Goal: Contribute content: Add original content to the website for others to see

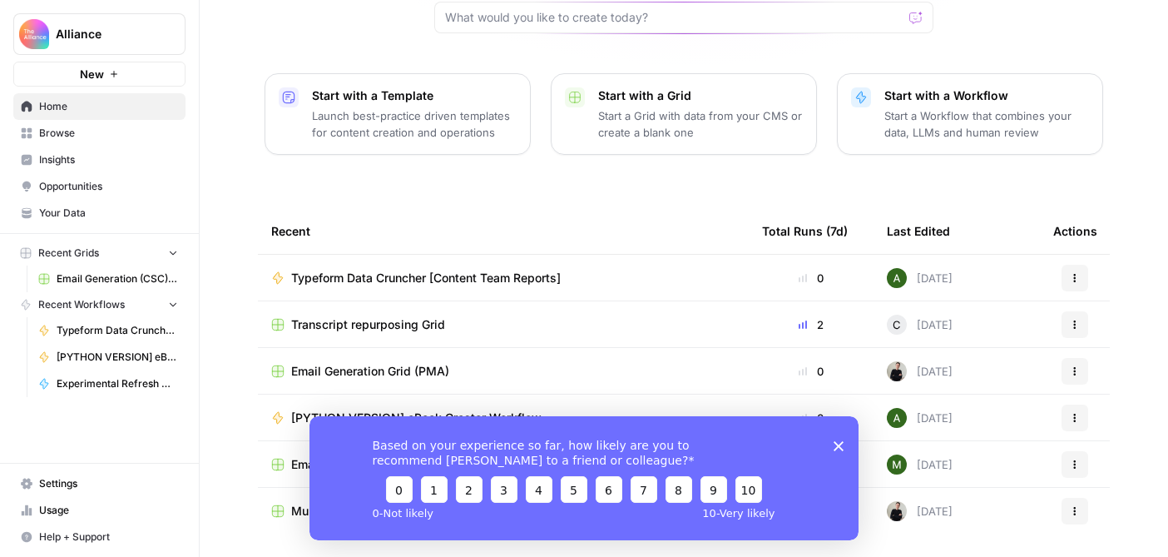
scroll to position [193, 0]
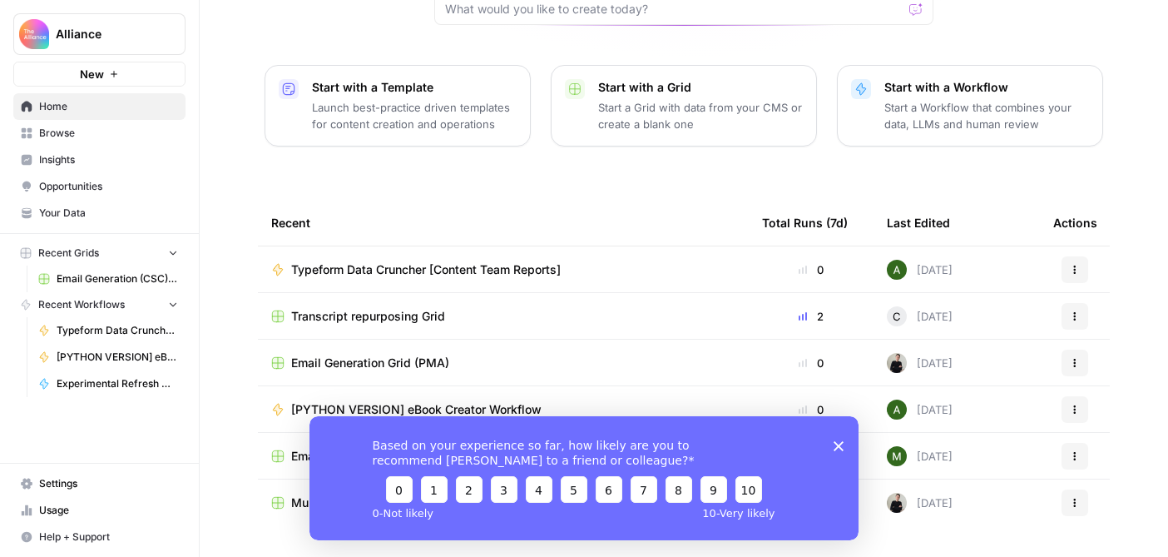
click at [840, 445] on polygon "Close survey" at bounding box center [839, 445] width 10 height 10
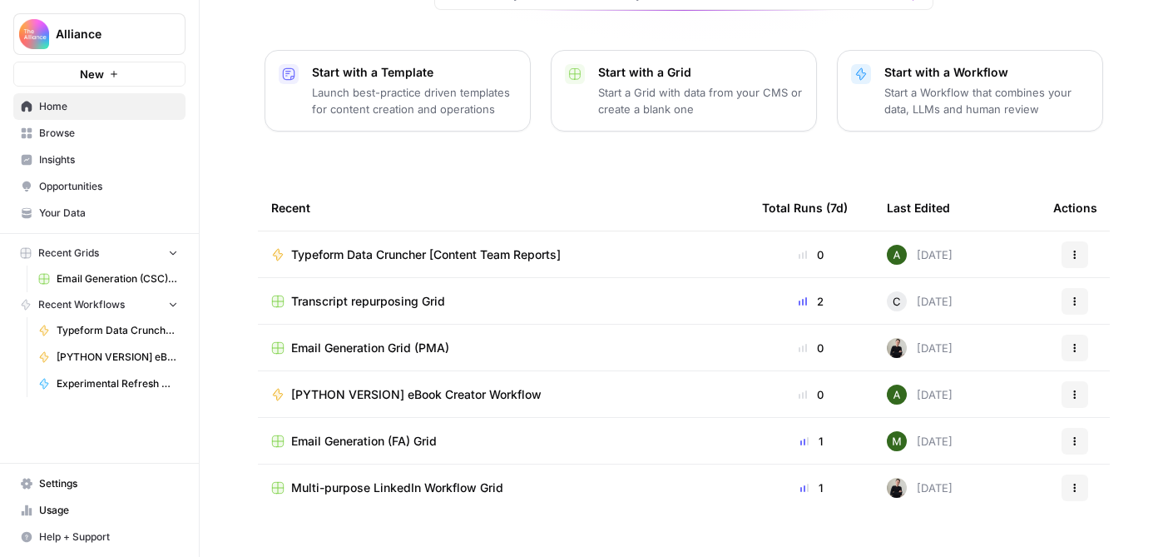
scroll to position [209, 0]
click at [512, 432] on div "Email Generation (FA) Grid" at bounding box center [503, 440] width 464 height 17
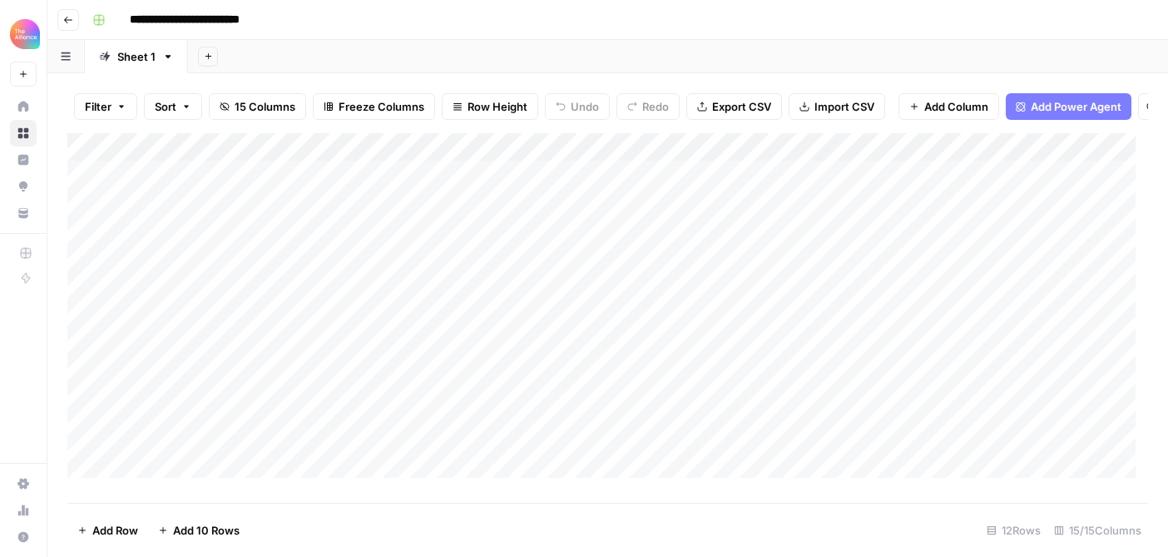
click at [72, 22] on icon "button" at bounding box center [68, 20] width 10 height 10
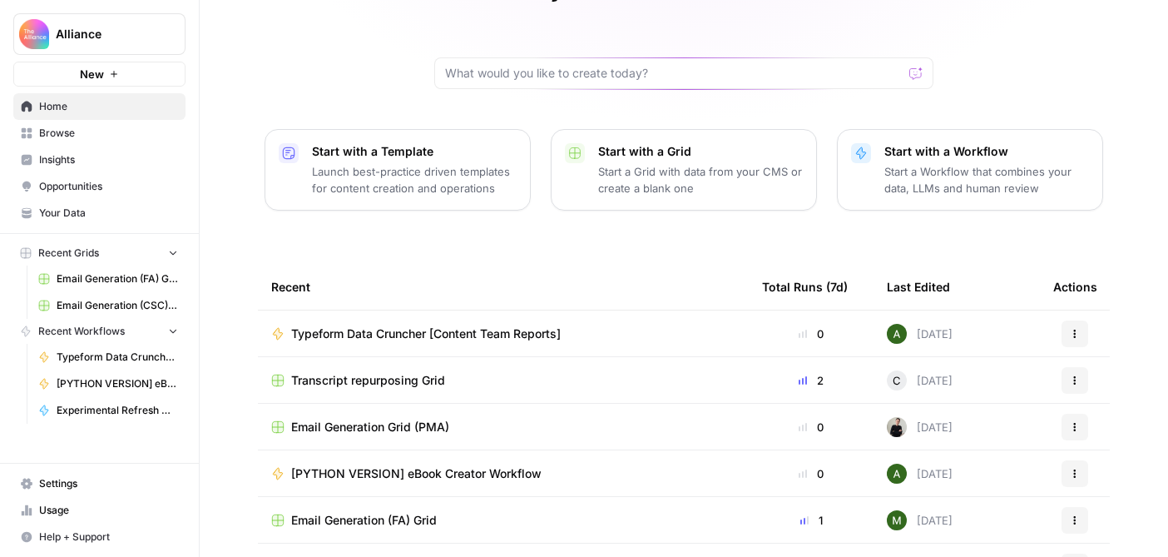
scroll to position [145, 0]
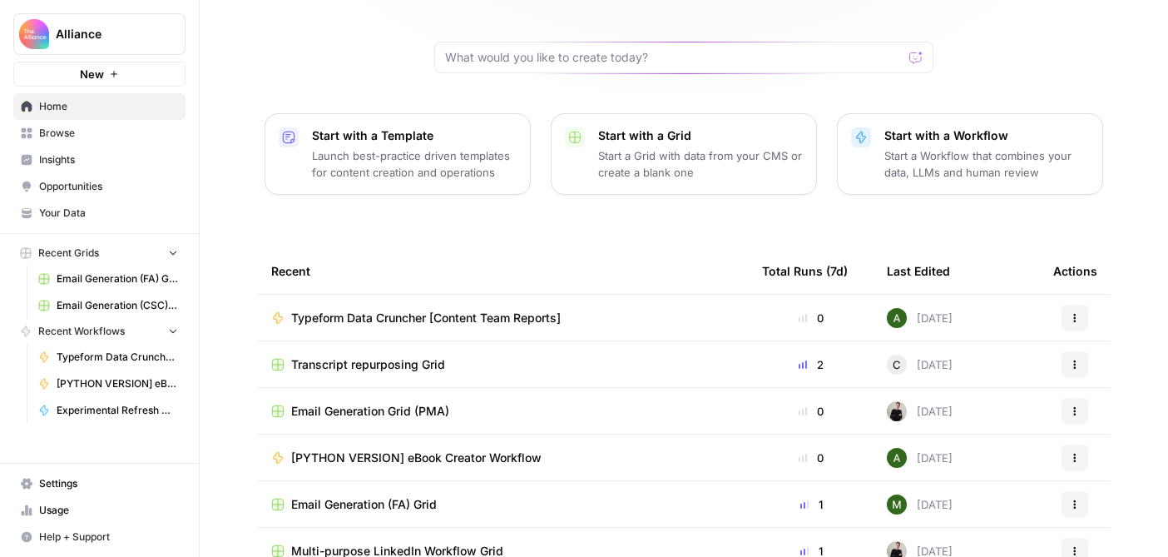
click at [499, 403] on div "Email Generation Grid (PMA)" at bounding box center [503, 411] width 464 height 17
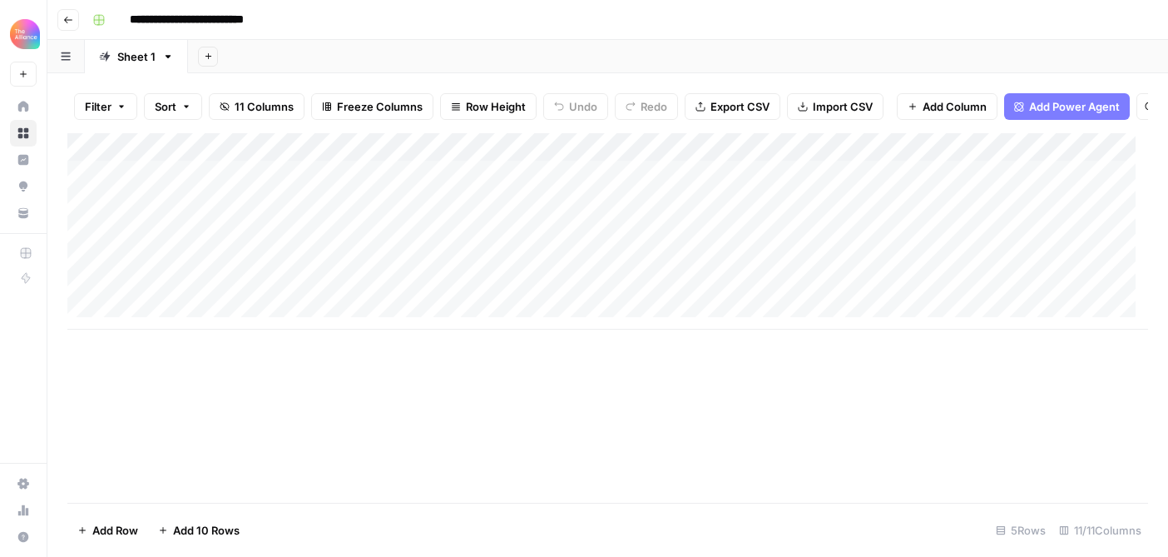
click at [69, 17] on icon "button" at bounding box center [68, 20] width 10 height 10
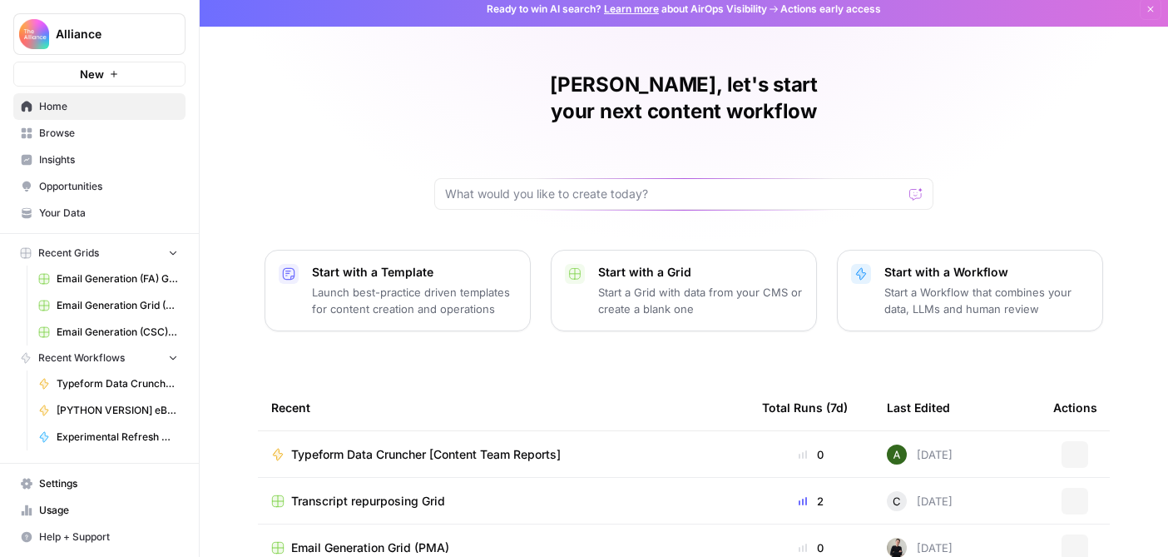
scroll to position [209, 0]
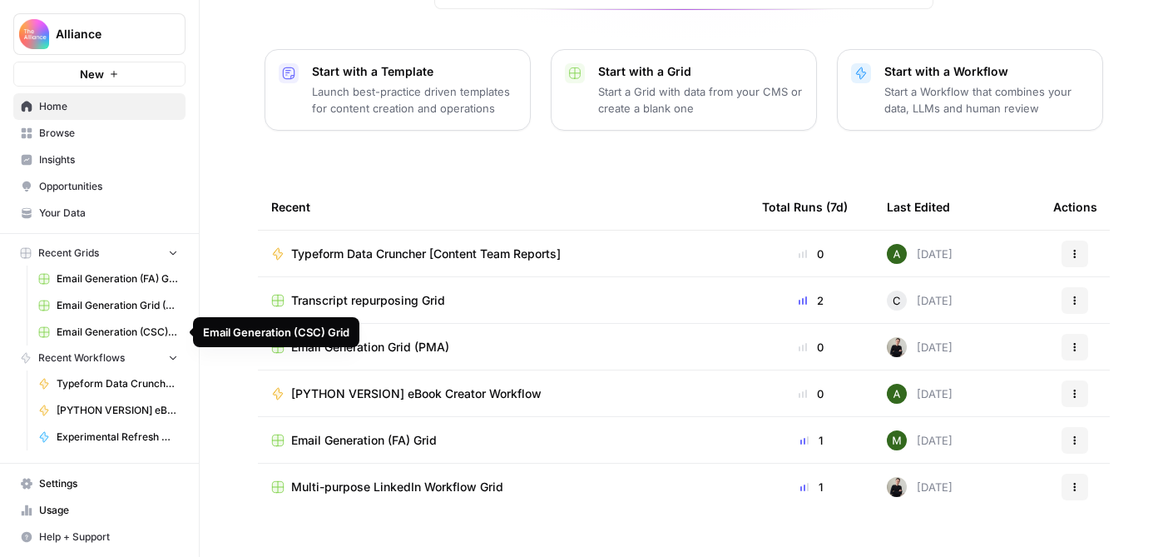
click at [112, 331] on span "Email Generation (CSC) Grid" at bounding box center [117, 332] width 121 height 15
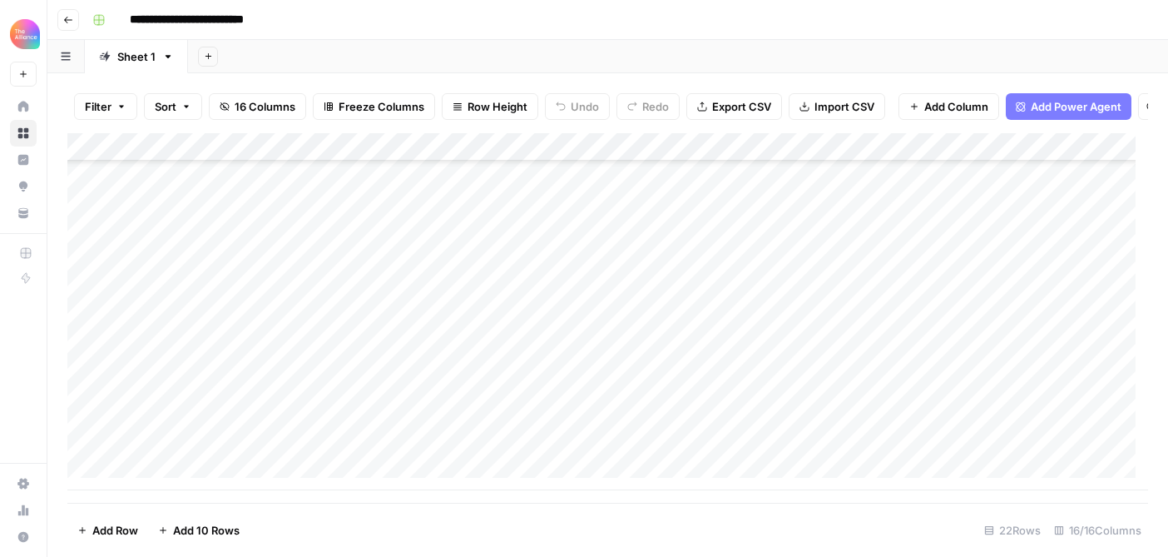
scroll to position [333, 0]
click at [208, 389] on div "Add Column" at bounding box center [607, 311] width 1081 height 357
click at [231, 439] on div "Add Column" at bounding box center [607, 311] width 1081 height 357
click at [213, 448] on div "Add Column" at bounding box center [607, 311] width 1081 height 357
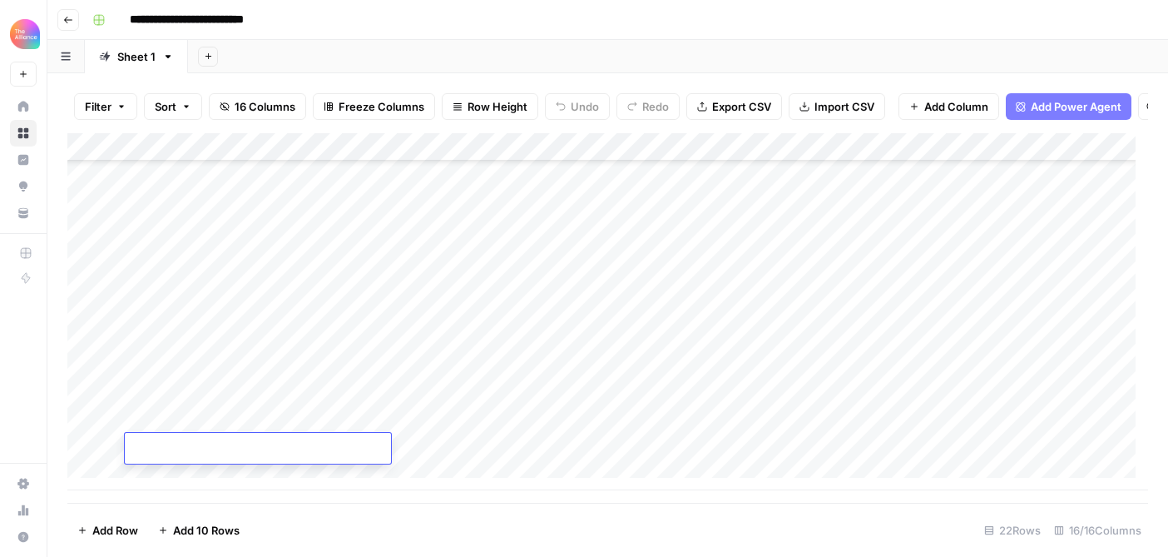
click at [213, 448] on textarea at bounding box center [258, 449] width 266 height 23
type textarea "**********"
click at [477, 452] on div "Add Column" at bounding box center [607, 311] width 1081 height 357
click at [365, 439] on div "Add Column" at bounding box center [607, 311] width 1081 height 357
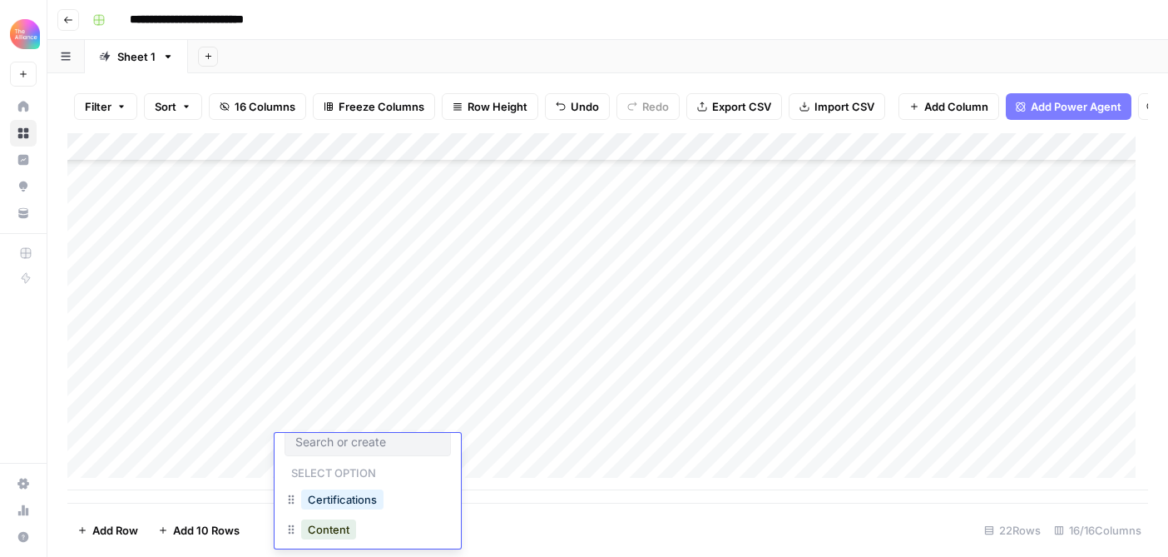
scroll to position [29, 0]
click at [360, 538] on button "In-person event" at bounding box center [349, 543] width 97 height 20
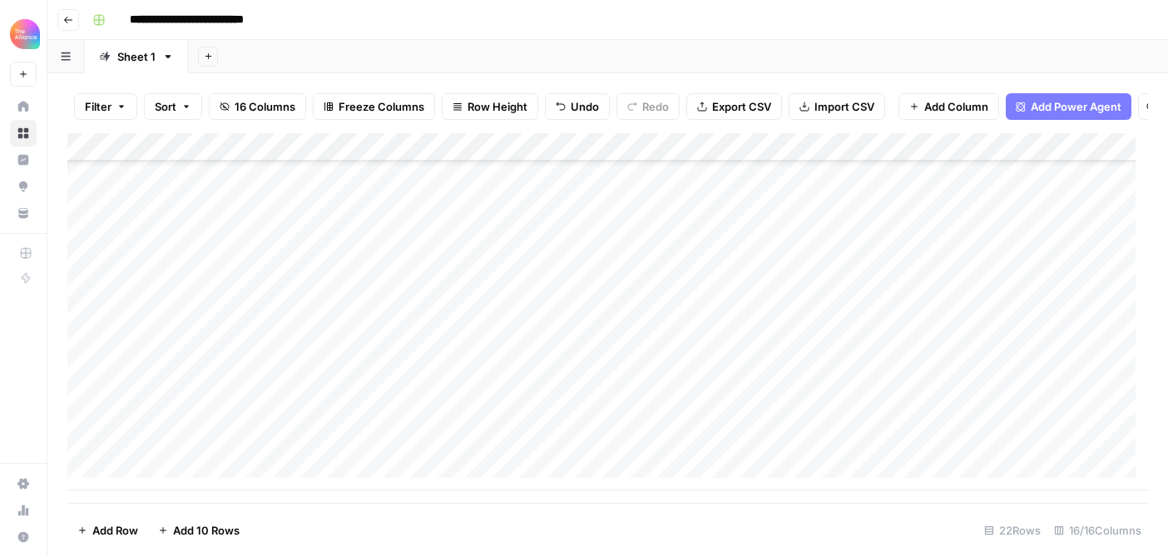
click at [495, 448] on div "Add Column" at bounding box center [607, 311] width 1081 height 357
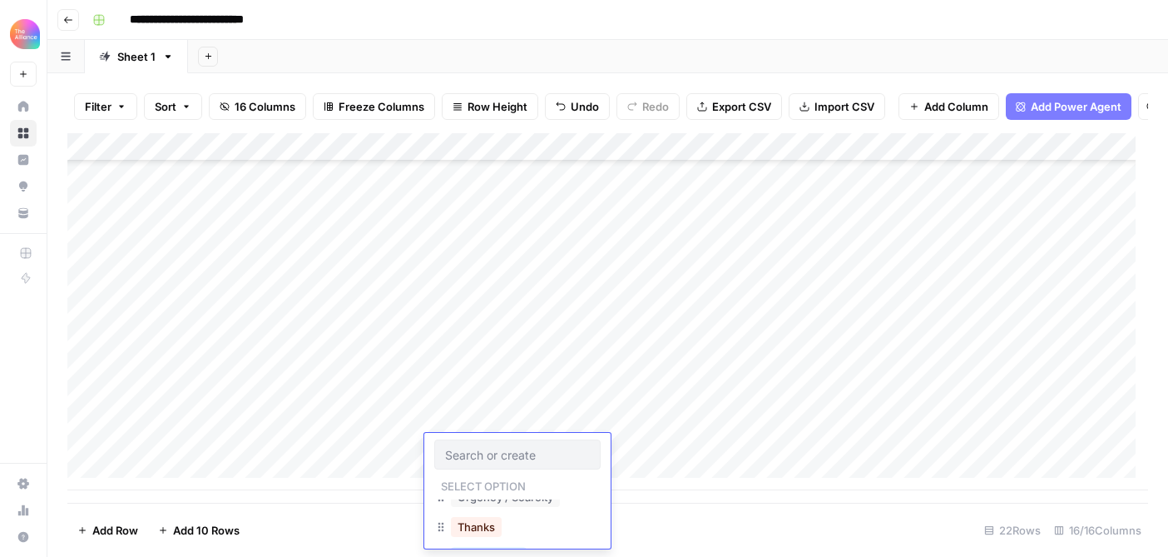
scroll to position [2, 0]
click at [518, 514] on button "Urgency / Scarcity" at bounding box center [505, 511] width 109 height 20
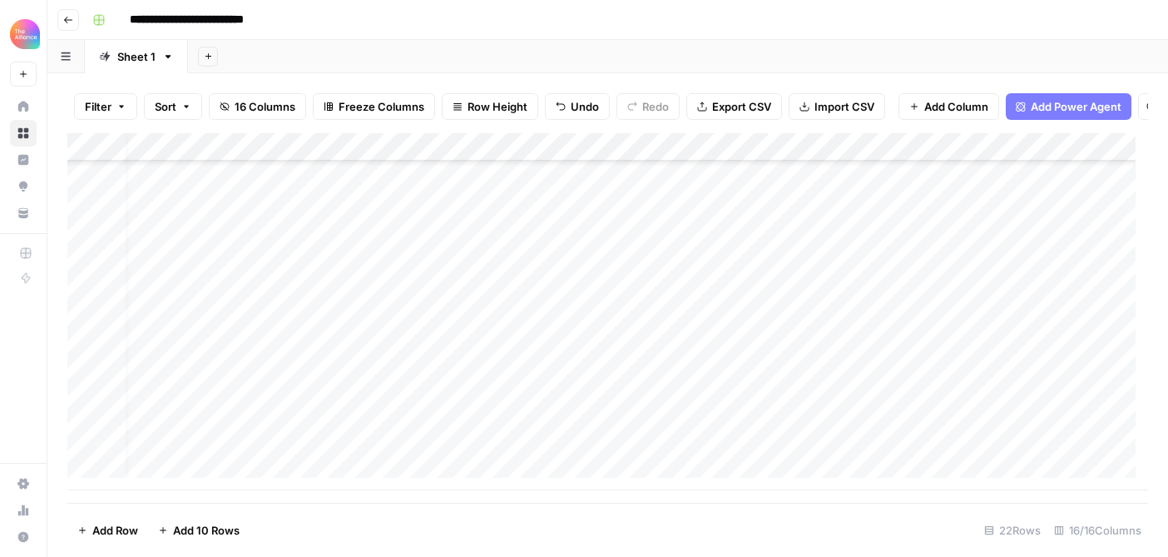
scroll to position [333, 0]
click at [684, 393] on div "Add Column" at bounding box center [607, 311] width 1081 height 357
click at [686, 451] on div "Add Column" at bounding box center [607, 311] width 1081 height 357
click at [682, 392] on div "Add Column" at bounding box center [607, 311] width 1081 height 357
click at [677, 456] on div "Add Column" at bounding box center [607, 311] width 1081 height 357
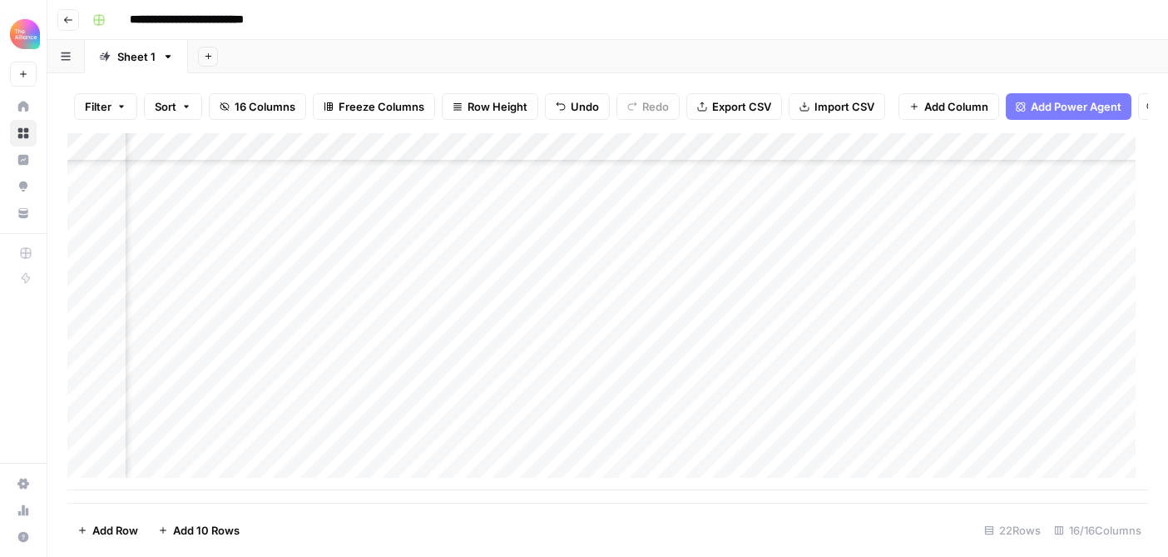
scroll to position [333, 233]
click at [593, 389] on div "Add Column" at bounding box center [607, 311] width 1081 height 357
click at [603, 441] on div "Add Column" at bounding box center [607, 311] width 1081 height 357
click at [554, 445] on div "Add Column" at bounding box center [607, 311] width 1081 height 357
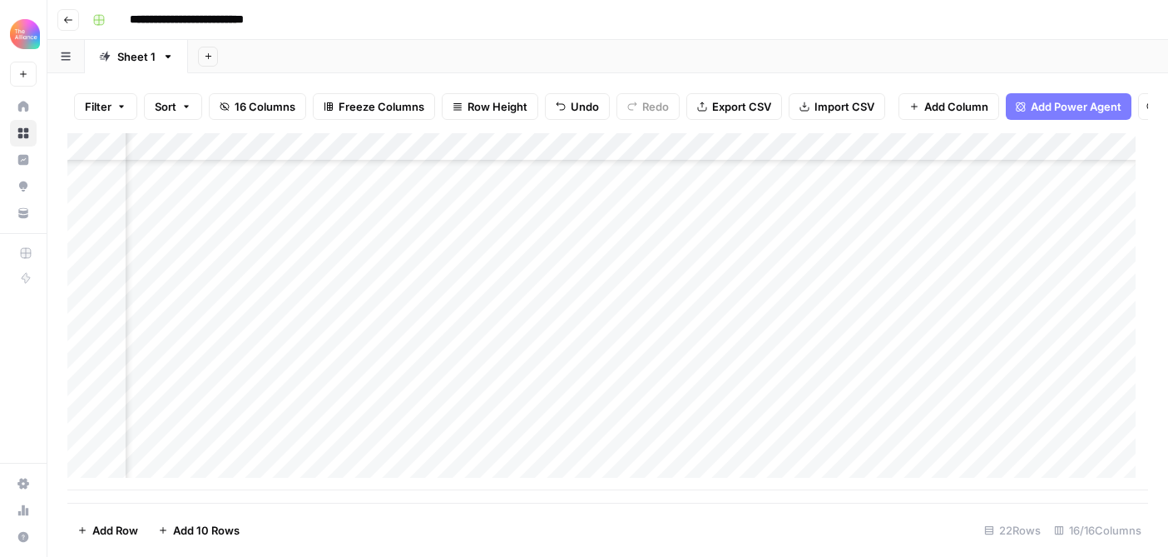
scroll to position [333, 476]
click at [485, 391] on div "Add Column" at bounding box center [607, 311] width 1081 height 357
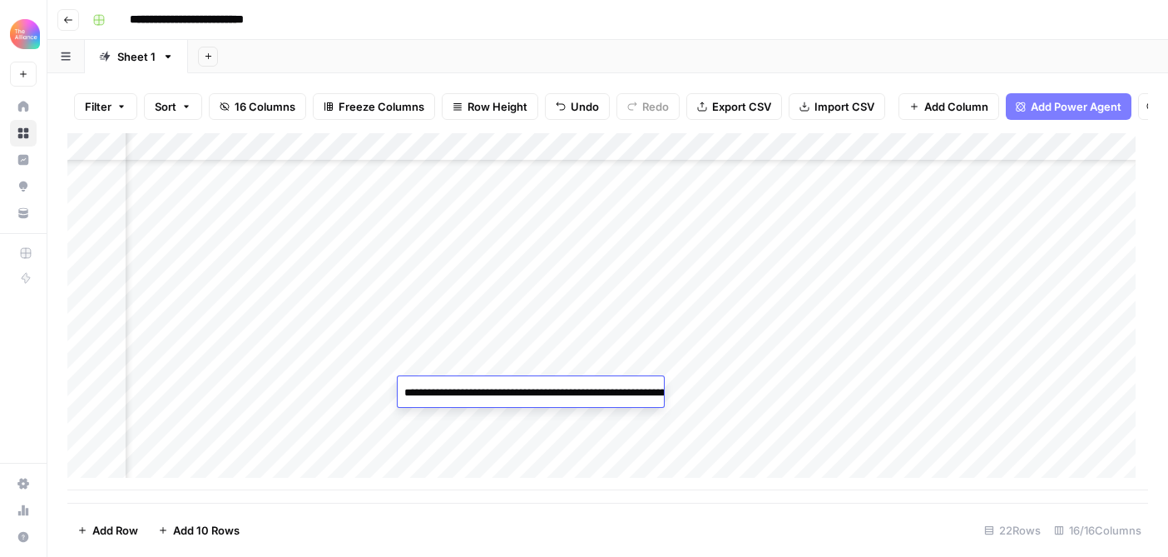
click at [503, 444] on div "Add Column" at bounding box center [607, 311] width 1081 height 357
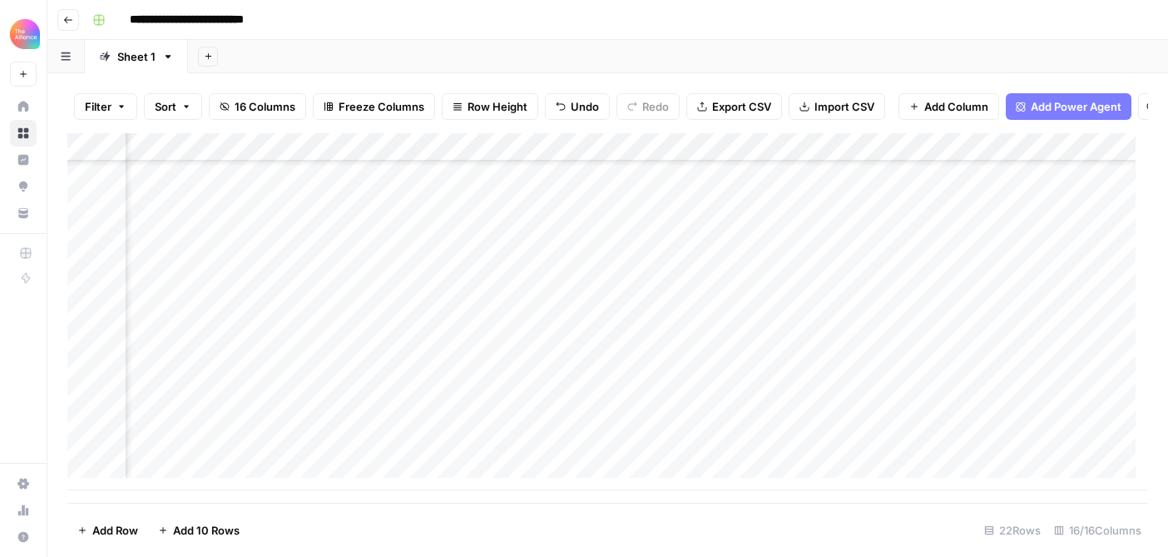
click at [595, 391] on div "Add Column" at bounding box center [607, 311] width 1081 height 357
click at [595, 390] on div "Add Column" at bounding box center [607, 311] width 1081 height 357
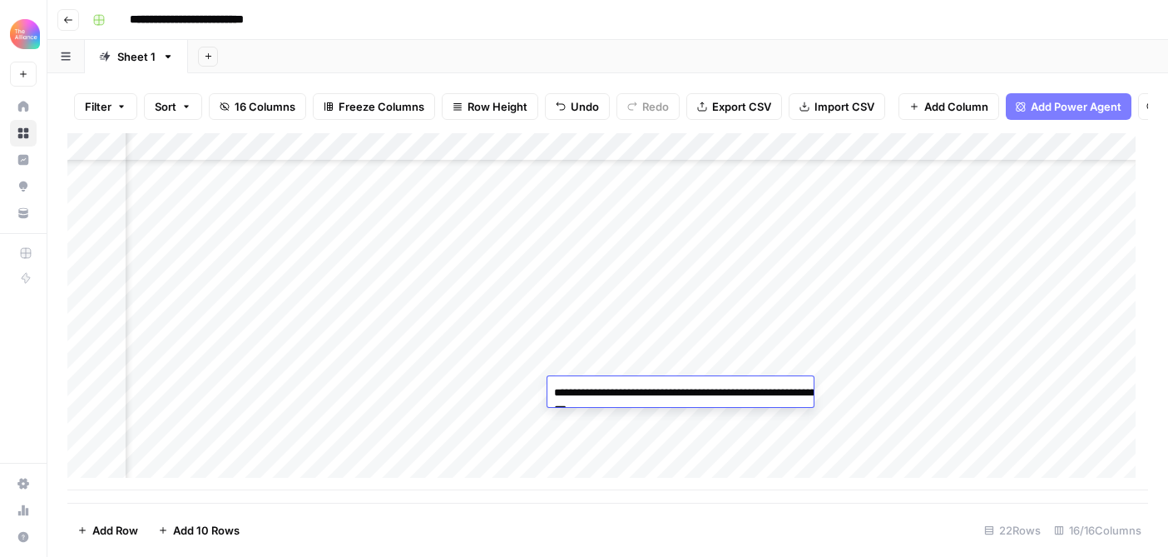
click at [483, 442] on div "Add Column" at bounding box center [607, 311] width 1081 height 357
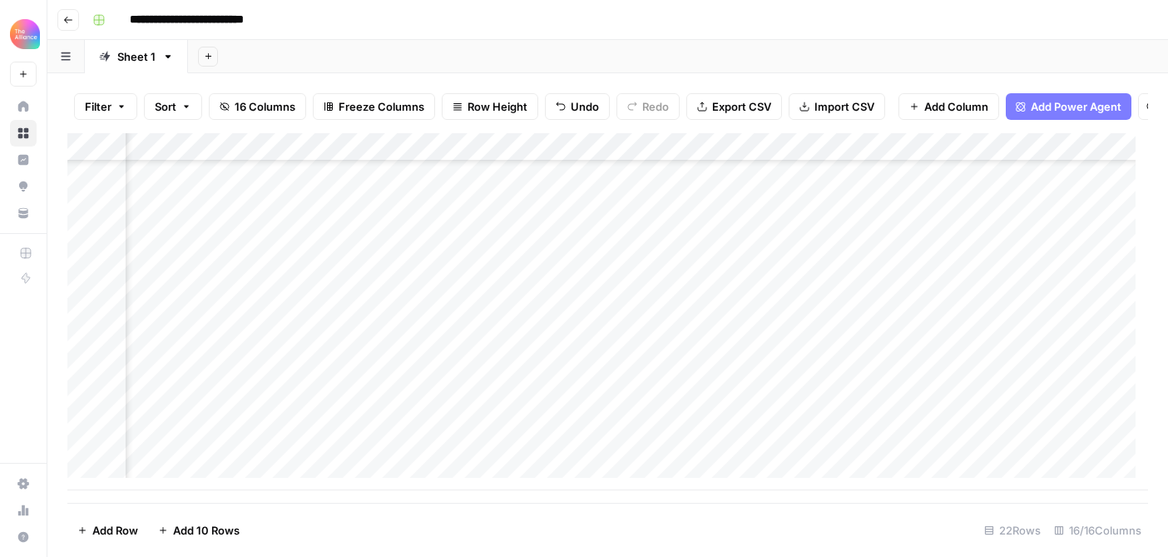
click at [484, 384] on div "Add Column" at bounding box center [607, 311] width 1081 height 357
click at [486, 337] on div "Add Column" at bounding box center [607, 311] width 1081 height 357
click at [491, 448] on div "Add Column" at bounding box center [607, 311] width 1081 height 357
click at [472, 447] on div "Add Column" at bounding box center [607, 311] width 1081 height 357
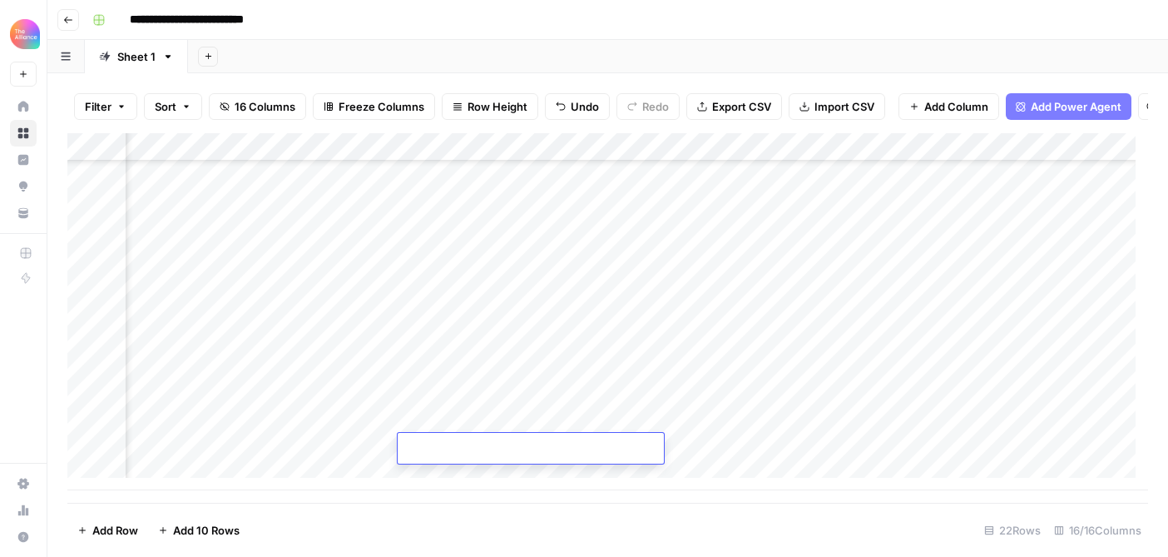
click at [472, 447] on textarea at bounding box center [531, 449] width 266 height 23
type textarea "**********"
click at [776, 457] on div "Add Column" at bounding box center [607, 311] width 1081 height 357
click at [592, 449] on div "Add Column" at bounding box center [607, 311] width 1081 height 357
click at [635, 450] on div "Add Column" at bounding box center [607, 311] width 1081 height 357
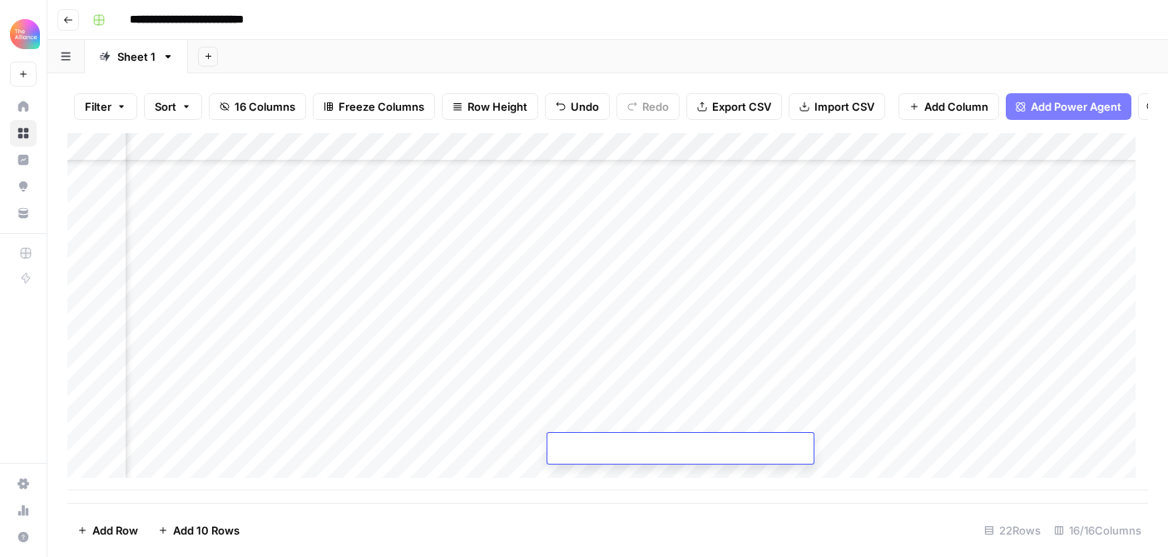
click at [635, 449] on textarea at bounding box center [681, 449] width 266 height 23
type textarea "**********"
click at [632, 405] on div "Add Column" at bounding box center [607, 311] width 1081 height 357
click at [735, 449] on div "Add Column" at bounding box center [607, 311] width 1081 height 357
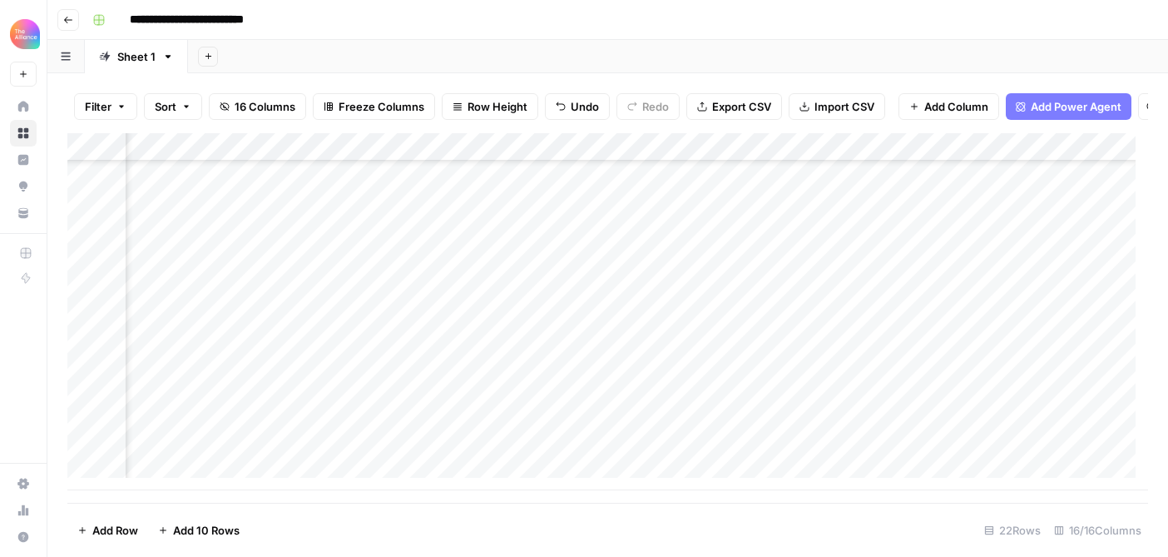
click at [682, 392] on div "Add Column" at bounding box center [607, 311] width 1081 height 357
click at [699, 448] on div "Add Column" at bounding box center [607, 311] width 1081 height 357
click at [748, 449] on div "Add Column" at bounding box center [607, 311] width 1081 height 357
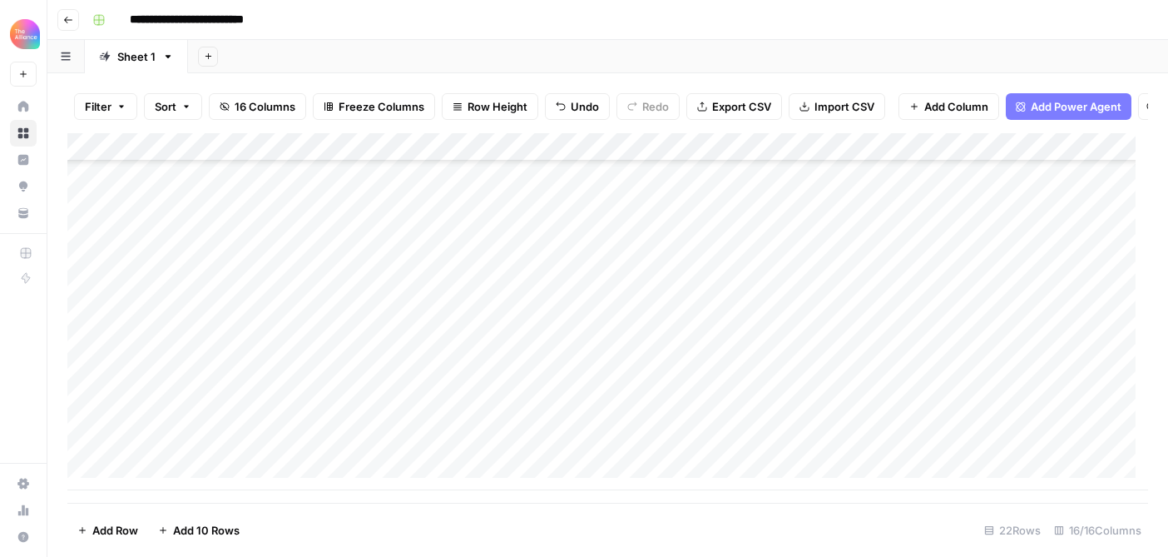
click at [175, 475] on div "Add Column" at bounding box center [607, 311] width 1081 height 357
type textarea "*"
type textarea "**********"
click at [491, 459] on div "Add Column" at bounding box center [607, 311] width 1081 height 357
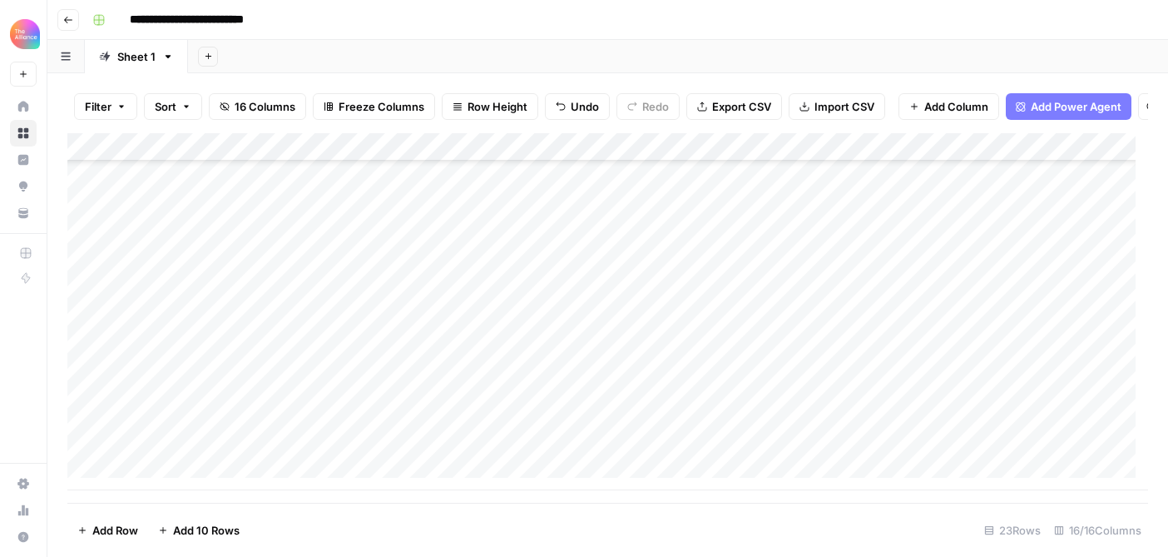
click at [404, 419] on div "Add Column" at bounding box center [607, 311] width 1081 height 357
click at [423, 439] on div "Add Column" at bounding box center [607, 311] width 1081 height 357
click at [535, 420] on div "Add Column" at bounding box center [607, 311] width 1081 height 357
drag, startPoint x: 573, startPoint y: 433, endPoint x: 570, endPoint y: 449, distance: 16.8
click at [570, 449] on div "Add Column" at bounding box center [607, 311] width 1081 height 357
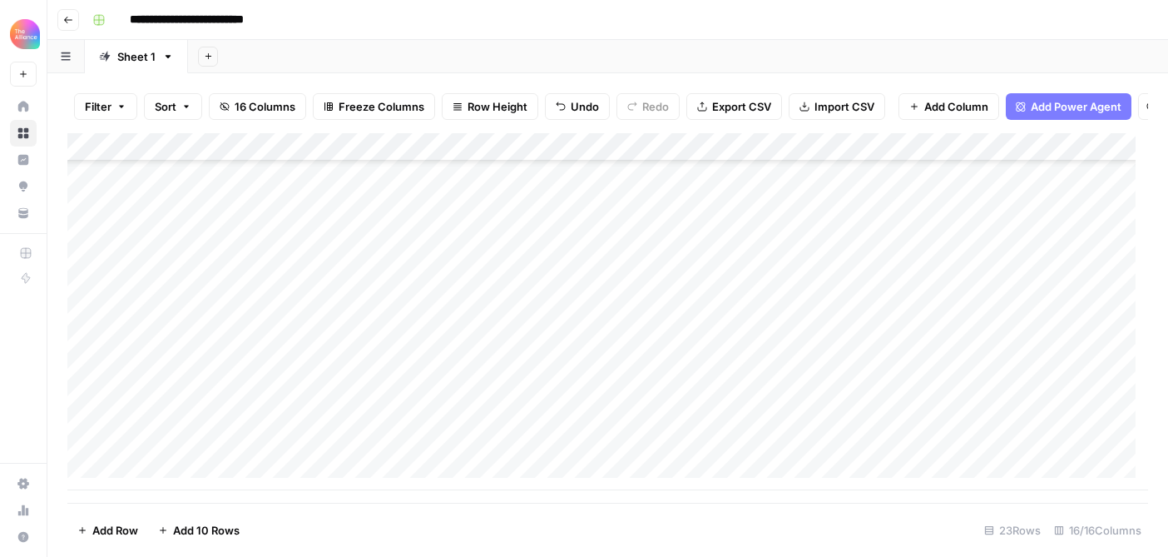
scroll to position [358, 0]
click at [667, 259] on div "Add Column" at bounding box center [607, 311] width 1081 height 357
click at [643, 459] on div "Add Column" at bounding box center [607, 311] width 1081 height 357
click at [561, 425] on div "Add Column" at bounding box center [607, 311] width 1081 height 357
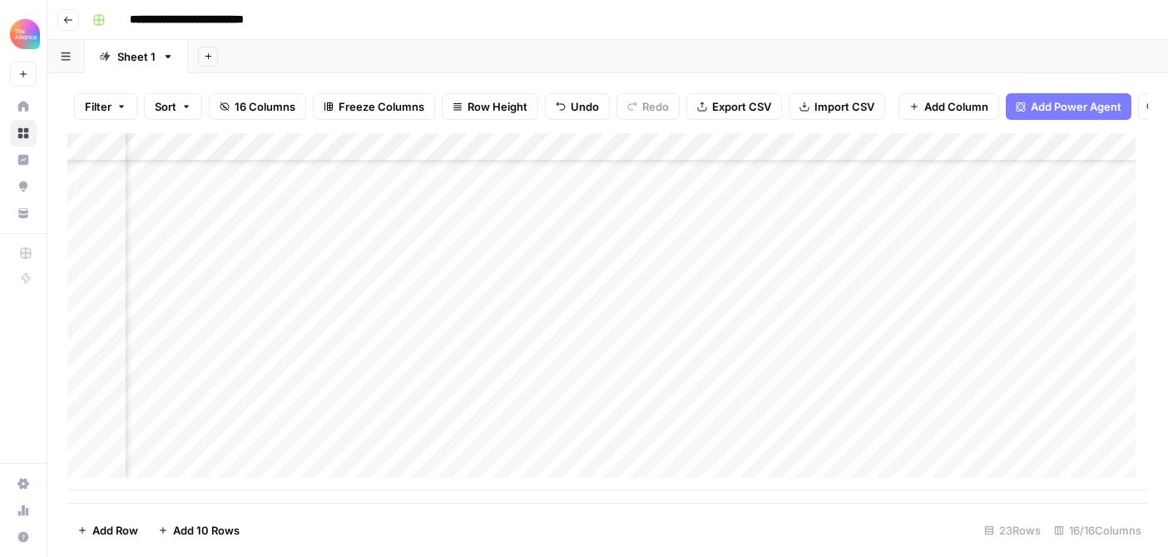
drag, startPoint x: 622, startPoint y: 434, endPoint x: 617, endPoint y: 448, distance: 13.9
click at [617, 448] on div "Add Column" at bounding box center [607, 311] width 1081 height 357
click at [231, 455] on div "Add Column" at bounding box center [607, 311] width 1081 height 357
click at [220, 448] on div "Add Column" at bounding box center [607, 311] width 1081 height 357
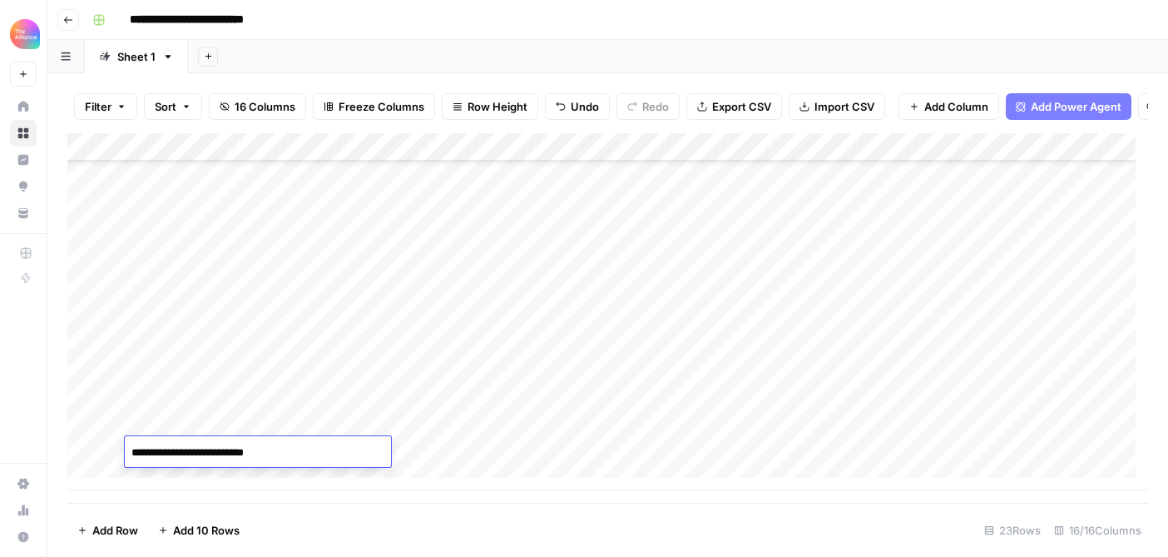
click at [220, 448] on textarea "**********" at bounding box center [258, 452] width 266 height 23
drag, startPoint x: 186, startPoint y: 453, endPoint x: 117, endPoint y: 445, distance: 68.6
click at [117, 445] on body "**********" at bounding box center [584, 278] width 1168 height 557
type textarea "**********"
click at [465, 470] on div "Add Column" at bounding box center [607, 311] width 1081 height 357
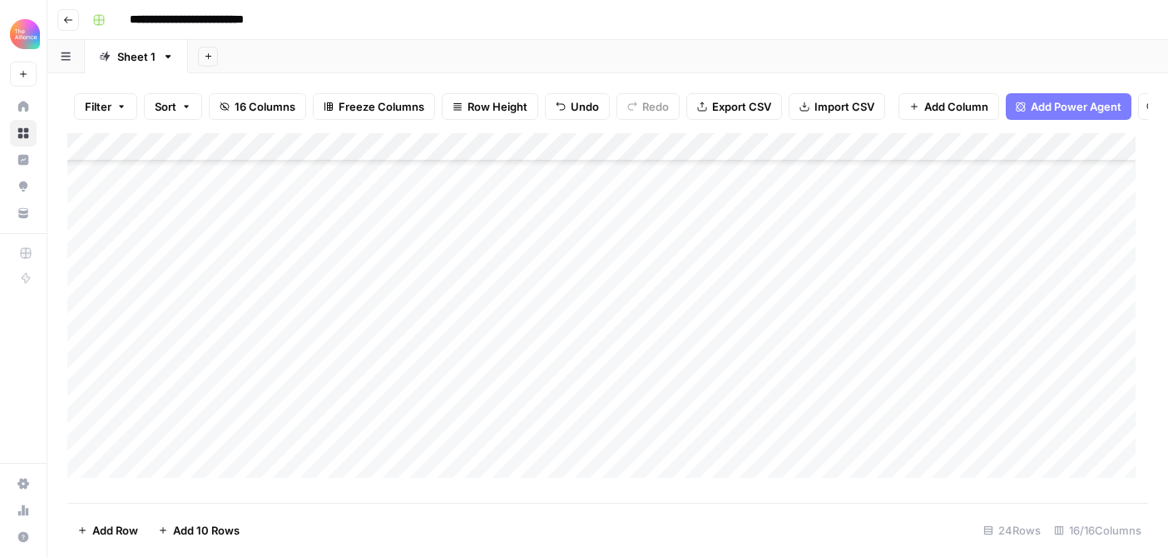
scroll to position [362, 0]
click at [346, 470] on div "Add Column" at bounding box center [607, 311] width 1081 height 357
click at [893, 445] on div "Add Column" at bounding box center [607, 311] width 1081 height 357
click at [437, 442] on div "Add Column" at bounding box center [607, 311] width 1081 height 357
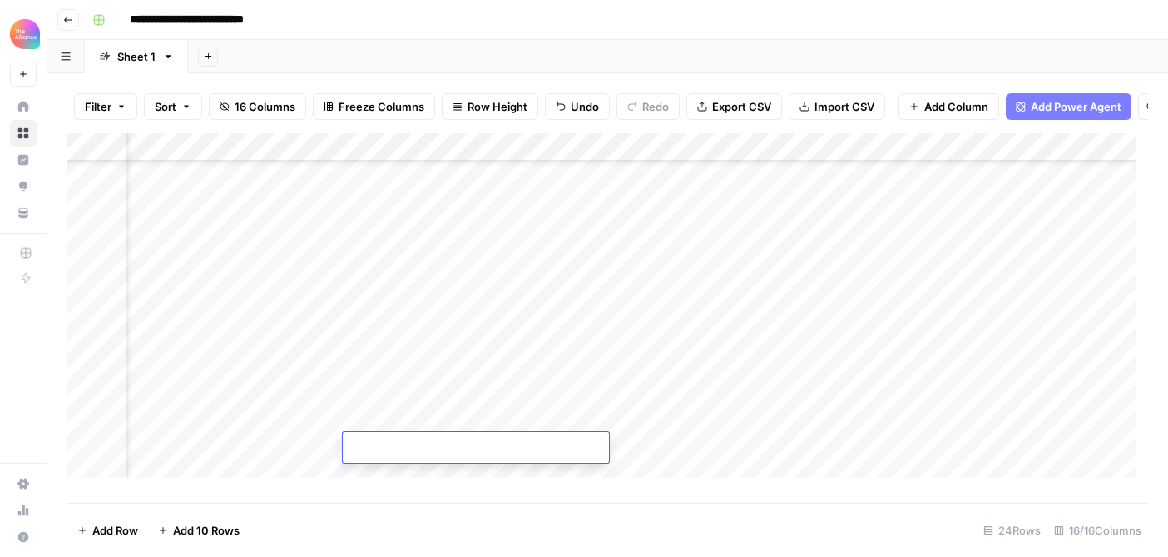
type textarea "**********"
click at [748, 449] on div "Add Column" at bounding box center [607, 311] width 1081 height 357
click at [578, 451] on div "Add Column" at bounding box center [607, 311] width 1081 height 357
click at [579, 444] on div "Add Column" at bounding box center [607, 311] width 1081 height 357
click at [579, 444] on textarea at bounding box center [626, 448] width 266 height 23
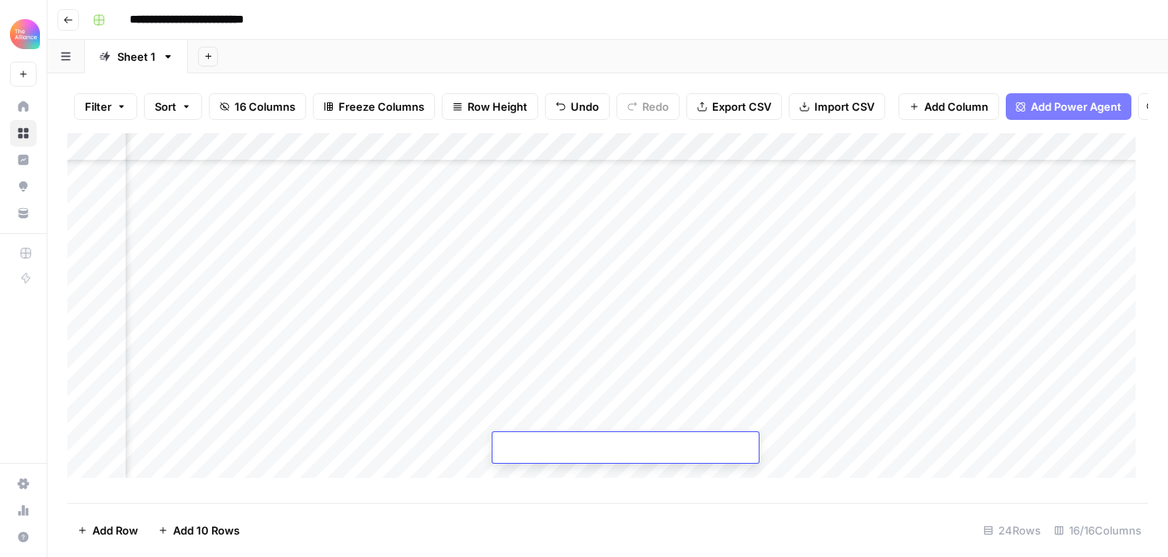
type textarea "**********"
click at [442, 484] on div "Add Column" at bounding box center [607, 311] width 1081 height 357
click at [592, 451] on div "Add Column" at bounding box center [607, 311] width 1081 height 357
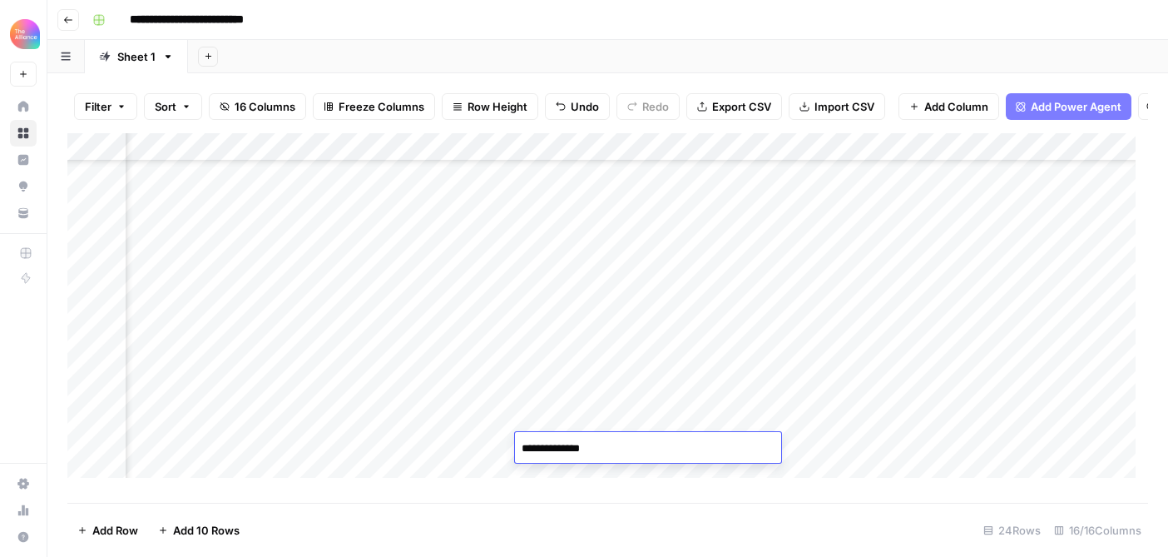
type textarea "**********"
click at [594, 413] on div "Add Column" at bounding box center [607, 311] width 1081 height 357
click at [631, 453] on div "Add Column" at bounding box center [607, 311] width 1081 height 357
click at [697, 449] on div "Add Column" at bounding box center [607, 311] width 1081 height 357
click at [718, 413] on div "Add Column" at bounding box center [607, 311] width 1081 height 357
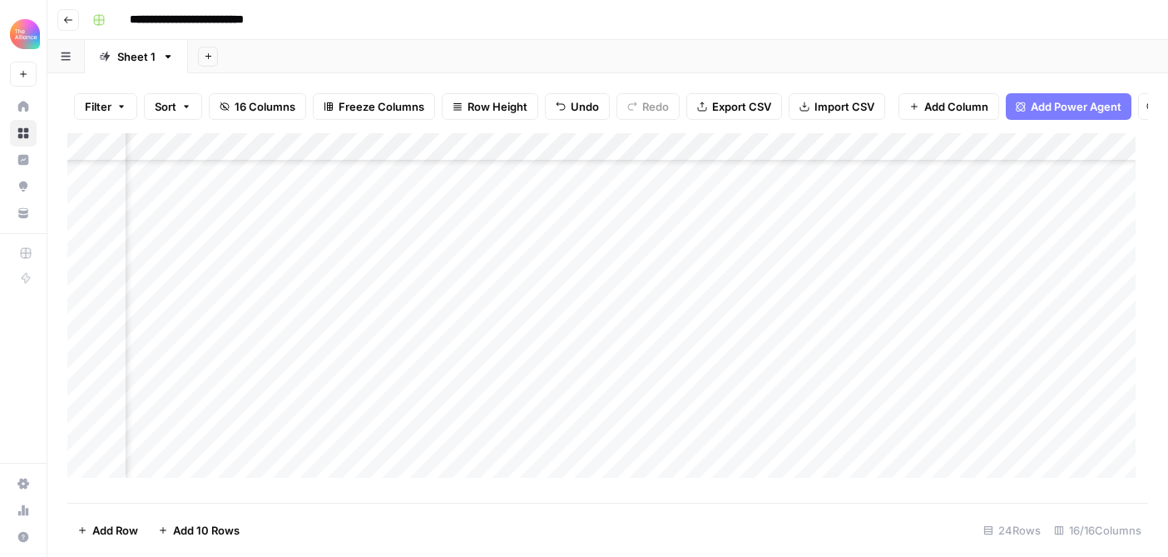
click at [811, 441] on div "Add Column" at bounding box center [607, 311] width 1081 height 357
click at [890, 449] on div "Add Column" at bounding box center [607, 311] width 1081 height 357
click at [231, 413] on div "Add Column" at bounding box center [607, 311] width 1081 height 357
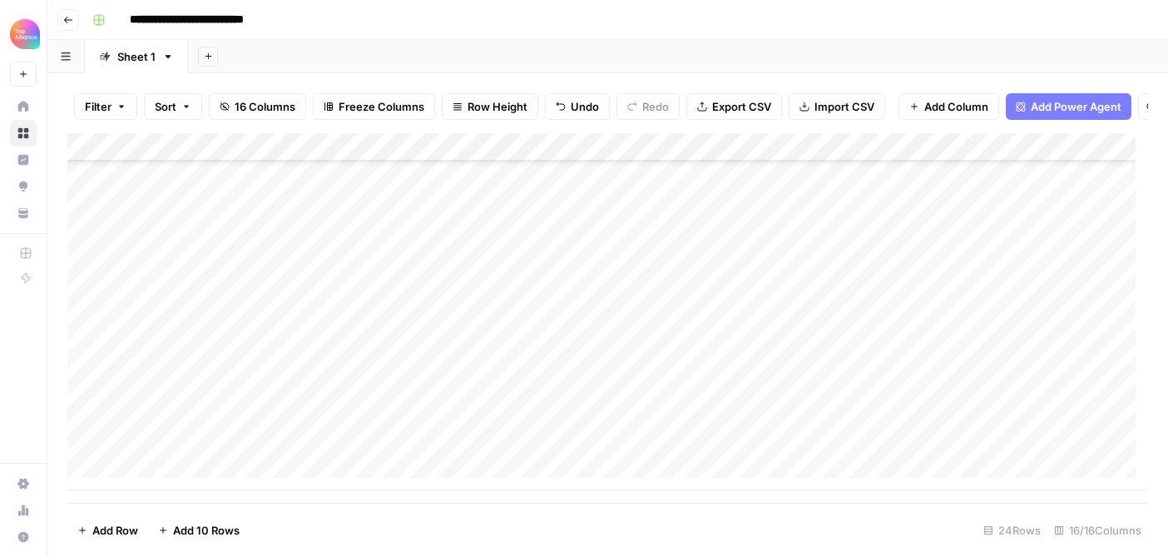
click at [256, 447] on div "Add Column" at bounding box center [607, 311] width 1081 height 357
click at [239, 447] on div "Add Column" at bounding box center [607, 311] width 1081 height 357
type textarea "**********"
click at [522, 462] on div "Add Column" at bounding box center [607, 311] width 1081 height 357
drag, startPoint x: 396, startPoint y: 393, endPoint x: 825, endPoint y: 395, distance: 429.4
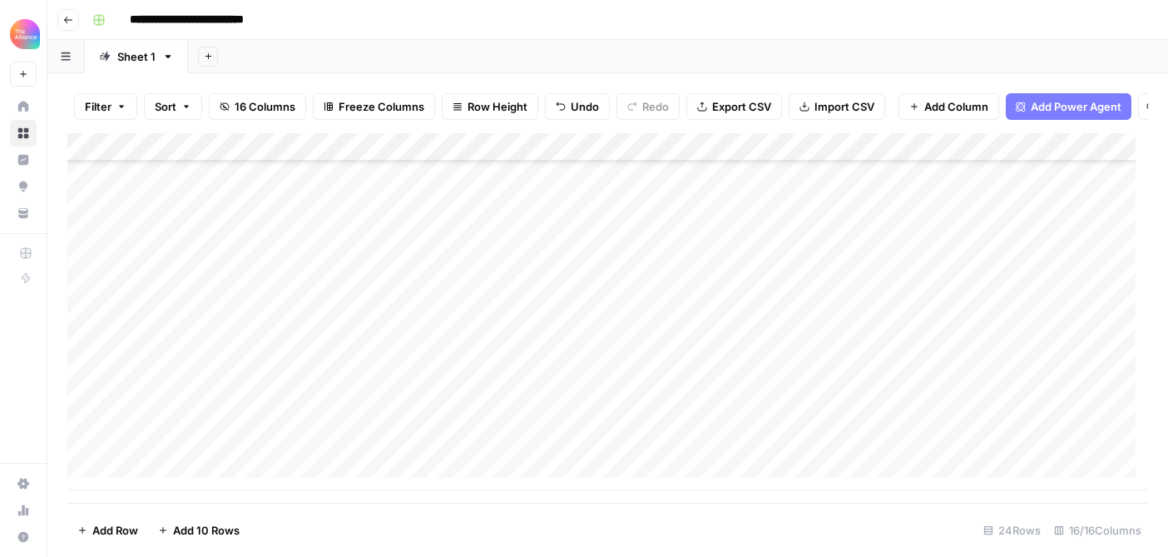
click at [825, 395] on div "Add Column" at bounding box center [607, 311] width 1081 height 357
click at [355, 451] on div "Add Column" at bounding box center [607, 311] width 1081 height 357
click at [451, 453] on div "Add Column" at bounding box center [607, 311] width 1081 height 357
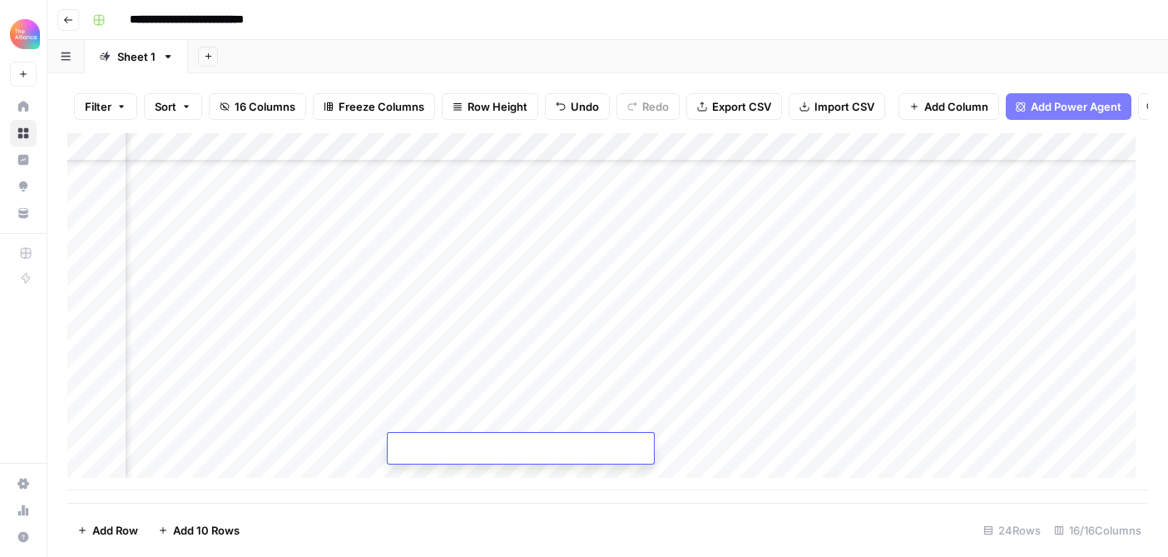
type textarea "**********"
click at [657, 480] on div "Add Column" at bounding box center [607, 311] width 1081 height 357
click at [605, 422] on div "Add Column" at bounding box center [607, 311] width 1081 height 357
click at [601, 418] on div "Add Column" at bounding box center [607, 311] width 1081 height 357
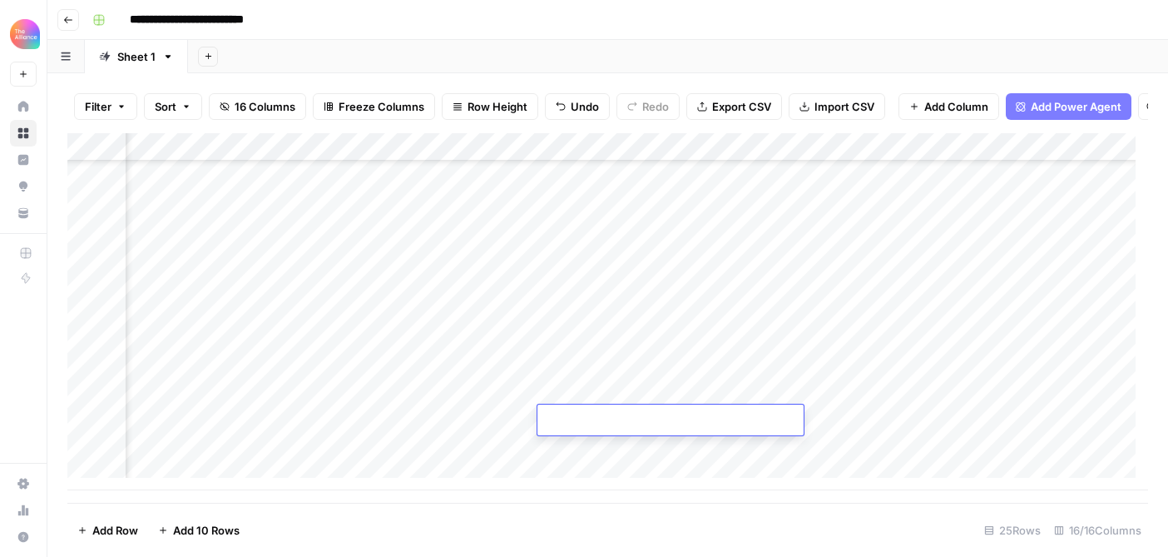
click at [601, 418] on textarea at bounding box center [671, 420] width 266 height 23
type textarea "**********"
click at [601, 418] on div "Add Column" at bounding box center [607, 311] width 1081 height 357
click at [591, 415] on div "Add Column" at bounding box center [607, 311] width 1081 height 357
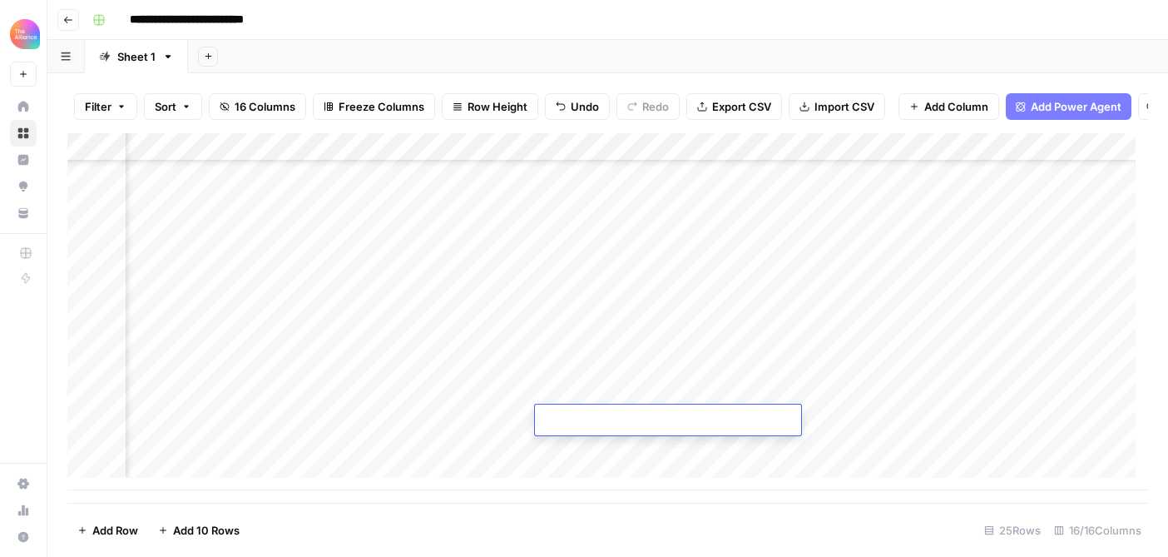
click at [586, 460] on div "Add Column" at bounding box center [607, 311] width 1081 height 357
click at [583, 419] on div "Add Column" at bounding box center [607, 311] width 1081 height 357
click at [582, 419] on div "Add Column" at bounding box center [607, 311] width 1081 height 357
click at [582, 419] on textarea at bounding box center [668, 420] width 266 height 23
type textarea "**********"
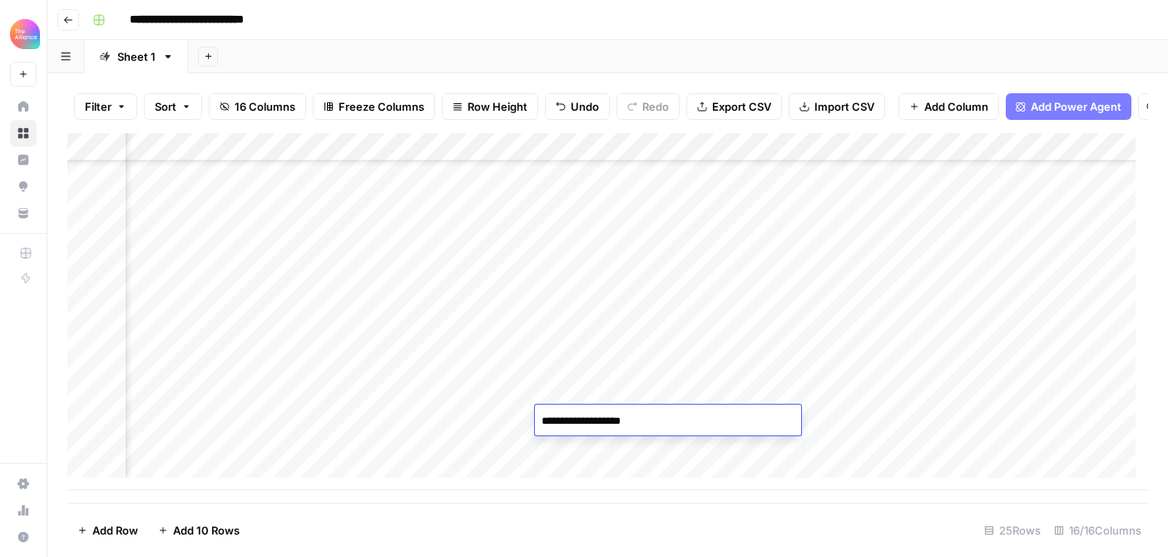
click at [776, 445] on div "Add Column" at bounding box center [607, 311] width 1081 height 357
click at [774, 414] on div "Add Column" at bounding box center [607, 311] width 1081 height 357
click at [786, 387] on div "Add Column" at bounding box center [607, 311] width 1081 height 357
click at [832, 410] on div "Add Column" at bounding box center [607, 311] width 1081 height 357
click at [903, 419] on div "Add Column" at bounding box center [607, 311] width 1081 height 357
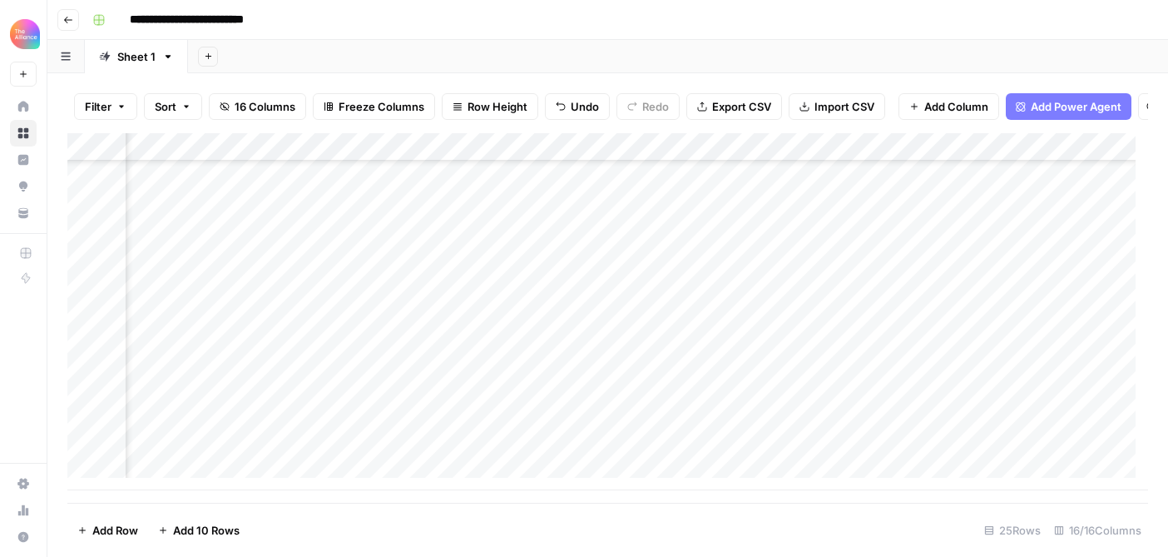
scroll to position [418, 1118]
click at [606, 393] on div "Add Column" at bounding box center [607, 311] width 1081 height 357
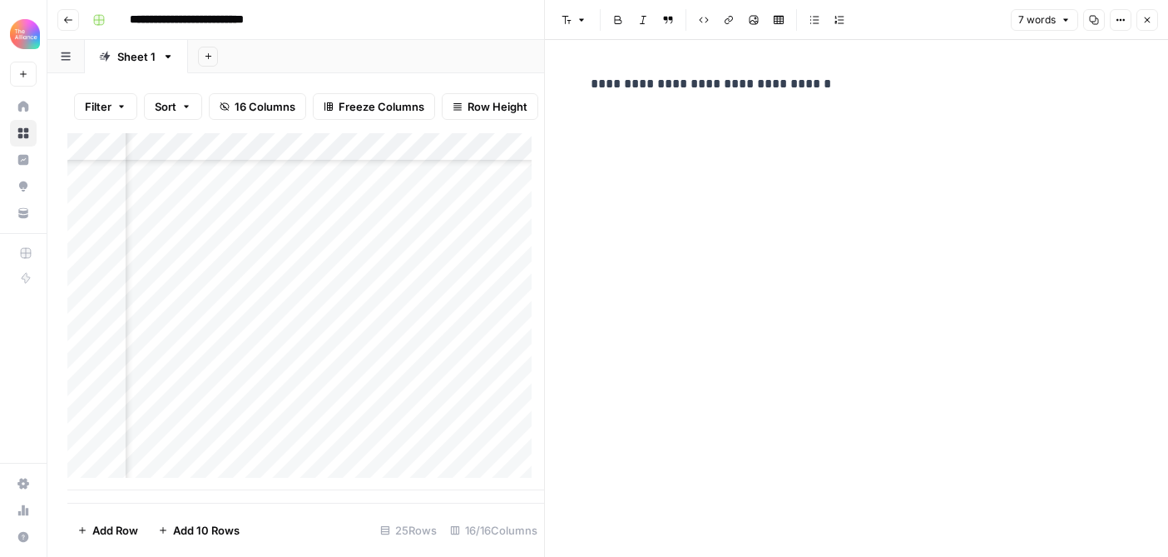
click at [1143, 13] on button "Close" at bounding box center [1148, 20] width 22 height 22
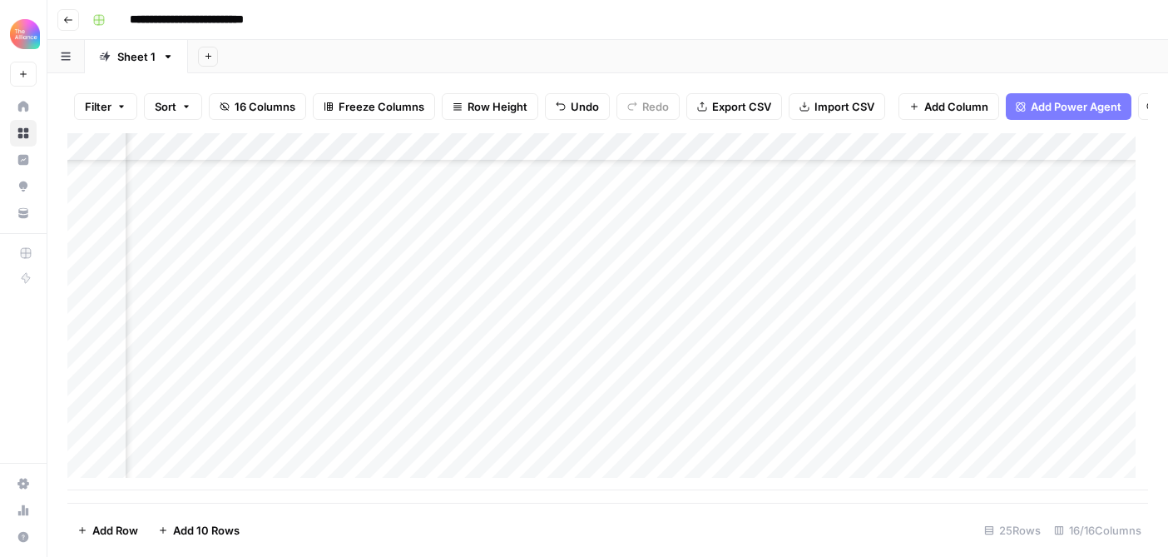
scroll to position [418, 0]
click at [182, 445] on div "Add Column" at bounding box center [607, 311] width 1081 height 357
type textarea "**********"
click at [483, 459] on div "Add Column" at bounding box center [607, 311] width 1081 height 357
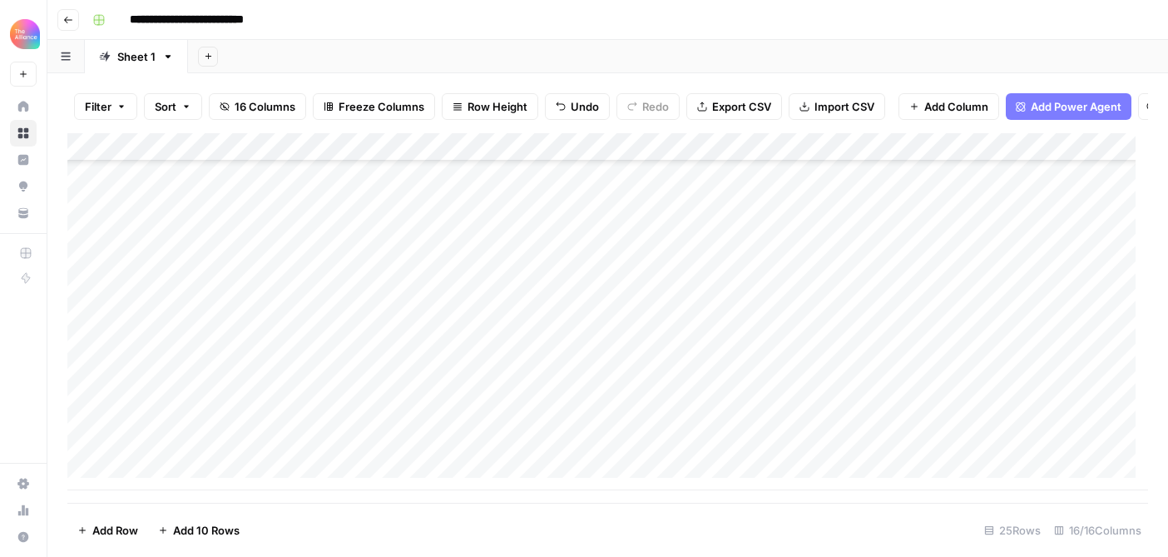
drag, startPoint x: 389, startPoint y: 389, endPoint x: 804, endPoint y: 383, distance: 414.5
click at [804, 383] on div "Add Column" at bounding box center [607, 311] width 1081 height 357
click at [355, 453] on div "Add Column" at bounding box center [607, 311] width 1081 height 357
click at [588, 439] on div "Add Column" at bounding box center [607, 311] width 1081 height 357
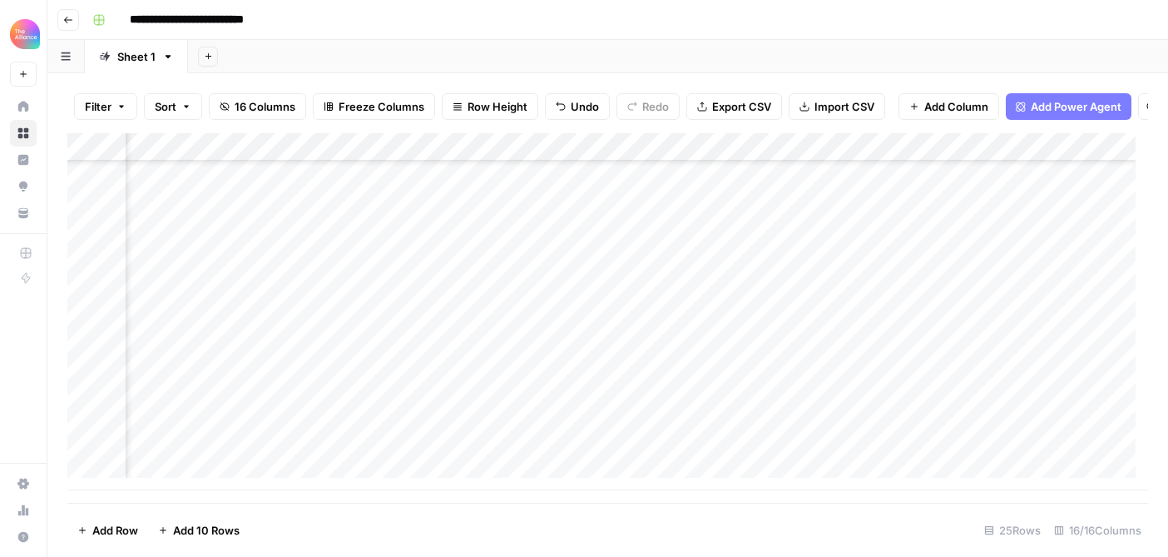
click at [588, 439] on div "Add Column" at bounding box center [607, 311] width 1081 height 357
type textarea "**********"
drag, startPoint x: 857, startPoint y: 450, endPoint x: 812, endPoint y: 447, distance: 45.1
click at [857, 450] on div "Add Column" at bounding box center [607, 311] width 1081 height 357
click at [758, 447] on div "Add Column" at bounding box center [607, 311] width 1081 height 357
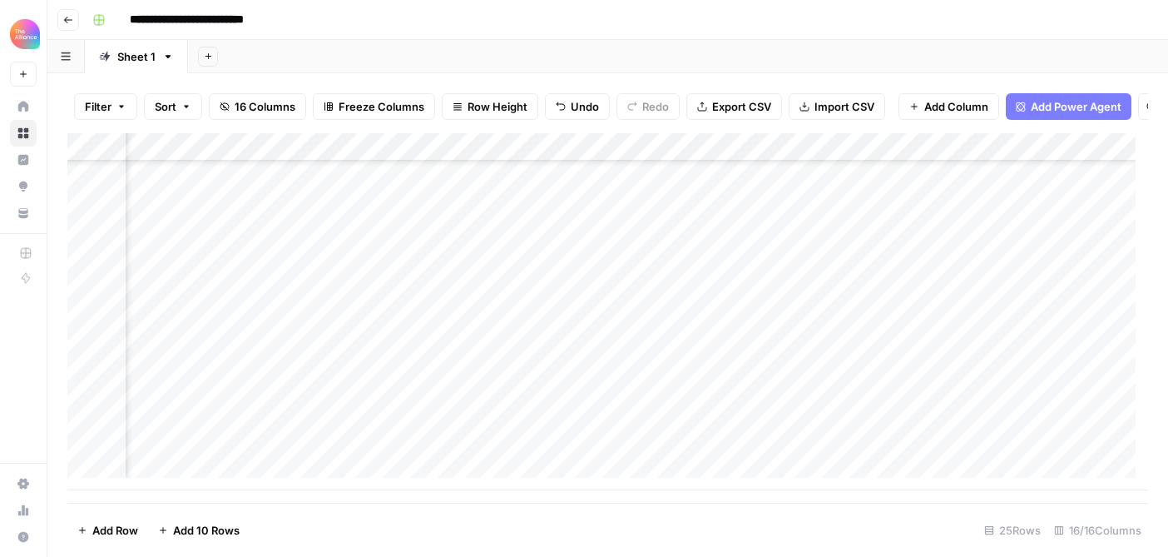
click at [735, 449] on div "Add Column" at bounding box center [607, 311] width 1081 height 357
click at [735, 449] on textarea at bounding box center [791, 449] width 266 height 23
type textarea "**********"
click at [649, 449] on div "Add Column" at bounding box center [607, 311] width 1081 height 357
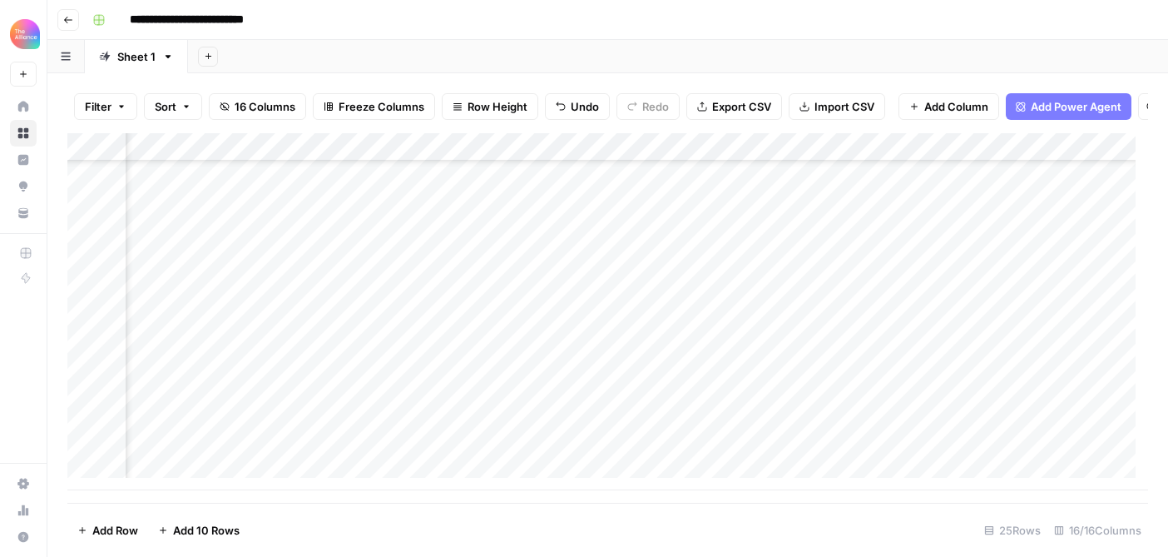
click at [657, 449] on div "Add Column" at bounding box center [607, 311] width 1081 height 357
click at [657, 449] on textarea at bounding box center [716, 449] width 266 height 23
click at [661, 393] on div "Add Column" at bounding box center [607, 311] width 1081 height 357
click at [677, 445] on div "Add Column" at bounding box center [607, 311] width 1081 height 357
click at [830, 423] on div "Add Column" at bounding box center [607, 311] width 1081 height 357
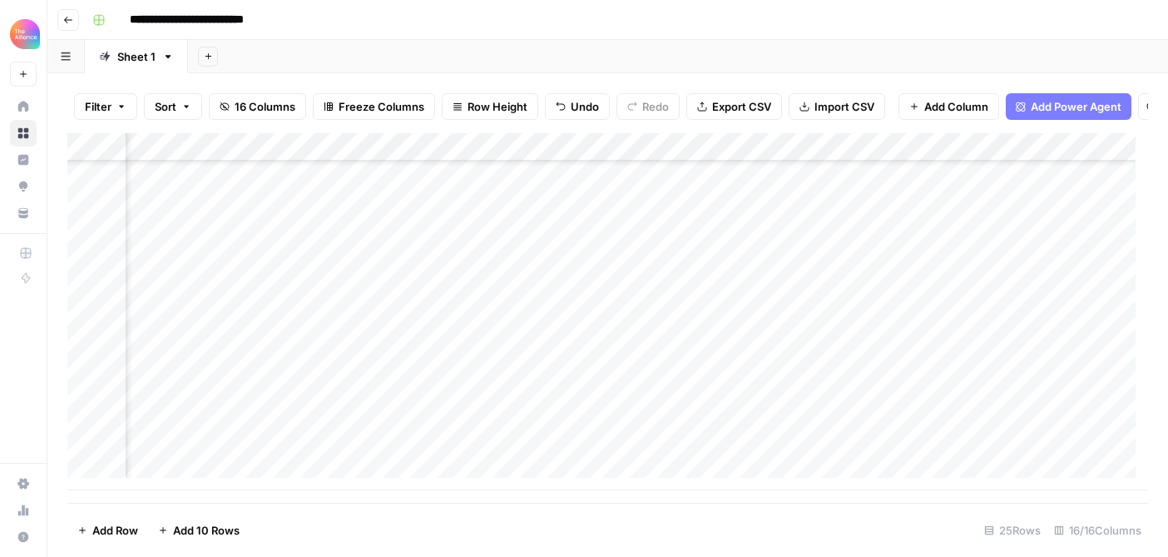
drag, startPoint x: 880, startPoint y: 432, endPoint x: 879, endPoint y: 441, distance: 9.2
click at [879, 441] on div "Add Column" at bounding box center [607, 311] width 1081 height 357
click at [960, 449] on div "Add Column" at bounding box center [607, 311] width 1081 height 357
click at [192, 473] on div "Add Column" at bounding box center [607, 311] width 1081 height 357
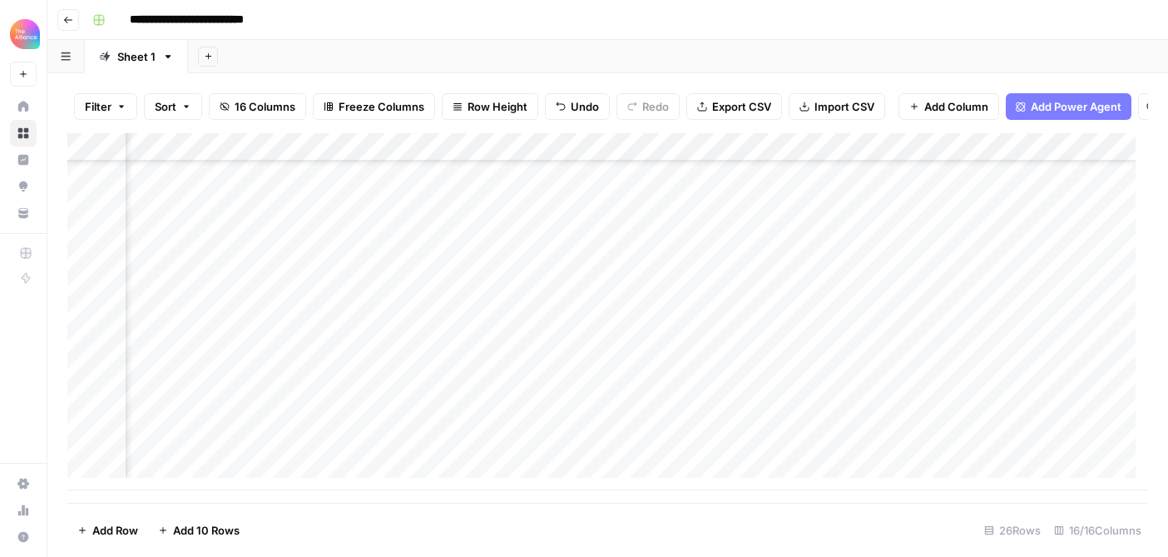
scroll to position [446, 313]
click at [623, 451] on div "Add Column" at bounding box center [607, 311] width 1081 height 357
click at [623, 450] on div "Add Column" at bounding box center [607, 311] width 1081 height 357
type textarea "**********"
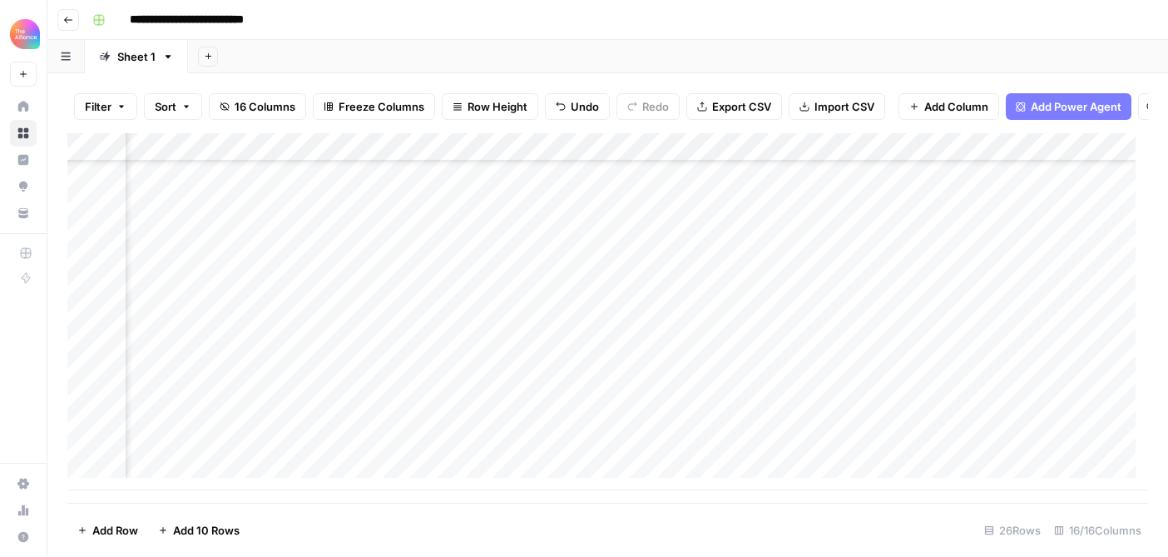
click at [672, 459] on div "Add Column" at bounding box center [607, 311] width 1081 height 357
click at [626, 444] on div "Add Column" at bounding box center [607, 311] width 1081 height 357
type textarea "**********"
click at [667, 450] on div "Add Column" at bounding box center [607, 311] width 1081 height 357
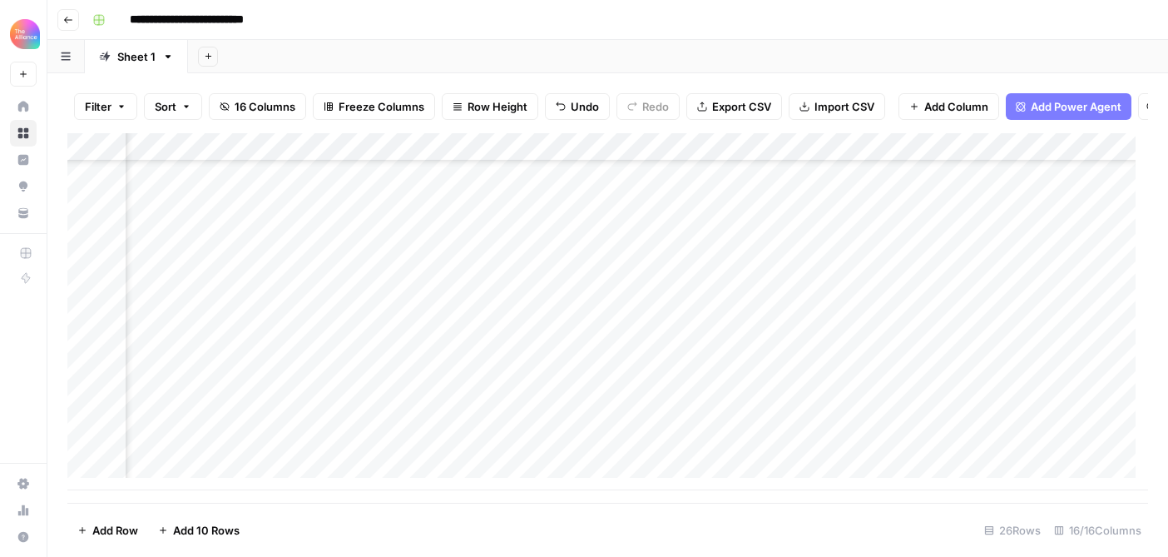
click at [667, 450] on div "Add Column" at bounding box center [607, 311] width 1081 height 357
type textarea "**********"
click at [551, 475] on div "Add Column" at bounding box center [607, 311] width 1081 height 357
click at [719, 419] on div "Add Column" at bounding box center [607, 311] width 1081 height 357
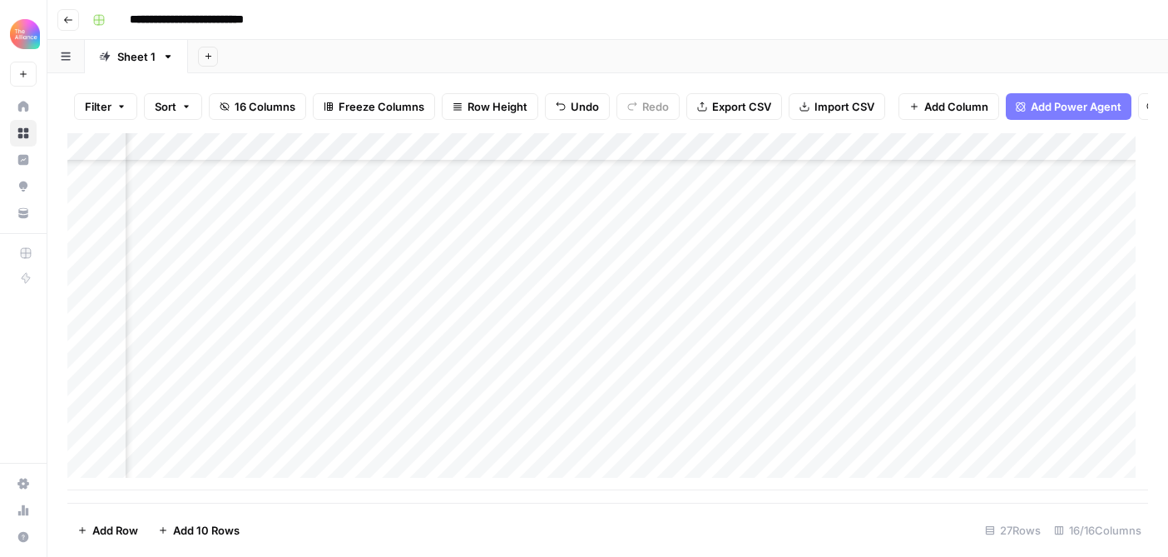
click at [833, 391] on div "Add Column" at bounding box center [607, 311] width 1081 height 357
drag, startPoint x: 897, startPoint y: 403, endPoint x: 895, endPoint y: 412, distance: 9.5
click at [895, 413] on div "Add Column" at bounding box center [607, 311] width 1081 height 357
click at [975, 419] on div "Add Column" at bounding box center [607, 311] width 1081 height 357
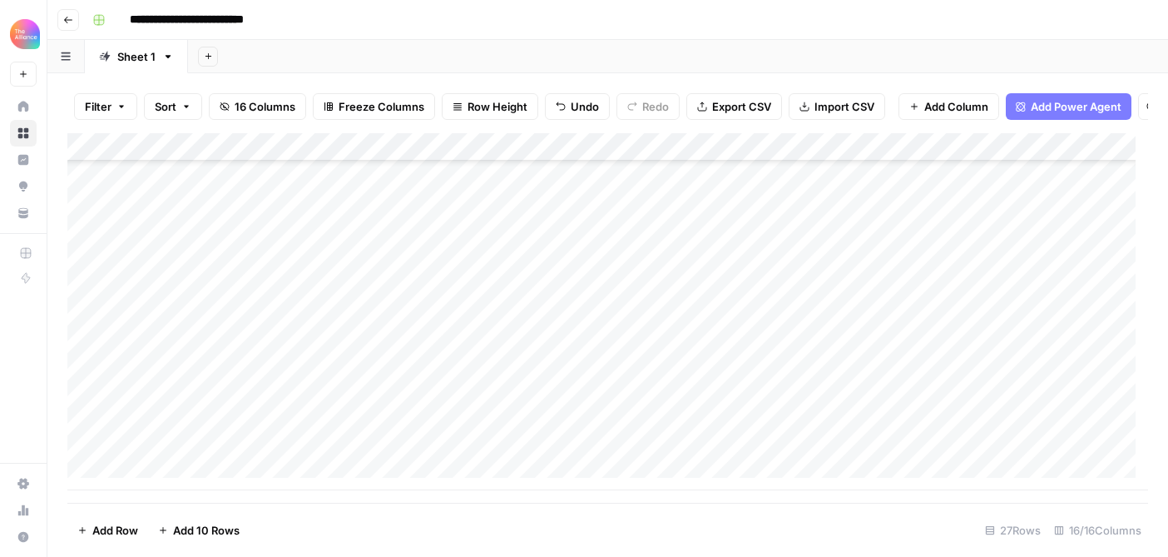
click at [238, 419] on div "Add Column" at bounding box center [607, 311] width 1081 height 357
type textarea "**********"
click at [526, 464] on div "Add Column" at bounding box center [607, 311] width 1081 height 357
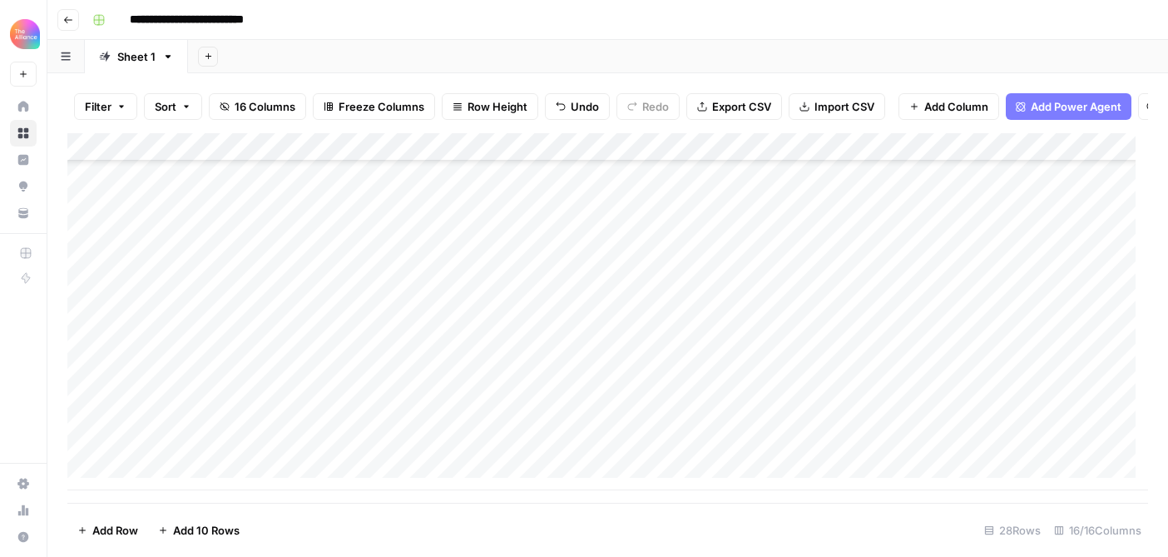
drag, startPoint x: 404, startPoint y: 358, endPoint x: 784, endPoint y: 354, distance: 380.3
click at [784, 354] on div "Add Column" at bounding box center [607, 311] width 1081 height 357
drag, startPoint x: 872, startPoint y: 374, endPoint x: 801, endPoint y: 439, distance: 96.0
click at [870, 384] on div "Add Column" at bounding box center [607, 311] width 1081 height 357
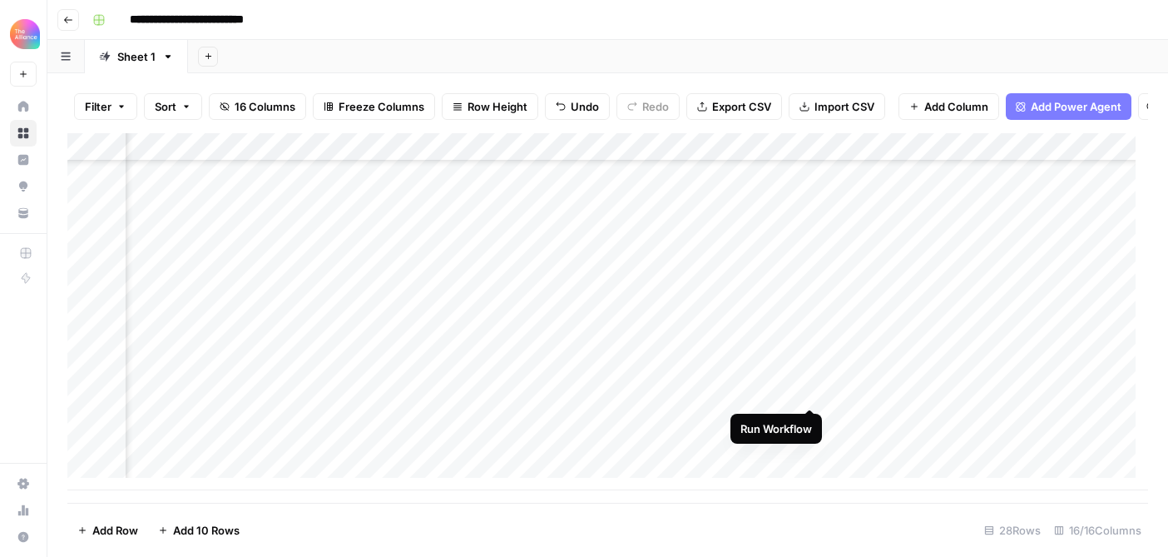
click at [807, 390] on div "Add Column" at bounding box center [607, 311] width 1081 height 357
click at [191, 406] on div "Add Column" at bounding box center [607, 311] width 1081 height 357
click at [190, 412] on div "Add Column" at bounding box center [607, 311] width 1081 height 357
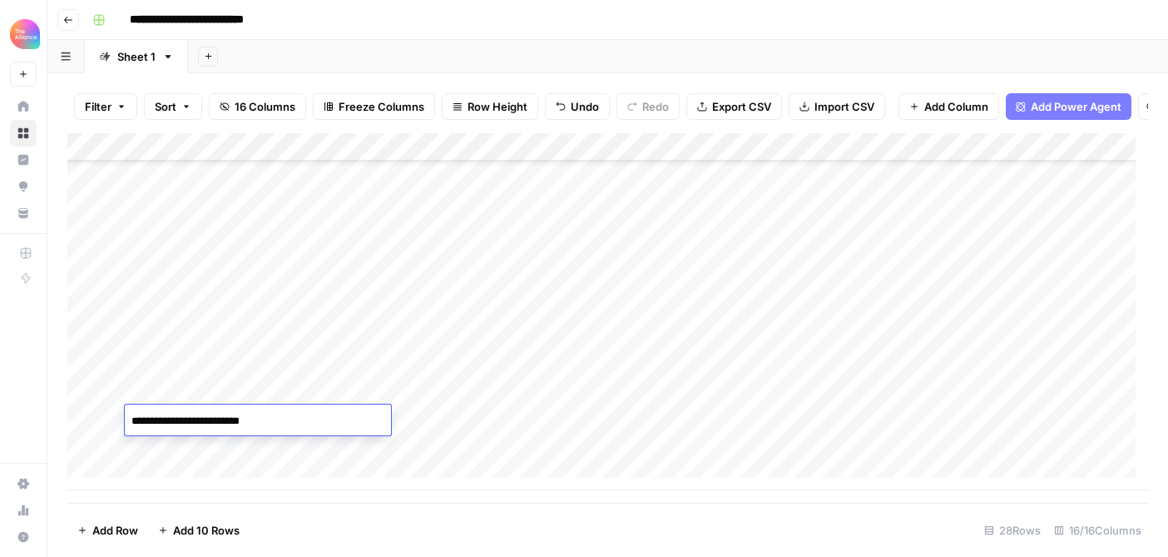
type textarea "**********"
click at [490, 416] on div "Add Column" at bounding box center [607, 311] width 1081 height 357
click at [334, 414] on div "Add Column" at bounding box center [607, 311] width 1081 height 357
drag, startPoint x: 399, startPoint y: 394, endPoint x: 820, endPoint y: 400, distance: 421.1
click at [820, 400] on div "Add Column" at bounding box center [607, 311] width 1081 height 357
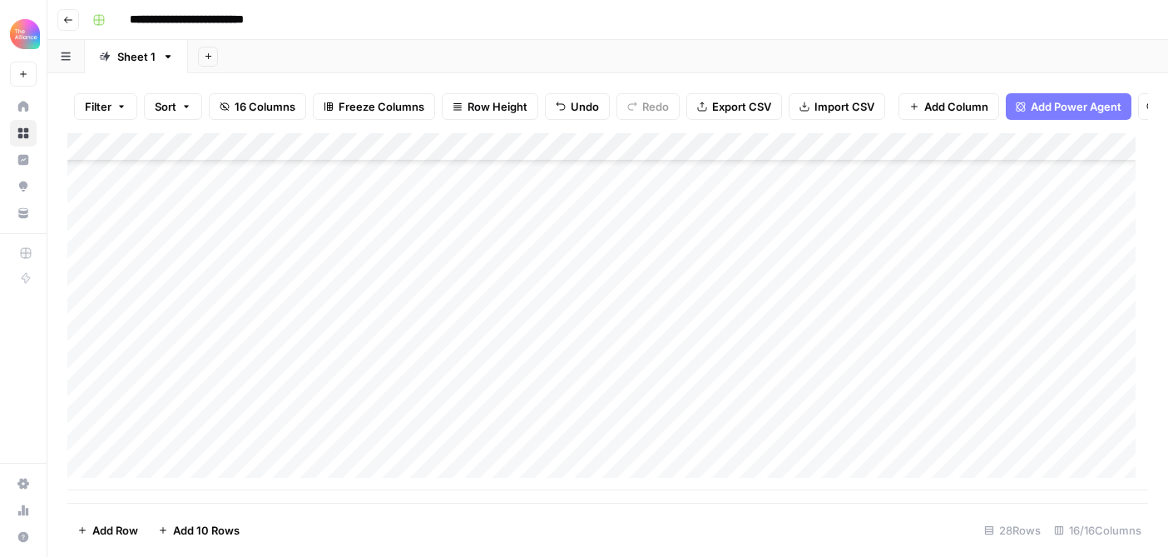
click at [874, 412] on div "Add Column" at bounding box center [607, 311] width 1081 height 357
click at [500, 418] on div "Add Column" at bounding box center [607, 311] width 1081 height 357
type textarea "**********"
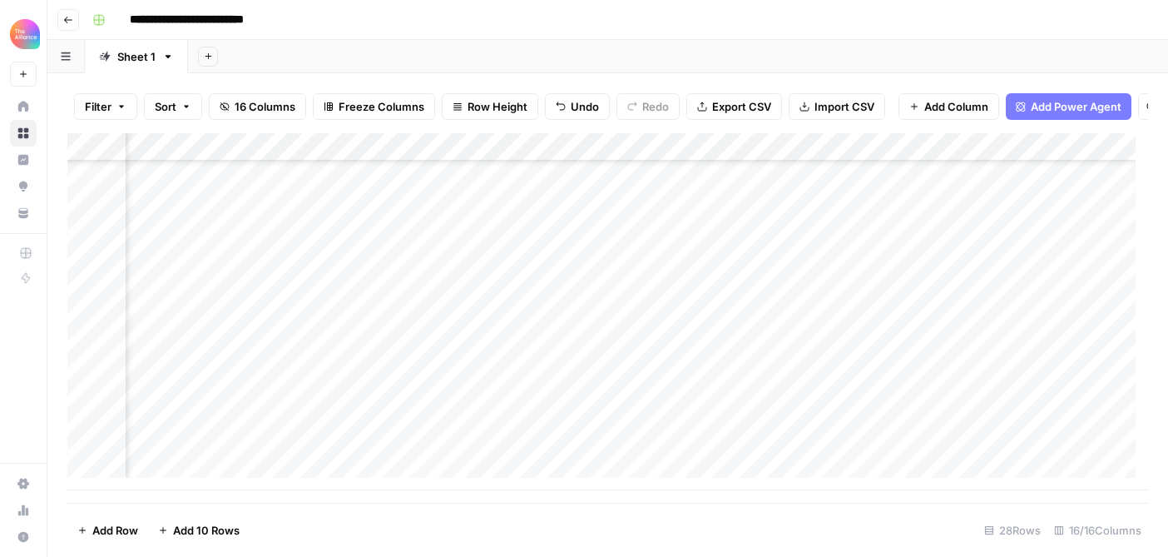
click at [664, 459] on div "Add Column" at bounding box center [607, 311] width 1081 height 357
click at [642, 409] on div "Add Column" at bounding box center [607, 311] width 1081 height 357
click at [666, 414] on div "Add Column" at bounding box center [607, 311] width 1081 height 357
type textarea "**********"
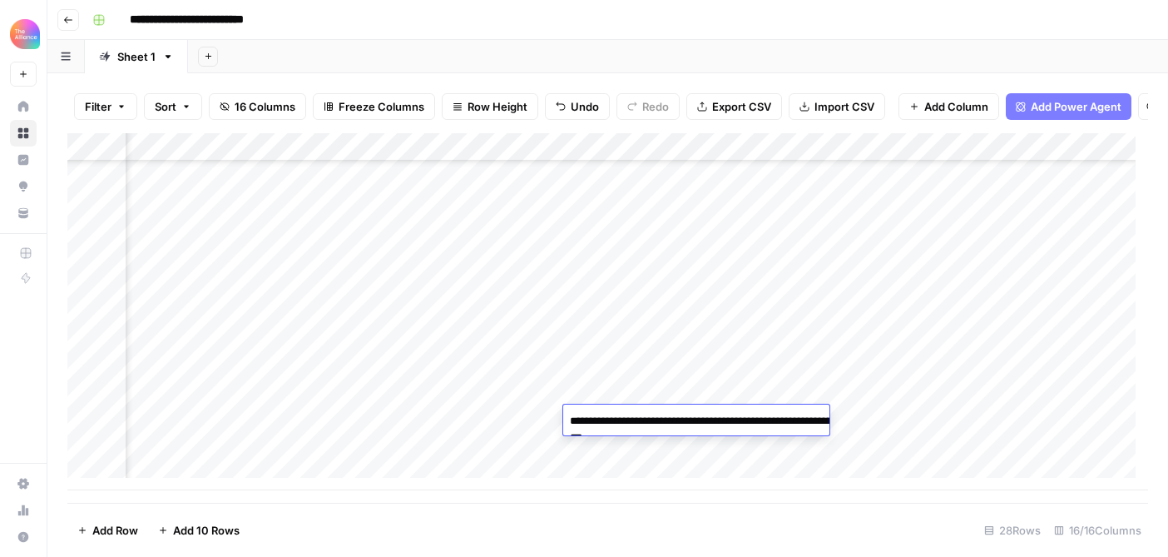
click at [754, 464] on div "Add Column" at bounding box center [607, 311] width 1081 height 357
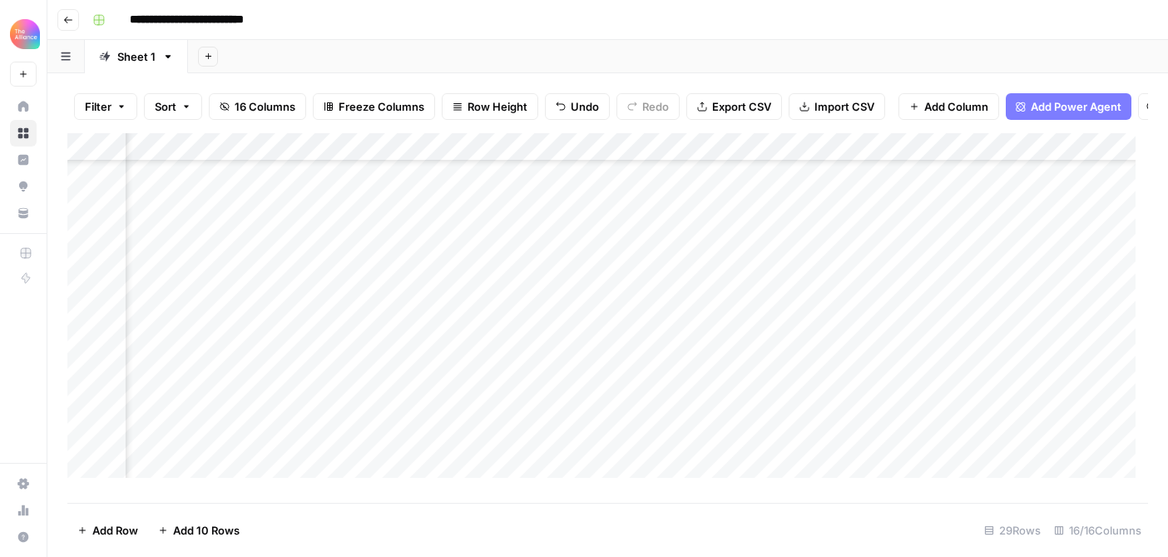
click at [801, 417] on div "Add Column" at bounding box center [607, 311] width 1081 height 357
click at [599, 394] on div "Add Column" at bounding box center [607, 311] width 1081 height 357
drag, startPoint x: 599, startPoint y: 394, endPoint x: 682, endPoint y: 420, distance: 87.1
click at [603, 394] on div "Add Column" at bounding box center [607, 311] width 1081 height 357
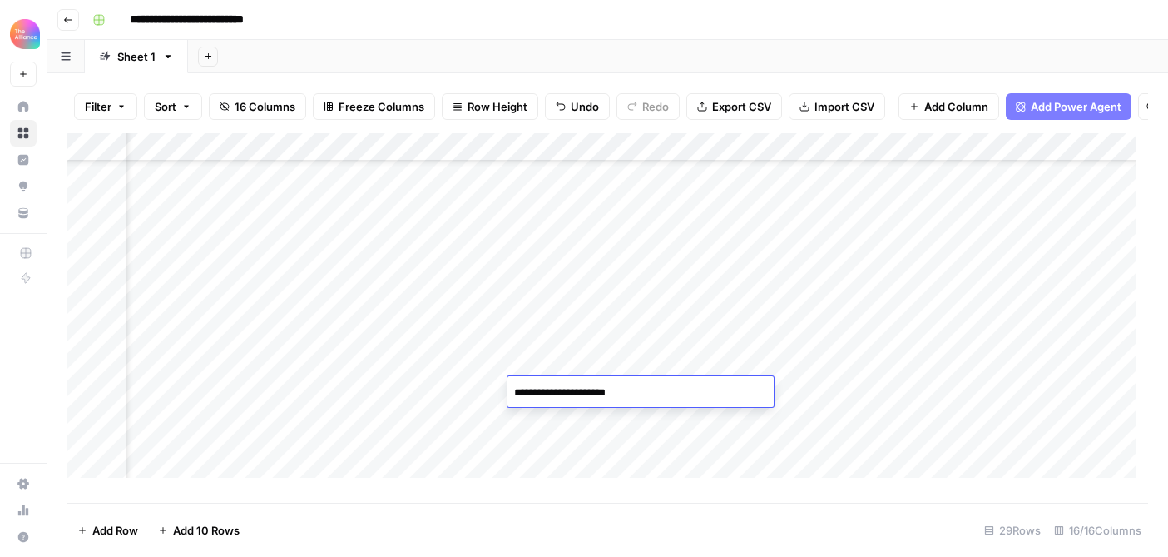
type textarea "**********"
click at [641, 363] on div "Add Column" at bounding box center [607, 311] width 1081 height 357
drag, startPoint x: 693, startPoint y: 375, endPoint x: 692, endPoint y: 384, distance: 9.3
click at [692, 384] on div "Add Column" at bounding box center [607, 311] width 1081 height 357
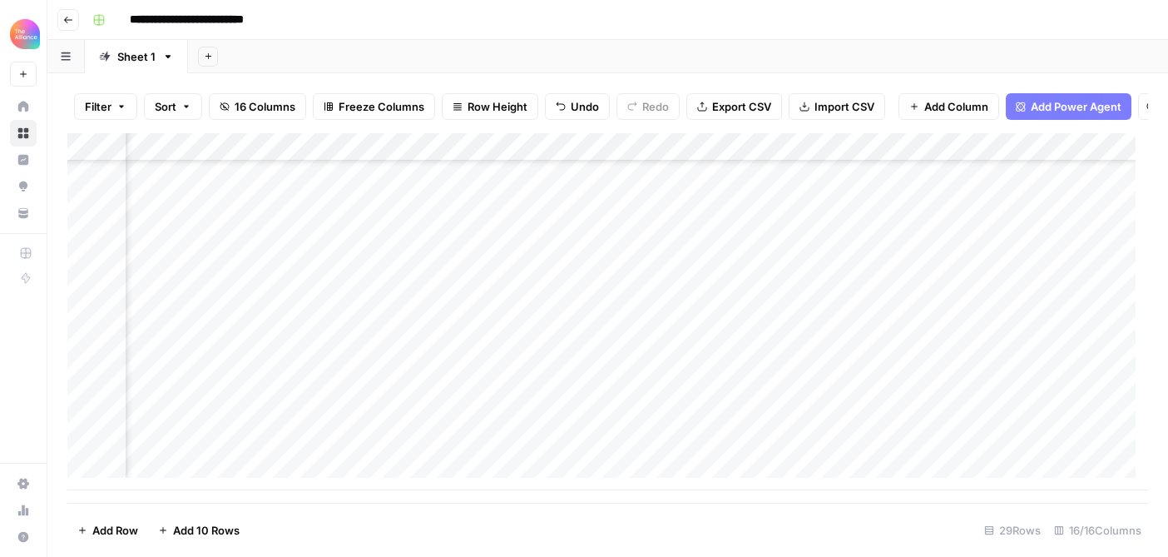
click at [769, 392] on div "Add Column" at bounding box center [607, 311] width 1081 height 357
click at [355, 296] on div "Add Column" at bounding box center [607, 311] width 1081 height 357
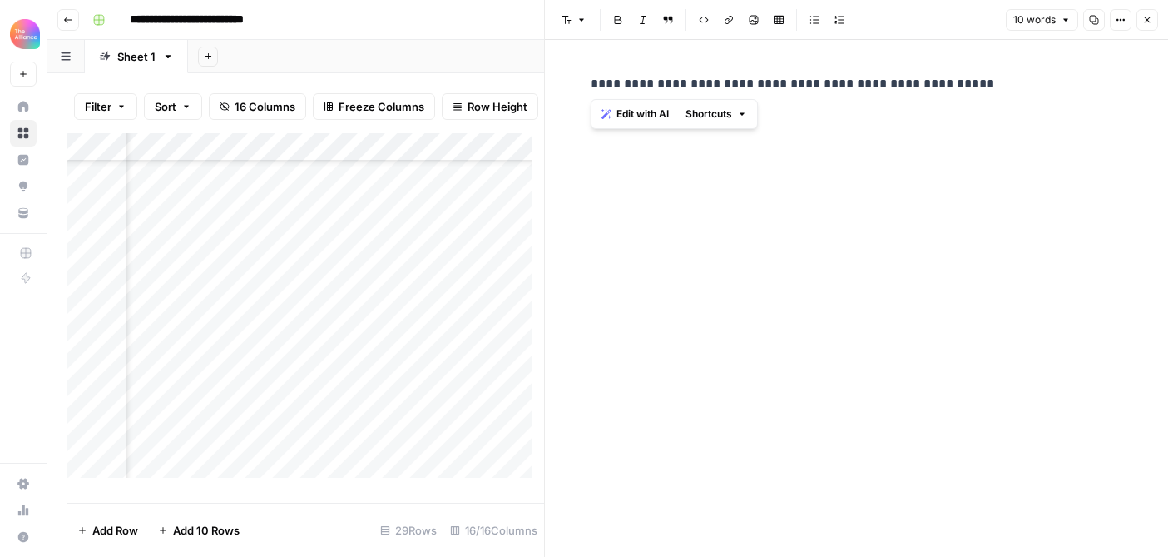
drag, startPoint x: 956, startPoint y: 90, endPoint x: 586, endPoint y: 78, distance: 370.5
click at [586, 78] on div "**********" at bounding box center [857, 84] width 553 height 35
copy p "**********"
click at [487, 294] on div "Add Column" at bounding box center [305, 311] width 477 height 357
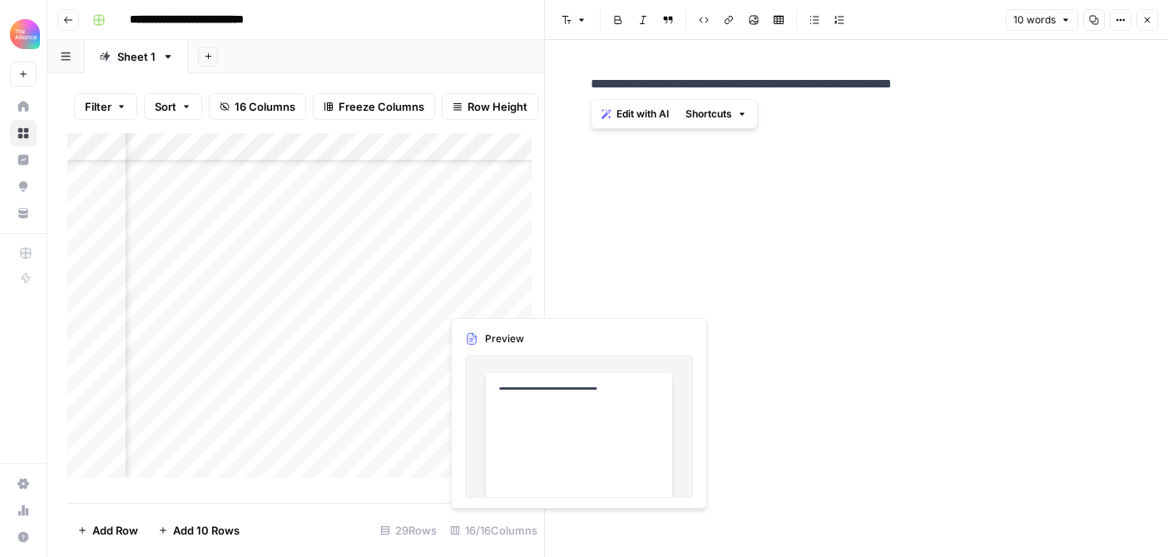
click at [486, 296] on div "Add Column" at bounding box center [305, 311] width 477 height 357
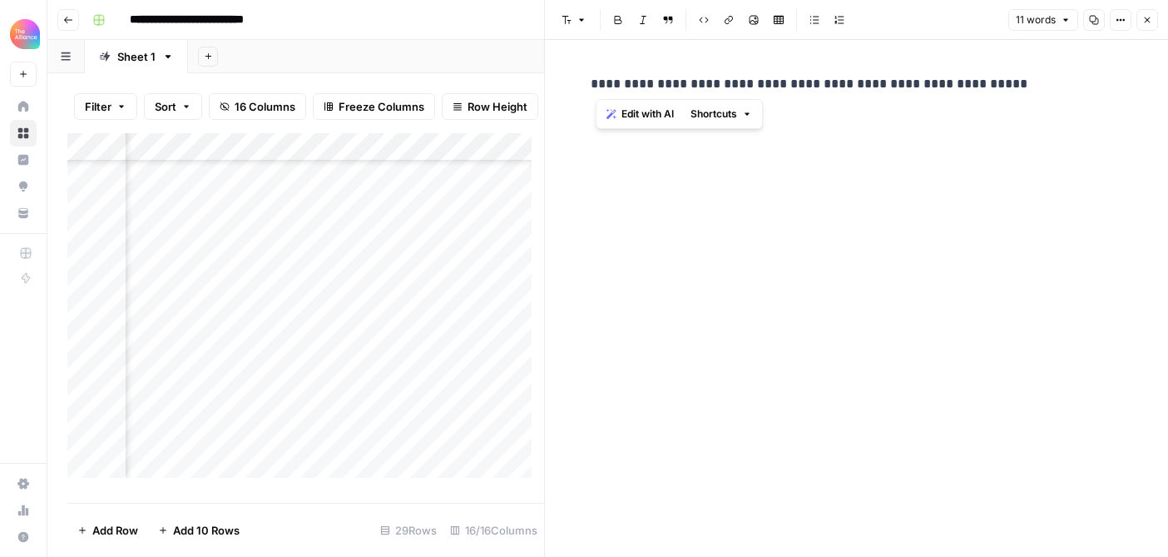
drag, startPoint x: 1010, startPoint y: 82, endPoint x: 589, endPoint y: 86, distance: 421.1
click at [589, 86] on div "**********" at bounding box center [857, 84] width 553 height 35
copy p "**********"
click at [1146, 27] on button "Close" at bounding box center [1148, 20] width 22 height 22
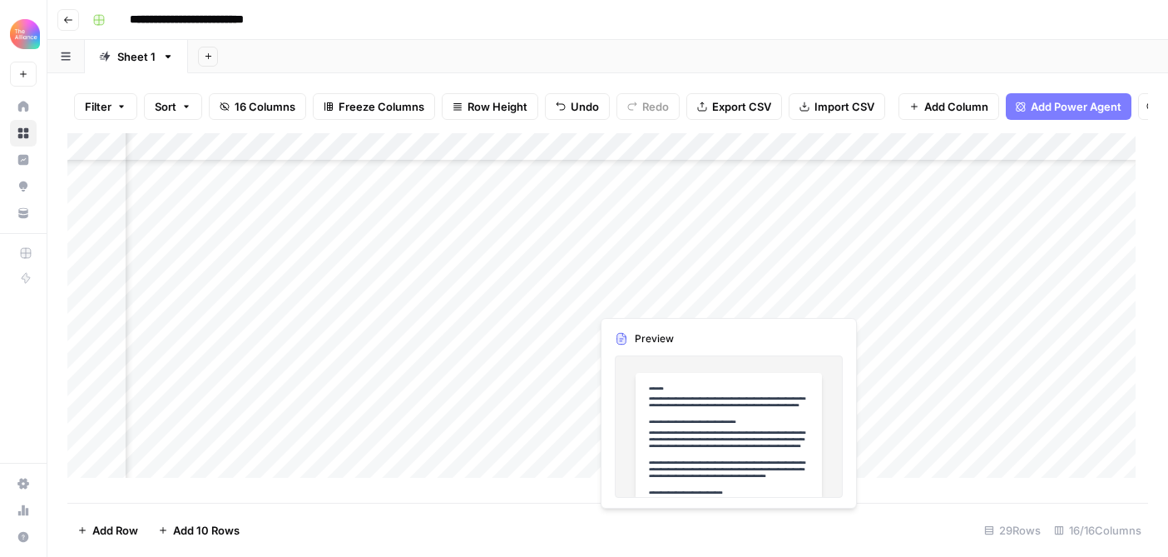
click at [675, 295] on div "Add Column" at bounding box center [607, 311] width 1081 height 357
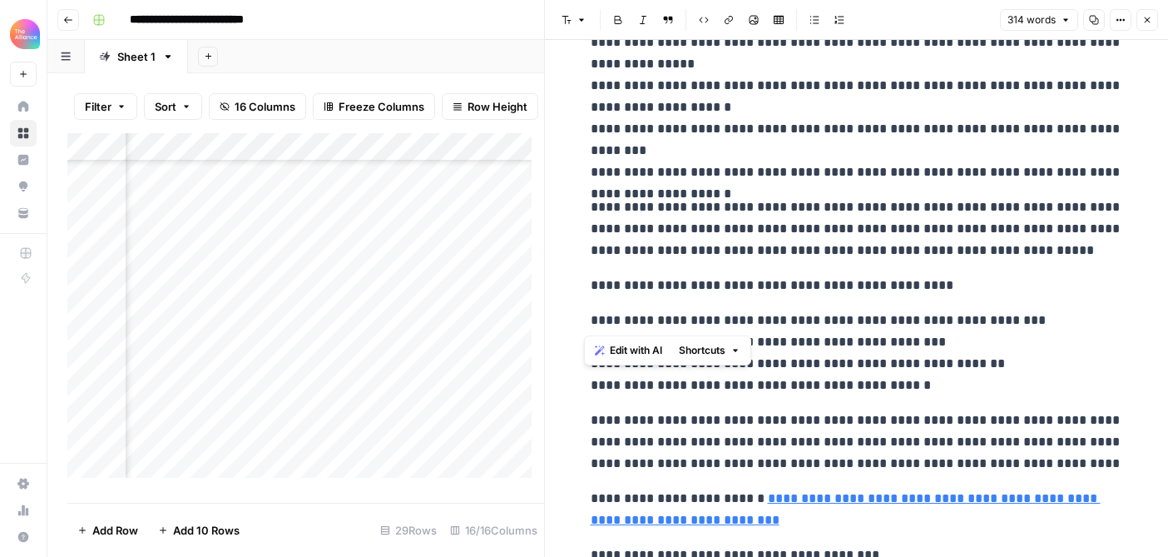
scroll to position [493, 0]
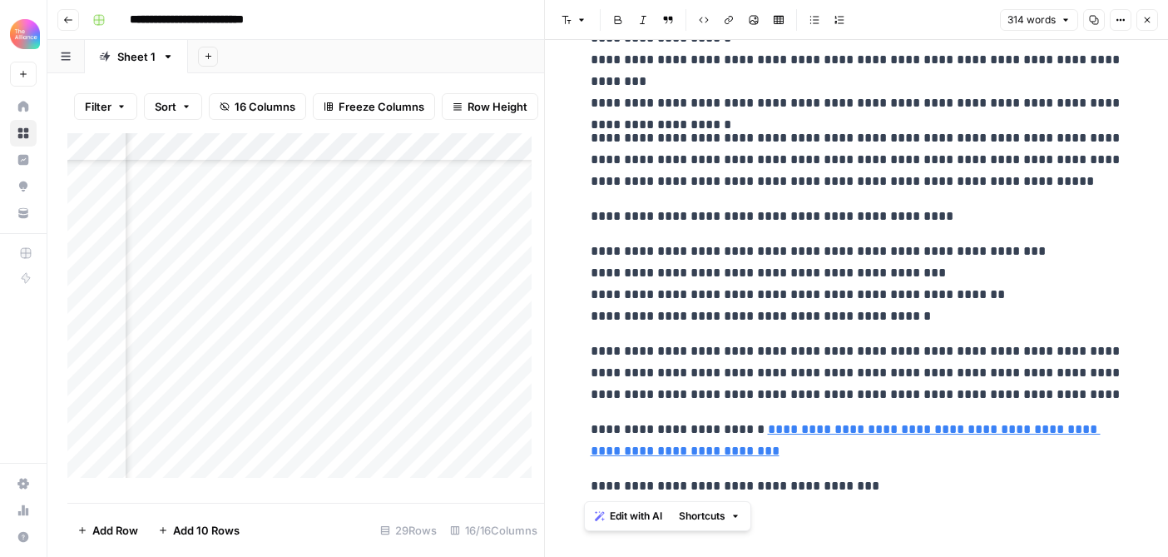
drag, startPoint x: 585, startPoint y: 86, endPoint x: 874, endPoint y: 487, distance: 494.2
click at [874, 487] on div "**********" at bounding box center [857, 38] width 553 height 930
copy div "**********"
click at [1146, 14] on button "Close" at bounding box center [1148, 20] width 22 height 22
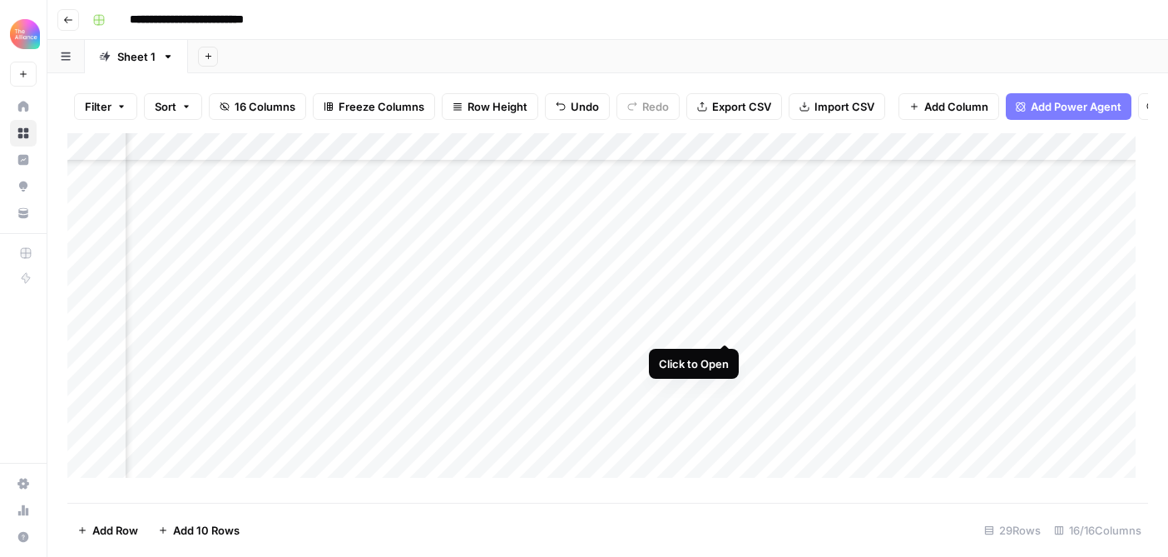
click at [723, 324] on div "Add Column" at bounding box center [607, 311] width 1081 height 357
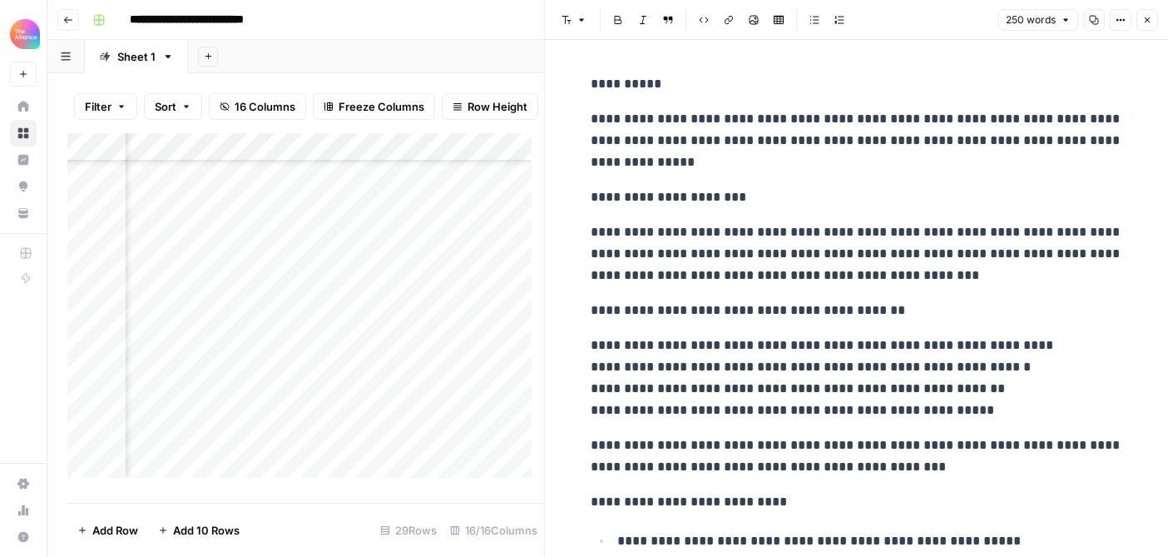
click at [1153, 18] on button "Close" at bounding box center [1148, 20] width 22 height 22
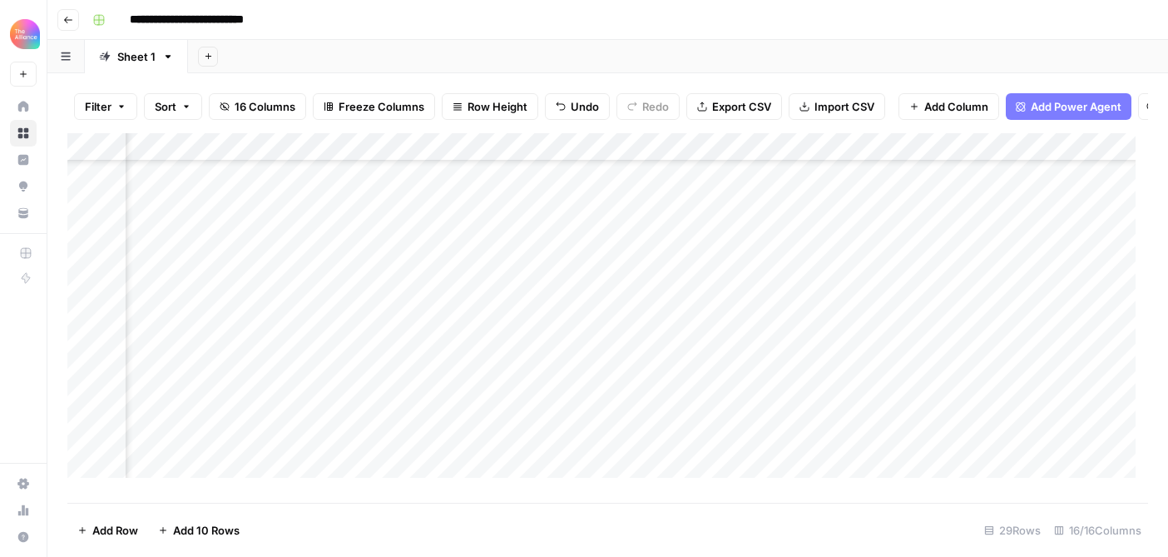
scroll to position [483, 1267]
click at [791, 324] on div "Add Column" at bounding box center [607, 311] width 1081 height 357
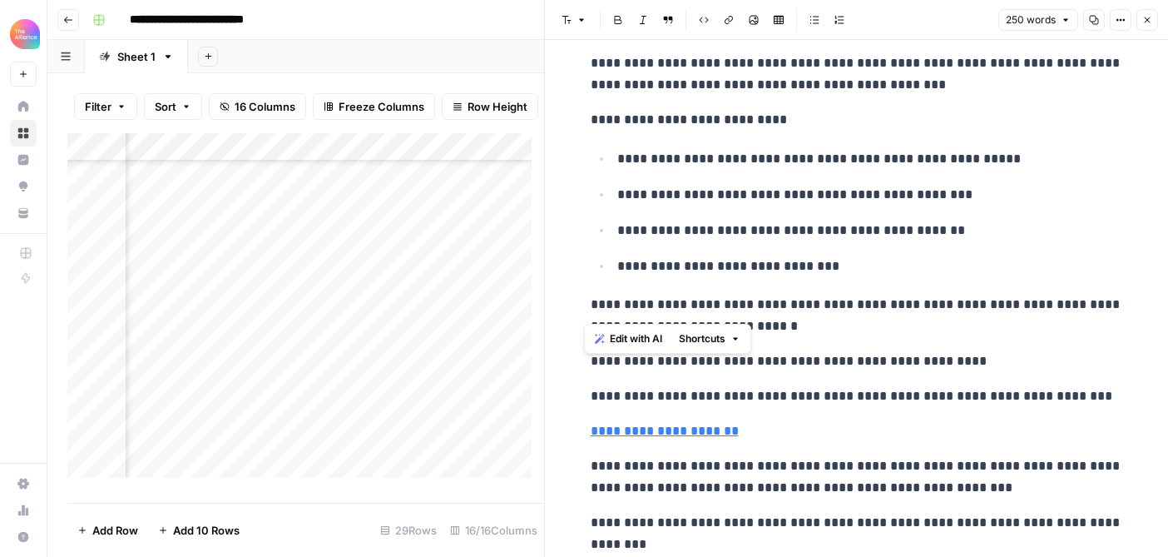
scroll to position [440, 0]
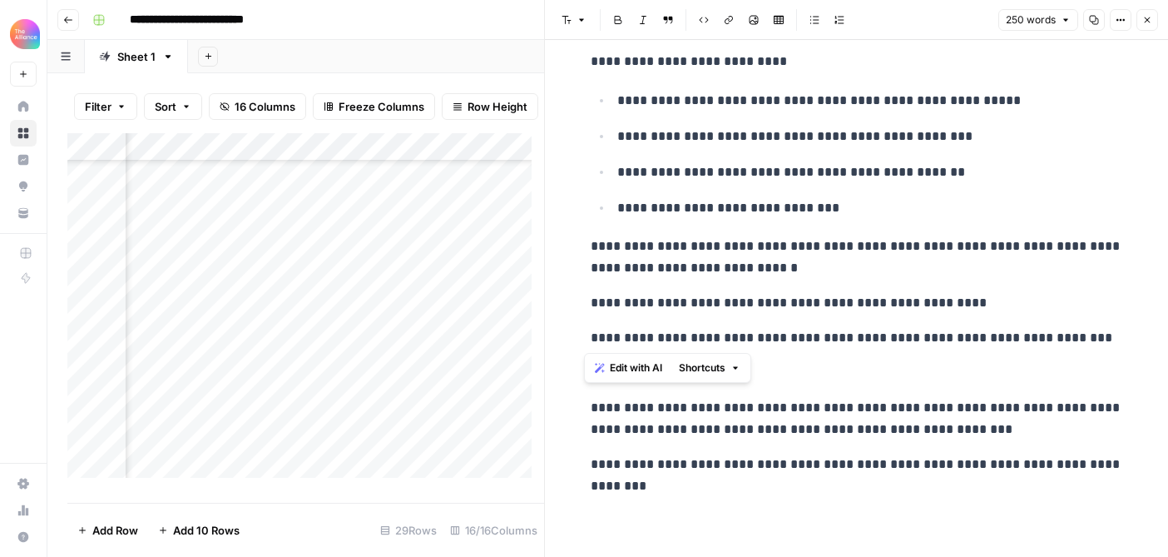
drag, startPoint x: 586, startPoint y: 119, endPoint x: 1070, endPoint y: 339, distance: 531.8
click at [1070, 339] on div "**********" at bounding box center [857, 64] width 553 height 877
copy div "**********"
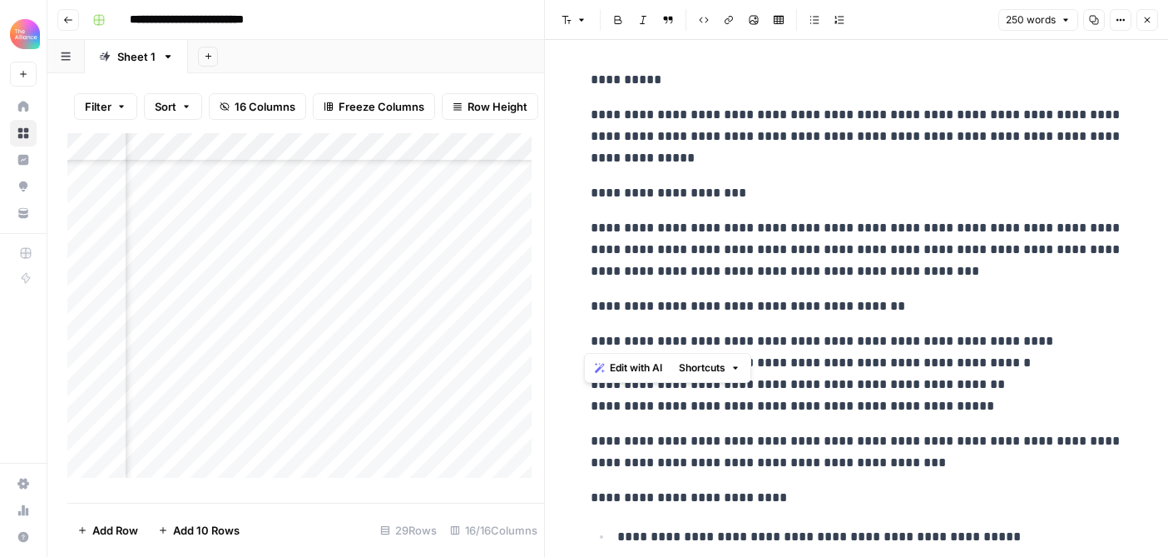
scroll to position [0, 0]
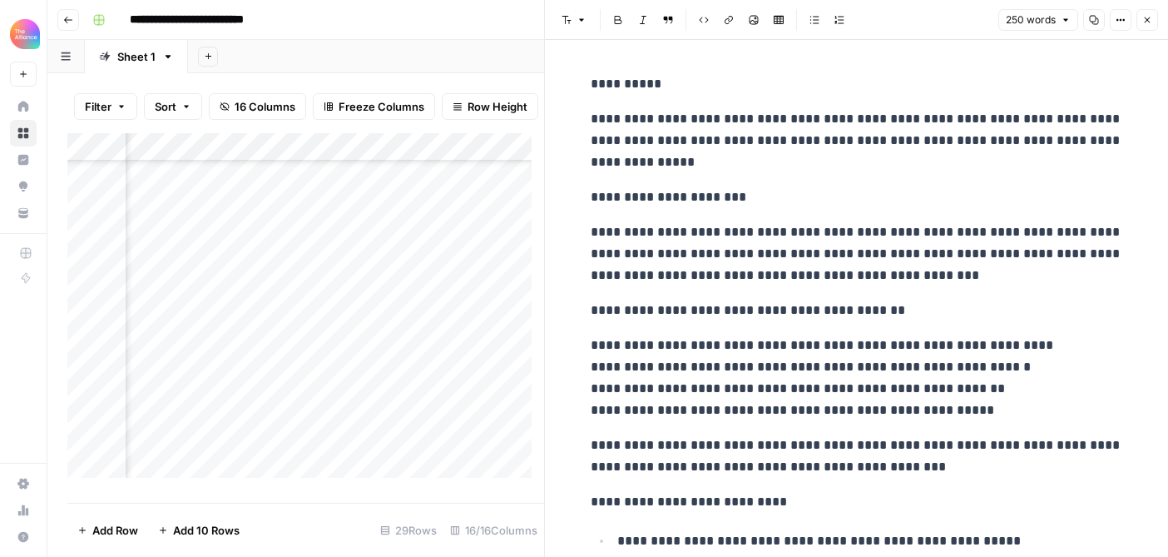
click at [1156, 27] on button "Close" at bounding box center [1148, 20] width 22 height 22
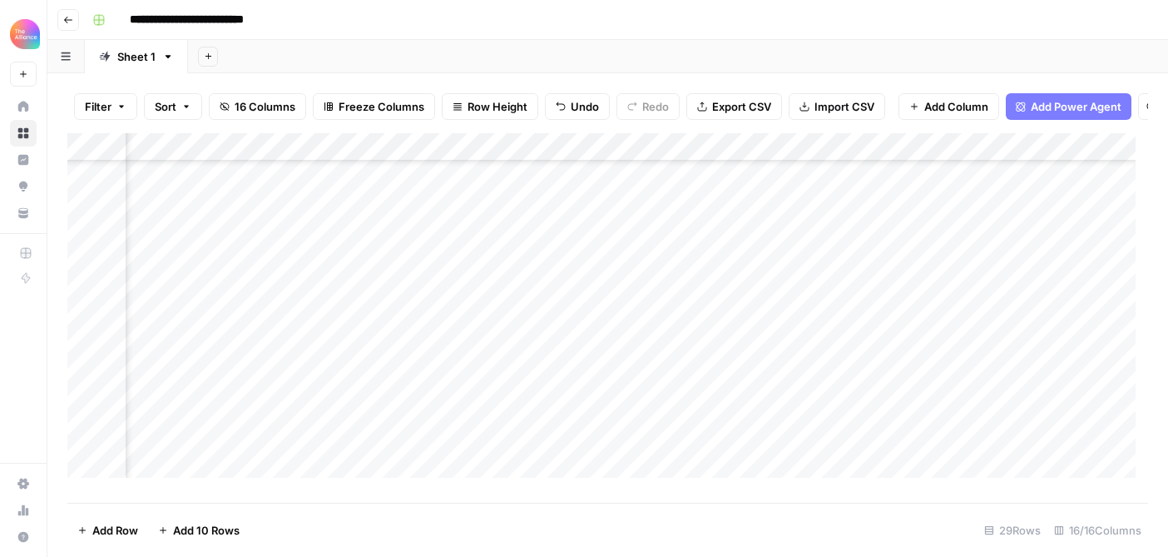
click at [459, 328] on div "Add Column" at bounding box center [607, 311] width 1081 height 357
click at [445, 322] on div "Add Column" at bounding box center [607, 311] width 1081 height 357
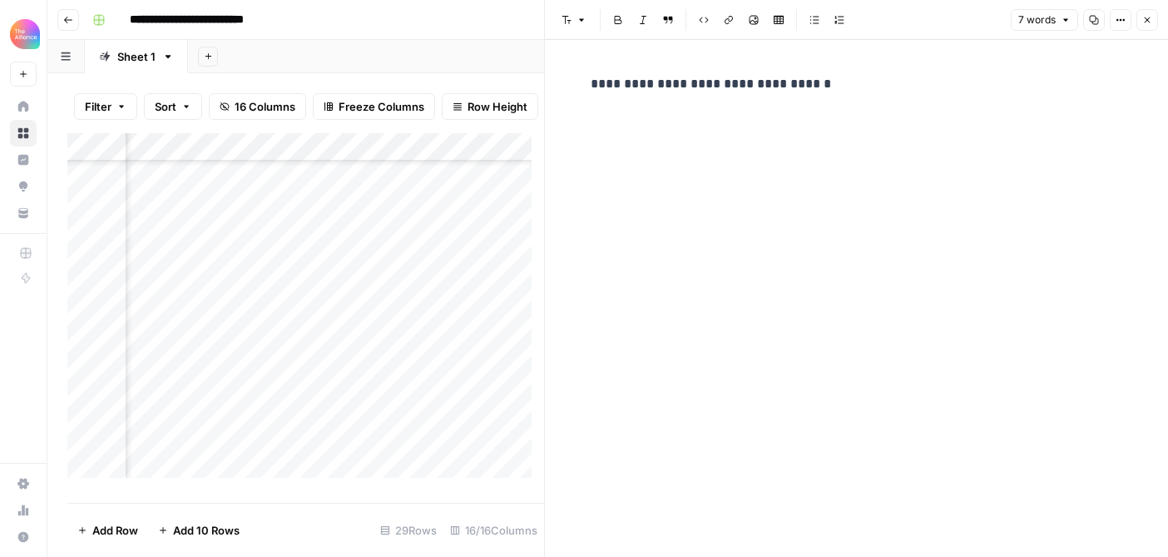
click at [1114, 23] on button "Options" at bounding box center [1121, 20] width 22 height 22
click at [821, 193] on div "**********" at bounding box center [857, 298] width 553 height 517
click at [1153, 21] on button "Close" at bounding box center [1148, 20] width 22 height 22
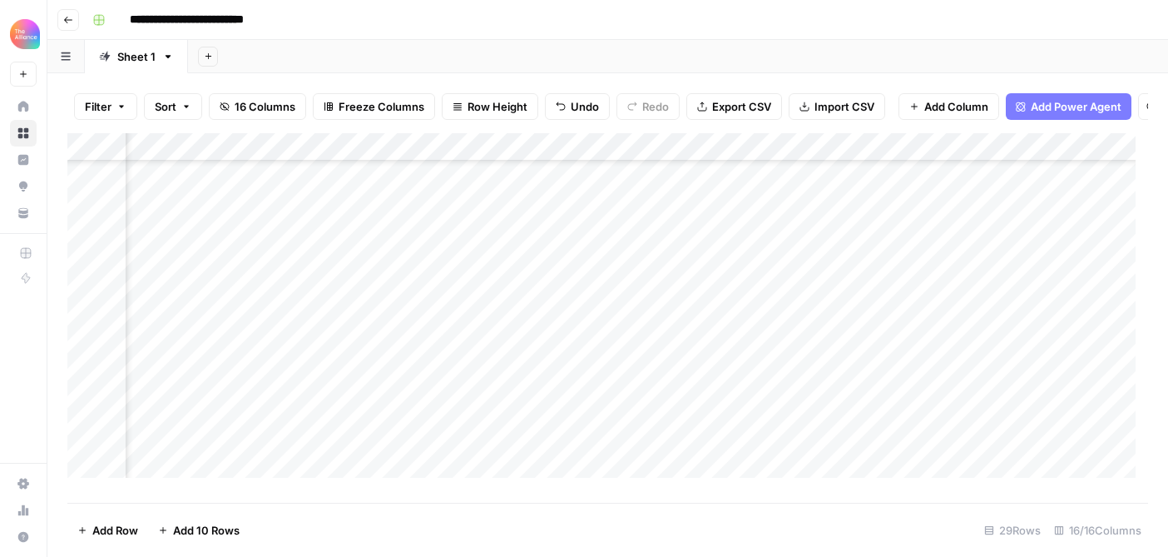
scroll to position [483, 1093]
click at [603, 354] on div "Add Column" at bounding box center [607, 311] width 1081 height 357
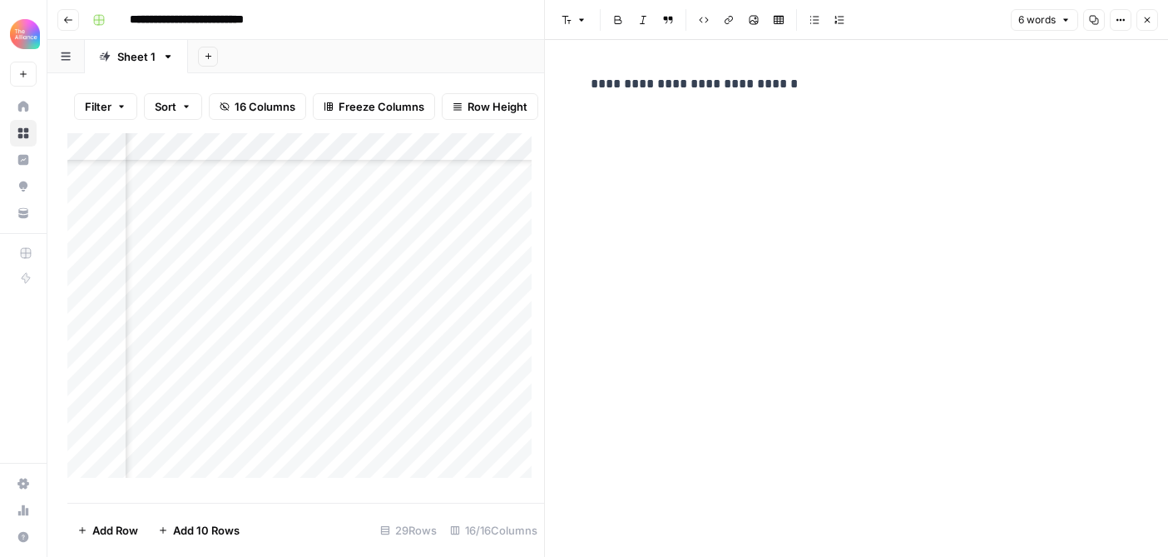
drag, startPoint x: 768, startPoint y: 87, endPoint x: 536, endPoint y: 95, distance: 232.3
click at [536, 95] on body "**********" at bounding box center [584, 278] width 1168 height 557
drag, startPoint x: 771, startPoint y: 89, endPoint x: 584, endPoint y: 82, distance: 187.4
click at [584, 82] on div "**********" at bounding box center [857, 84] width 553 height 35
copy p "**********"
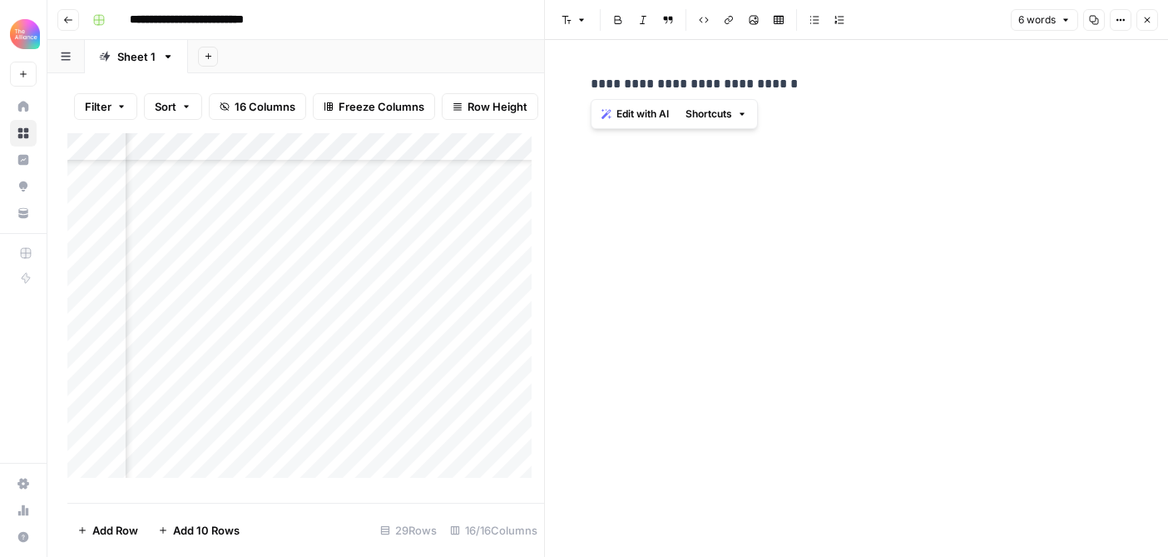
click at [1149, 18] on icon "button" at bounding box center [1148, 20] width 10 height 10
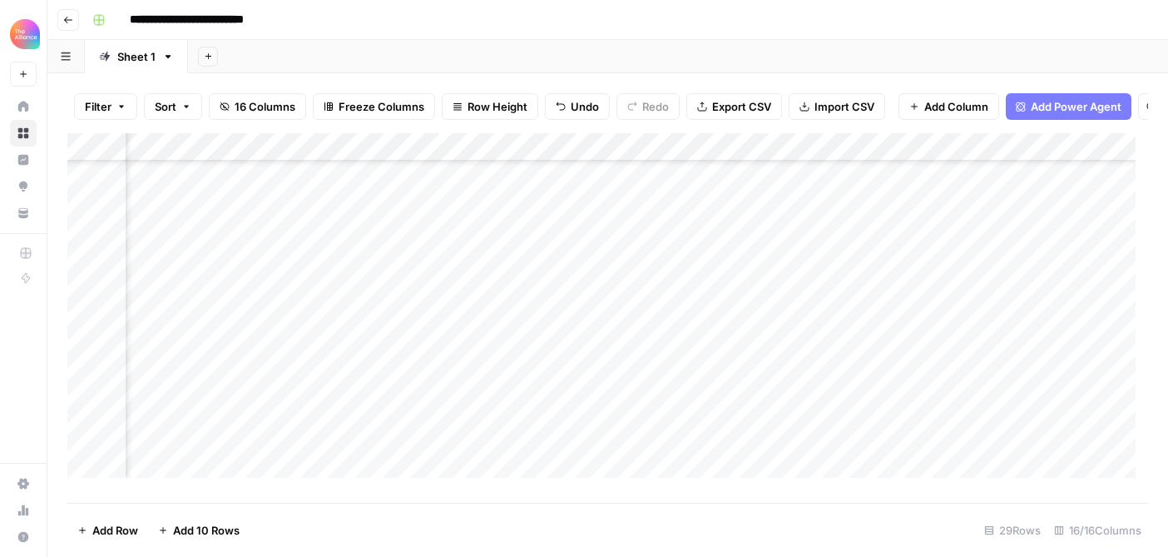
click at [743, 352] on div "Add Column" at bounding box center [607, 311] width 1081 height 357
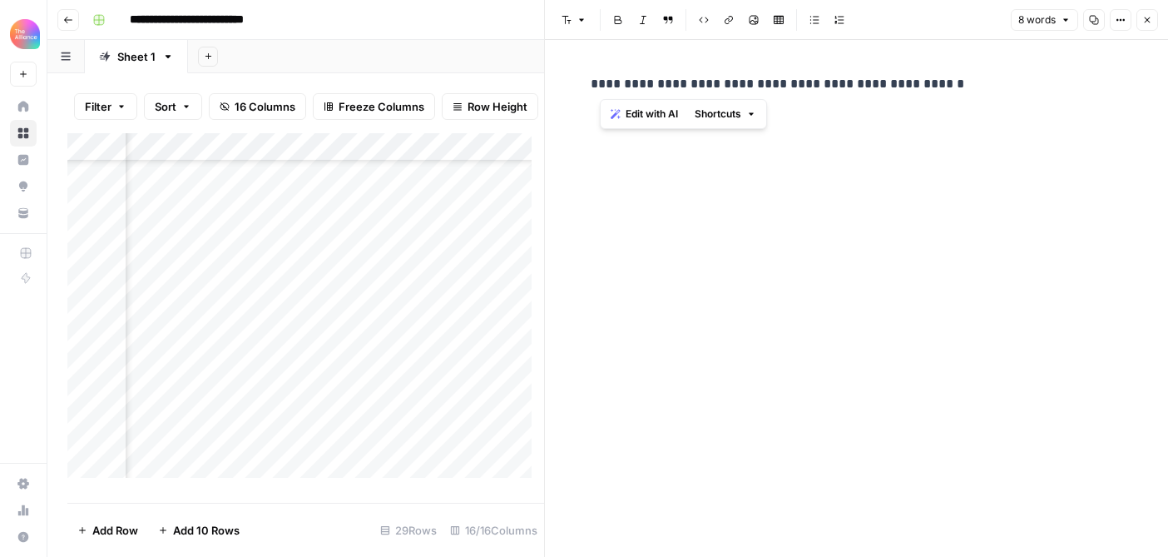
drag, startPoint x: 970, startPoint y: 83, endPoint x: 590, endPoint y: 77, distance: 380.4
click at [588, 77] on div "**********" at bounding box center [857, 84] width 553 height 35
copy p "**********"
click at [1147, 19] on icon "button" at bounding box center [1148, 20] width 6 height 6
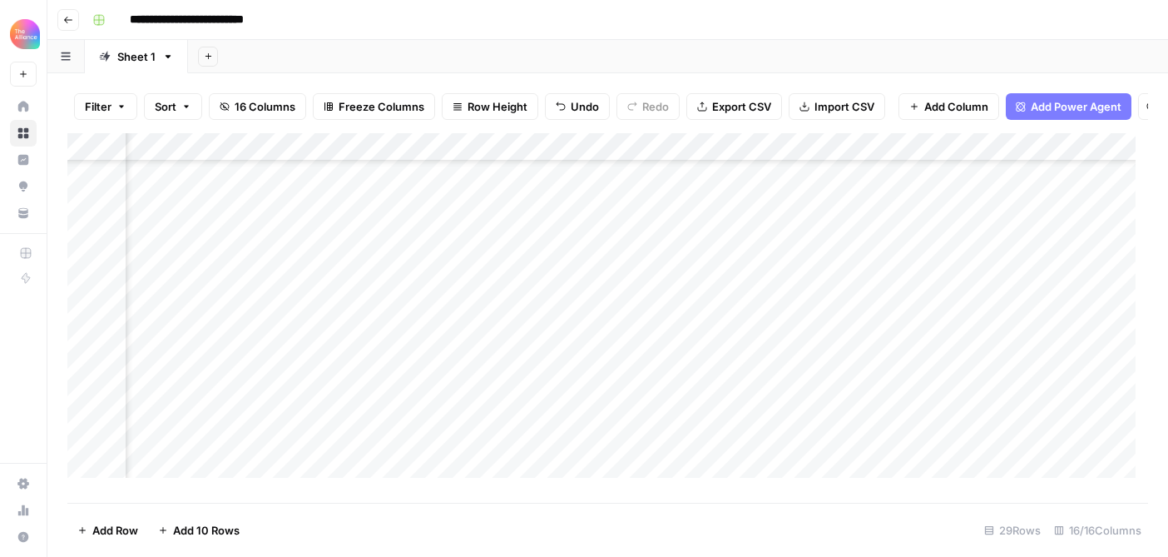
scroll to position [483, 1231]
click at [766, 353] on div "Add Column" at bounding box center [607, 311] width 1081 height 357
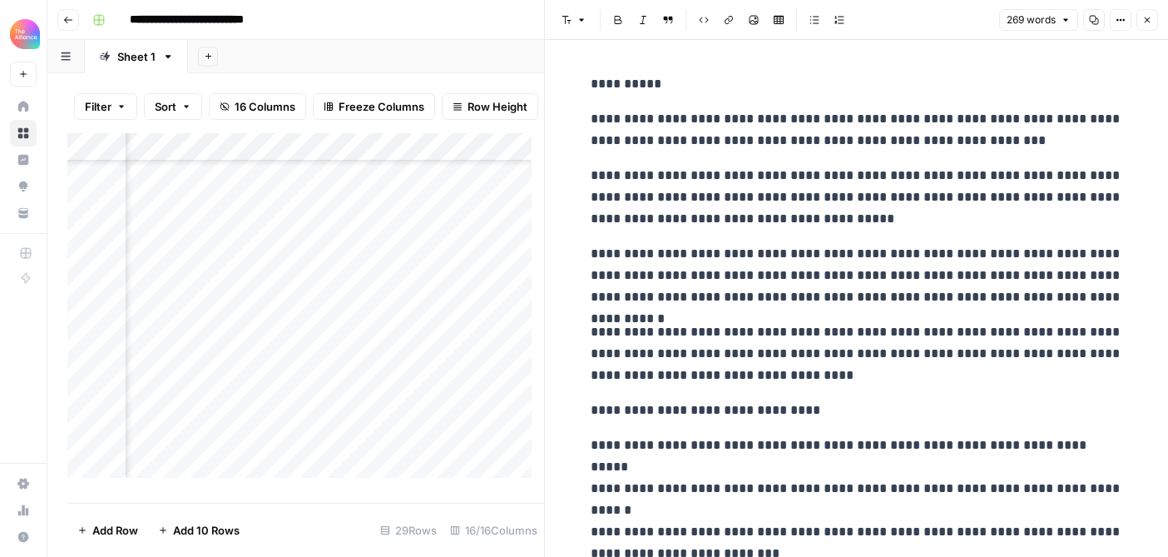
click at [836, 196] on p "**********" at bounding box center [857, 197] width 533 height 65
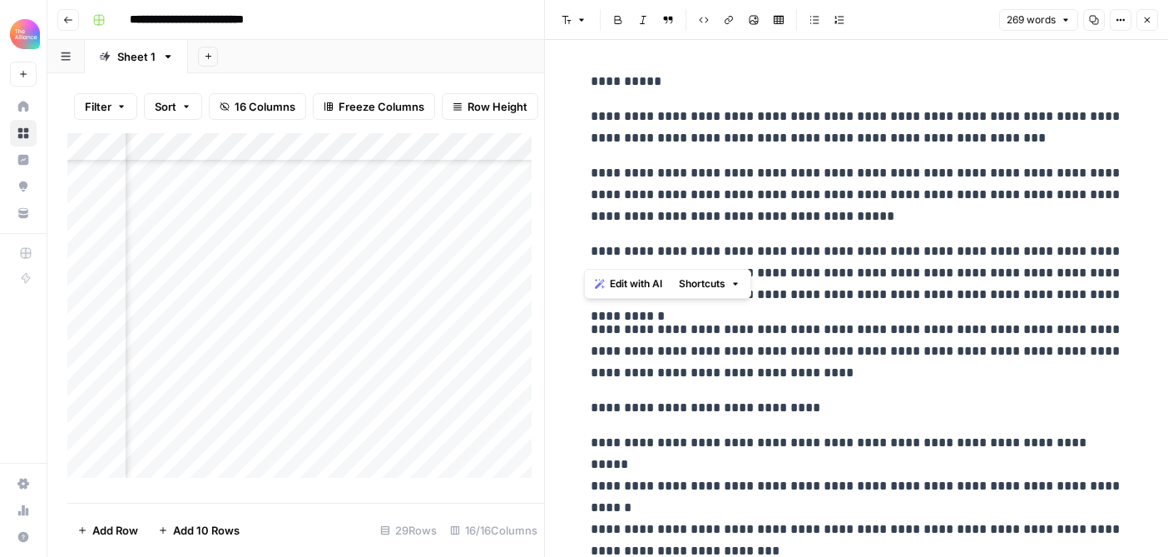
drag, startPoint x: 583, startPoint y: 116, endPoint x: 833, endPoint y: 249, distance: 283.7
click at [832, 249] on div "**********" at bounding box center [857, 457] width 553 height 787
click at [887, 293] on p "**********" at bounding box center [857, 272] width 533 height 65
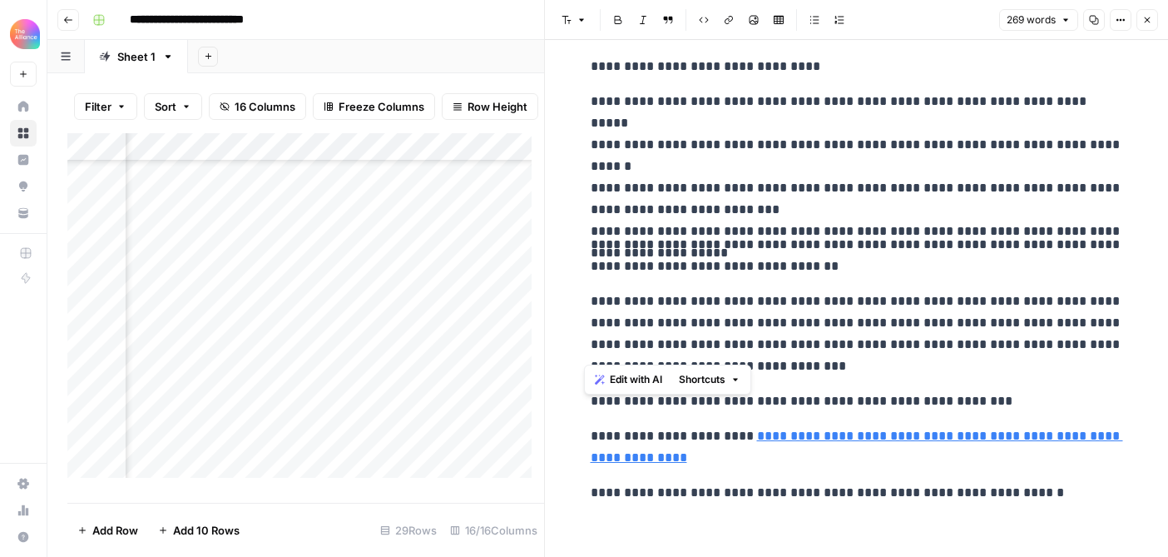
scroll to position [350, 0]
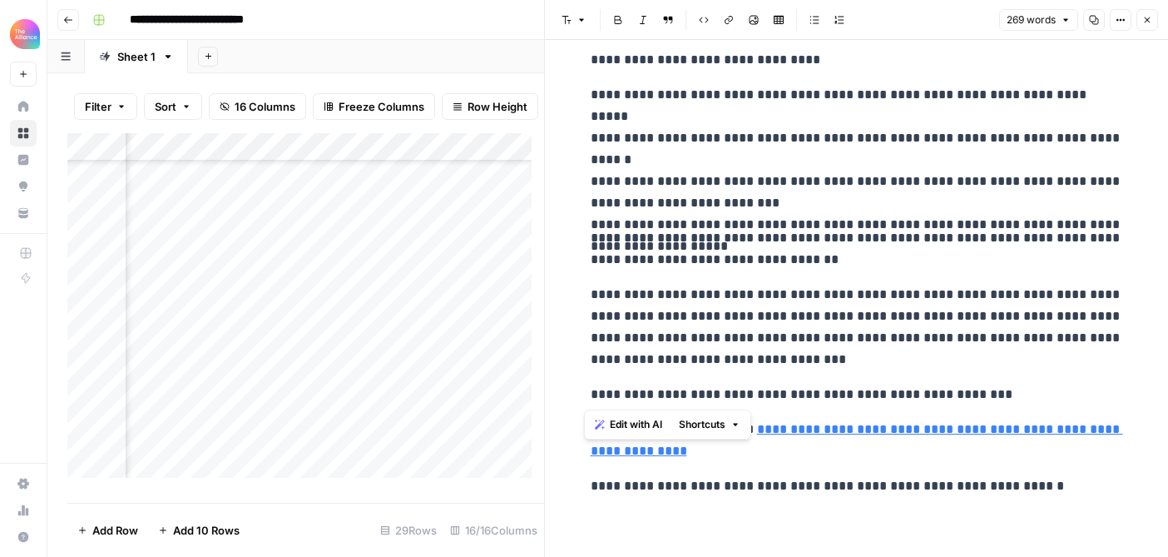
drag, startPoint x: 584, startPoint y: 117, endPoint x: 979, endPoint y: 389, distance: 478.7
click at [979, 389] on div "**********" at bounding box center [857, 109] width 553 height 787
copy div "**********"
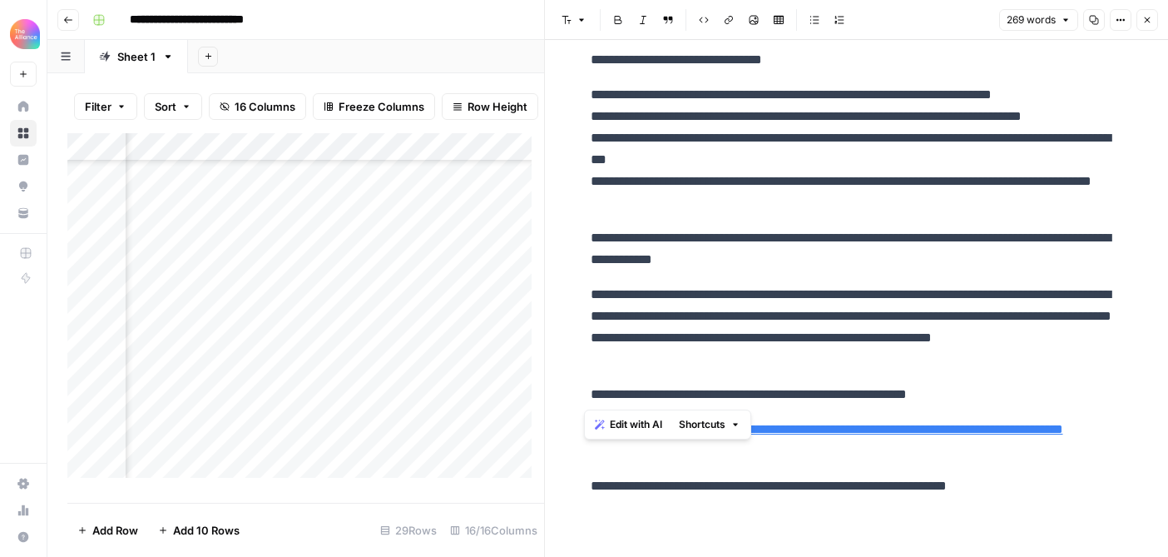
click at [1145, 21] on icon "button" at bounding box center [1148, 20] width 10 height 10
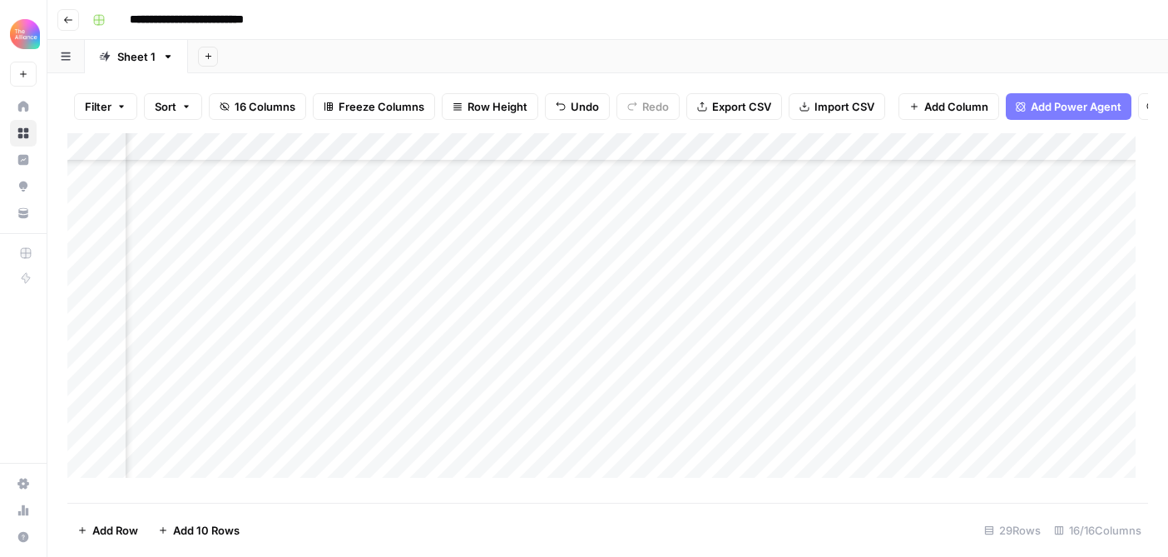
scroll to position [483, 1206]
click at [630, 409] on div "Add Column" at bounding box center [607, 311] width 1081 height 357
click at [491, 411] on div "Add Column" at bounding box center [607, 311] width 1081 height 357
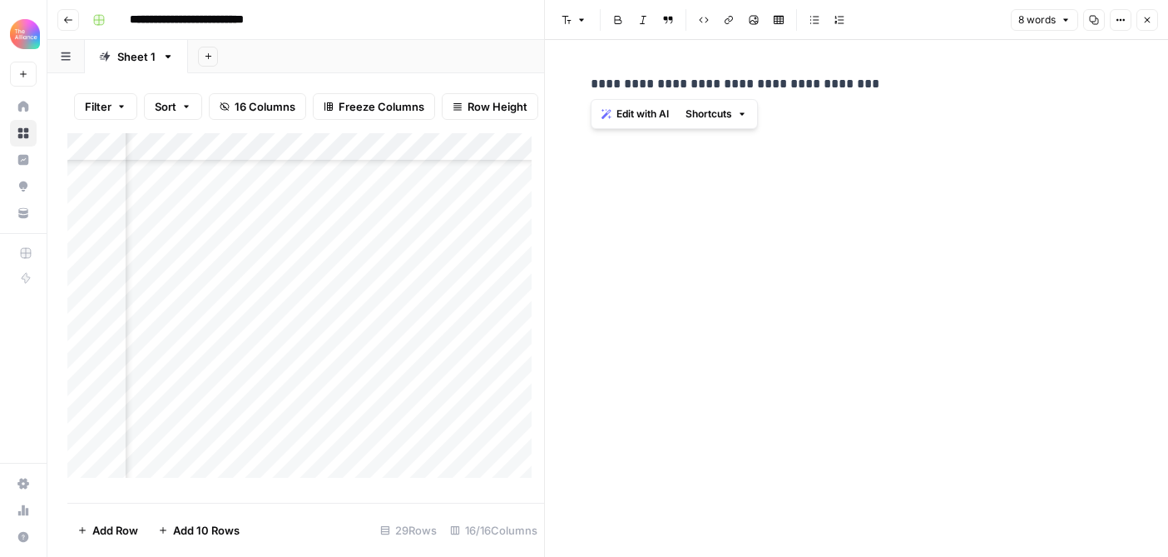
drag, startPoint x: 871, startPoint y: 81, endPoint x: 568, endPoint y: 76, distance: 302.9
click at [568, 76] on div "**********" at bounding box center [856, 298] width 623 height 517
copy p "**********"
click at [1145, 18] on icon "button" at bounding box center [1148, 20] width 10 height 10
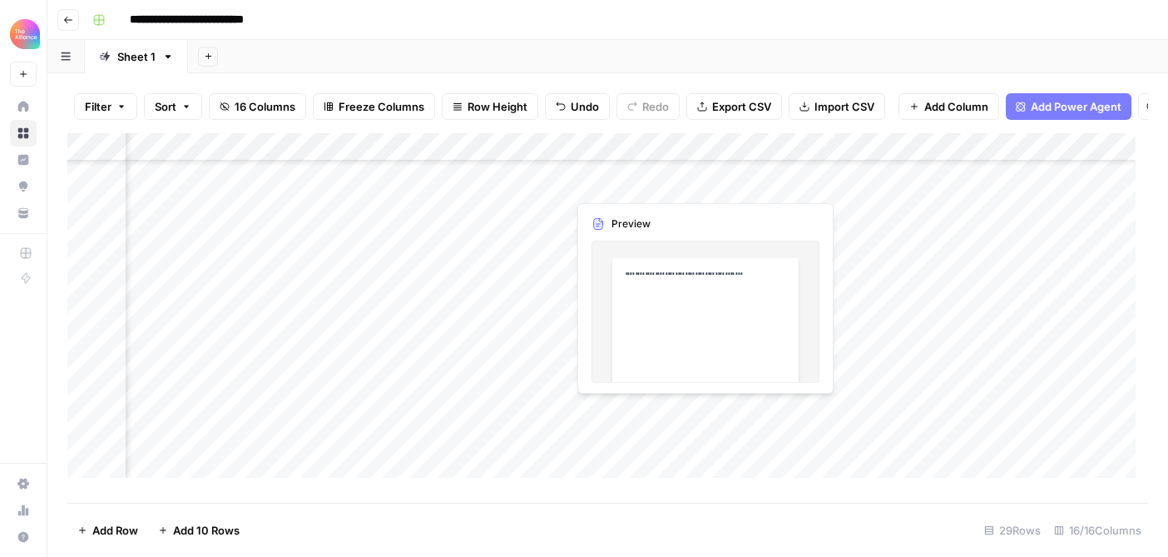
click at [642, 408] on div "Add Column" at bounding box center [607, 311] width 1081 height 357
click at [642, 409] on div "Add Column" at bounding box center [607, 311] width 1081 height 357
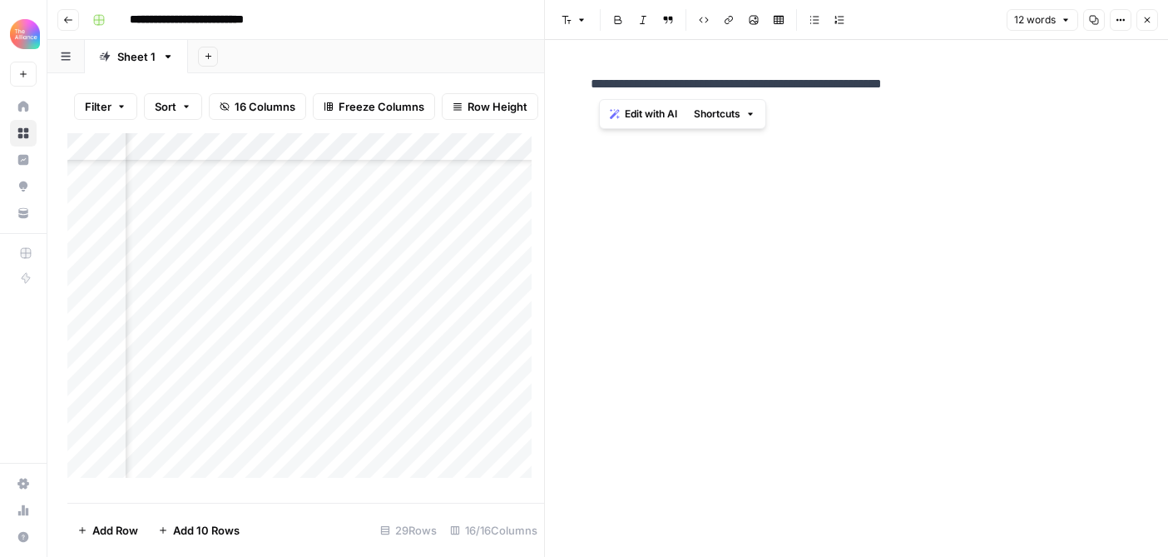
drag, startPoint x: 964, startPoint y: 88, endPoint x: 596, endPoint y: 85, distance: 368.7
click at [596, 85] on p "**********" at bounding box center [857, 84] width 533 height 22
click at [662, 90] on p "**********" at bounding box center [857, 84] width 533 height 22
drag, startPoint x: 957, startPoint y: 83, endPoint x: 583, endPoint y: 80, distance: 374.5
click at [583, 80] on div "**********" at bounding box center [857, 84] width 553 height 35
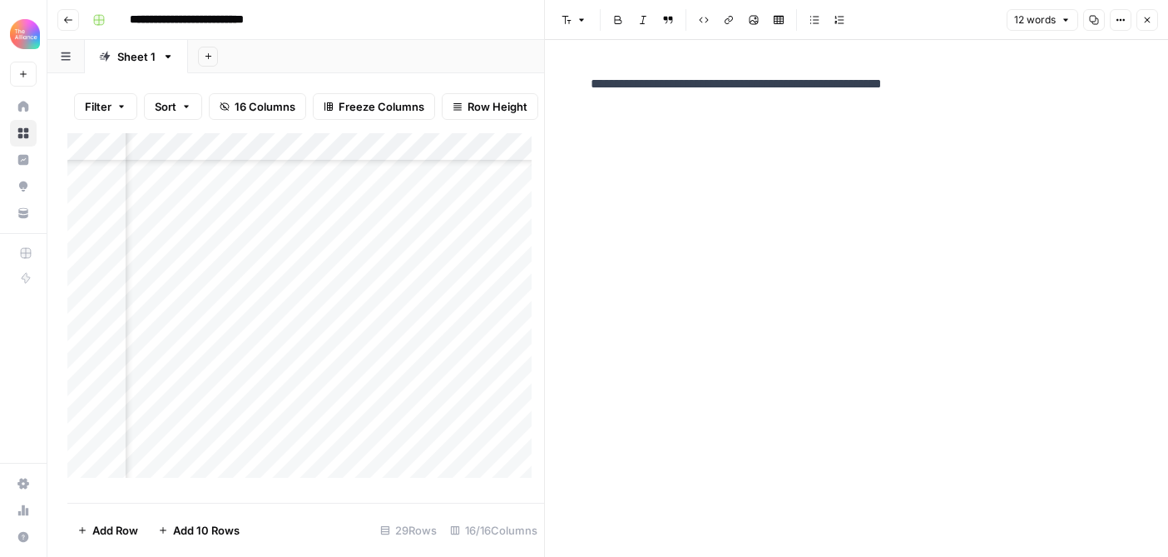
click at [1149, 22] on icon "button" at bounding box center [1148, 20] width 6 height 6
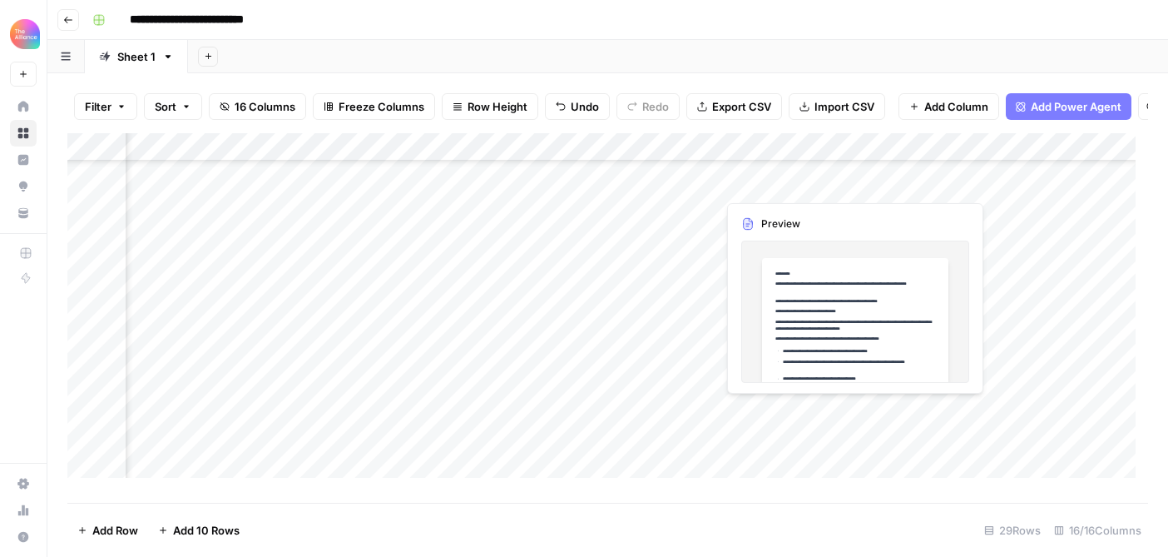
click at [786, 409] on div "Add Column" at bounding box center [607, 311] width 1081 height 357
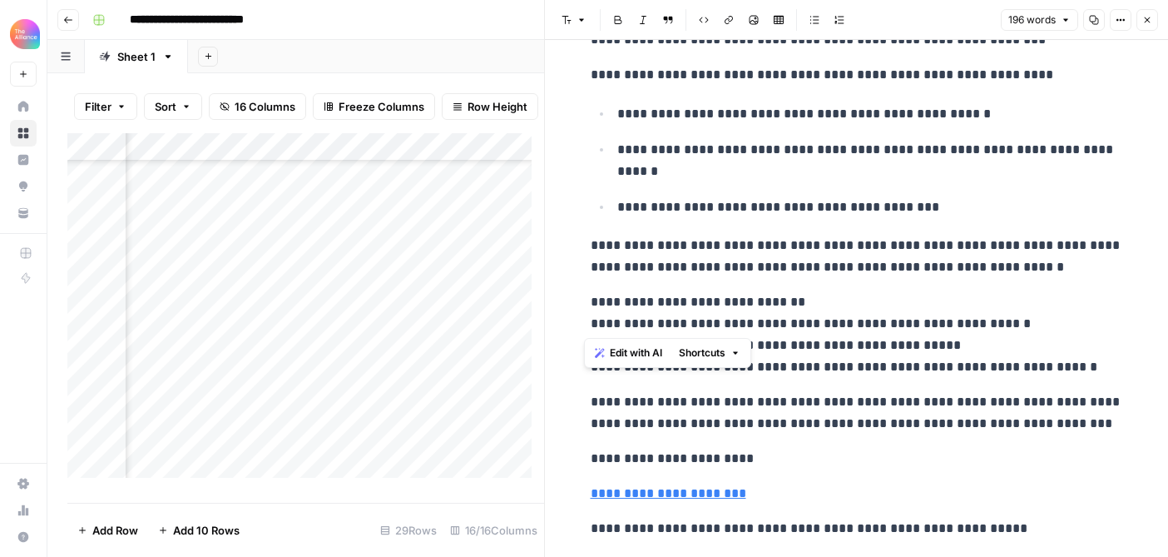
scroll to position [270, 0]
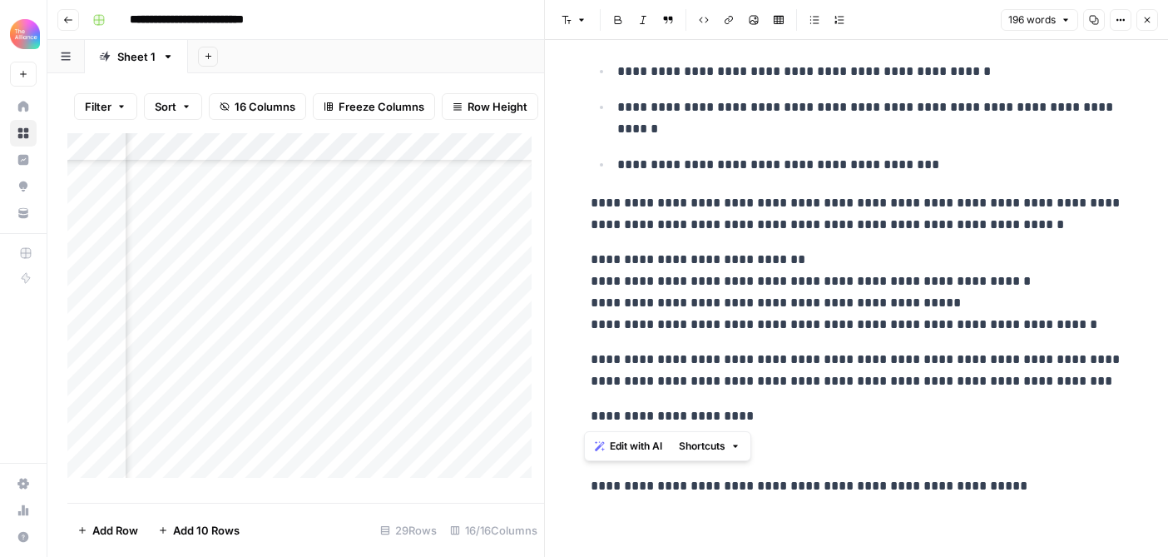
drag, startPoint x: 586, startPoint y: 120, endPoint x: 774, endPoint y: 409, distance: 345.3
click at [774, 409] on div "**********" at bounding box center [857, 150] width 553 height 706
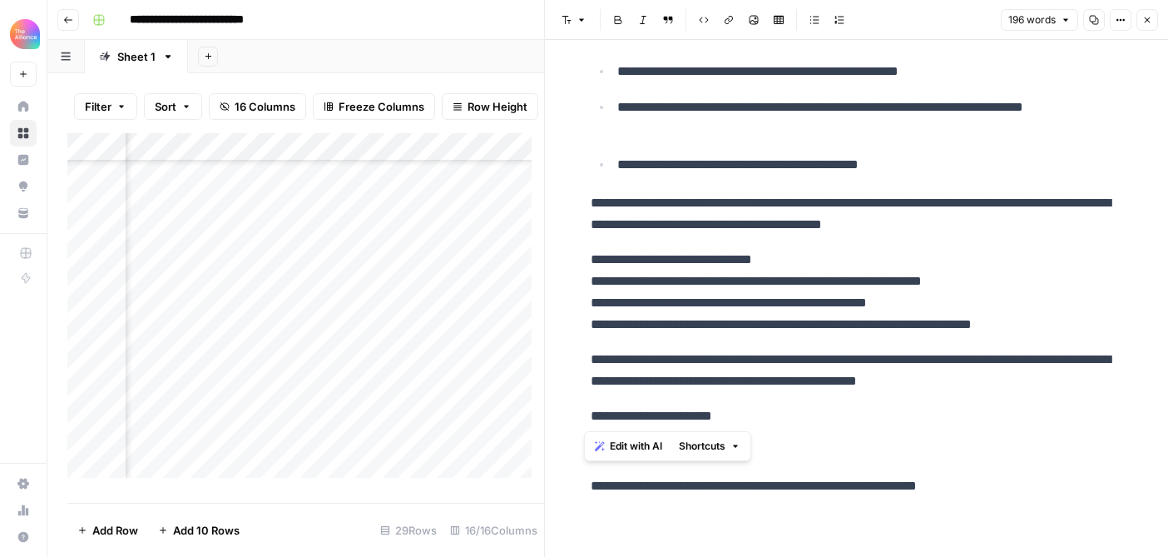
click at [1151, 23] on icon "button" at bounding box center [1148, 20] width 10 height 10
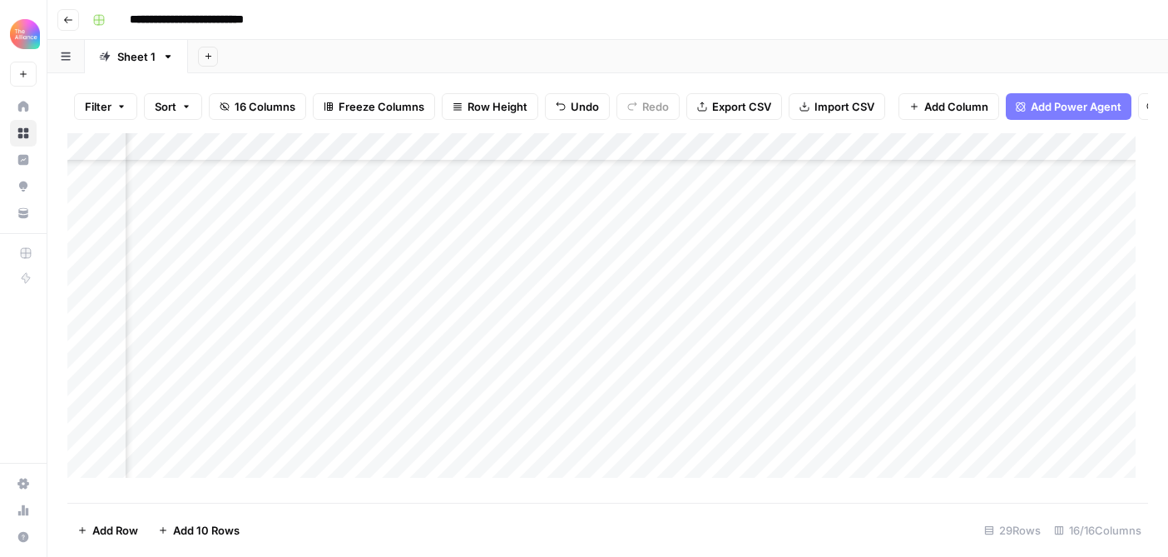
scroll to position [483, 1231]
click at [478, 435] on div "Add Column" at bounding box center [607, 311] width 1081 height 357
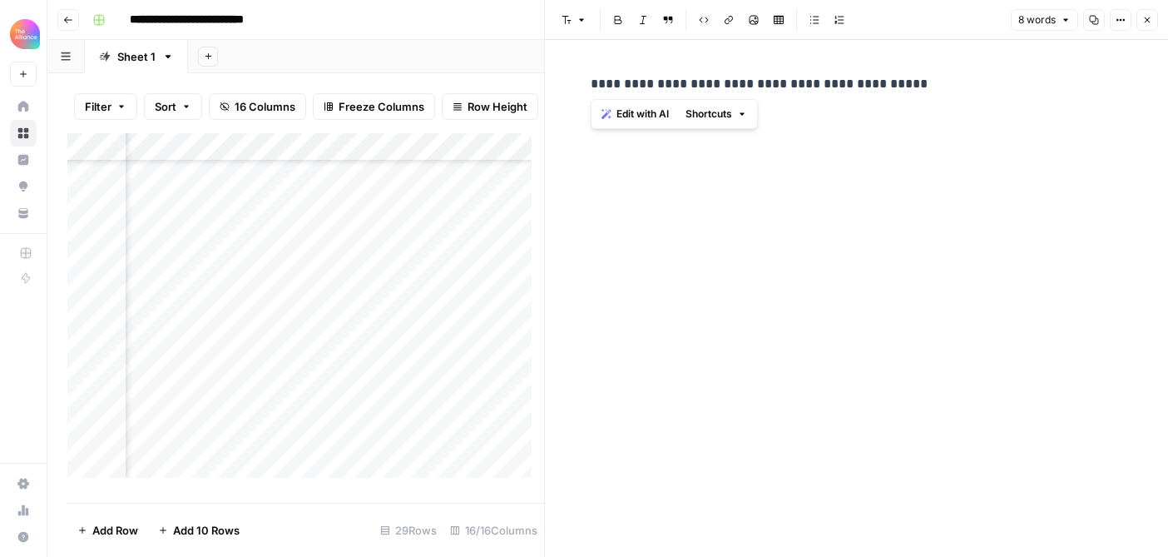
drag, startPoint x: 907, startPoint y: 81, endPoint x: 590, endPoint y: 79, distance: 317.1
click at [591, 79] on p "**********" at bounding box center [857, 84] width 533 height 22
click at [1141, 21] on button "Close" at bounding box center [1148, 20] width 22 height 22
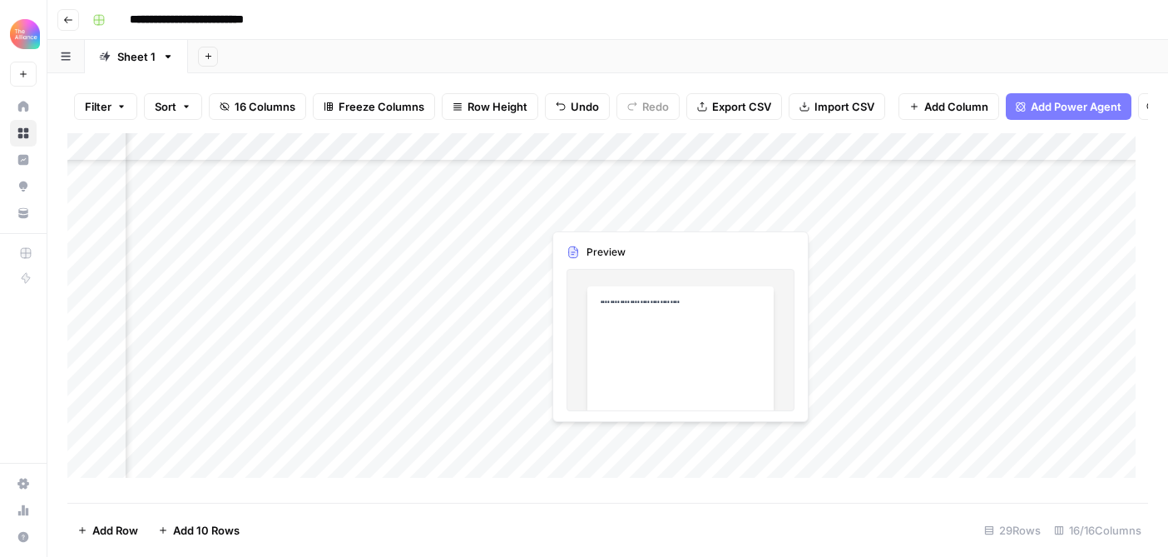
click at [622, 435] on div "Add Column" at bounding box center [607, 311] width 1081 height 357
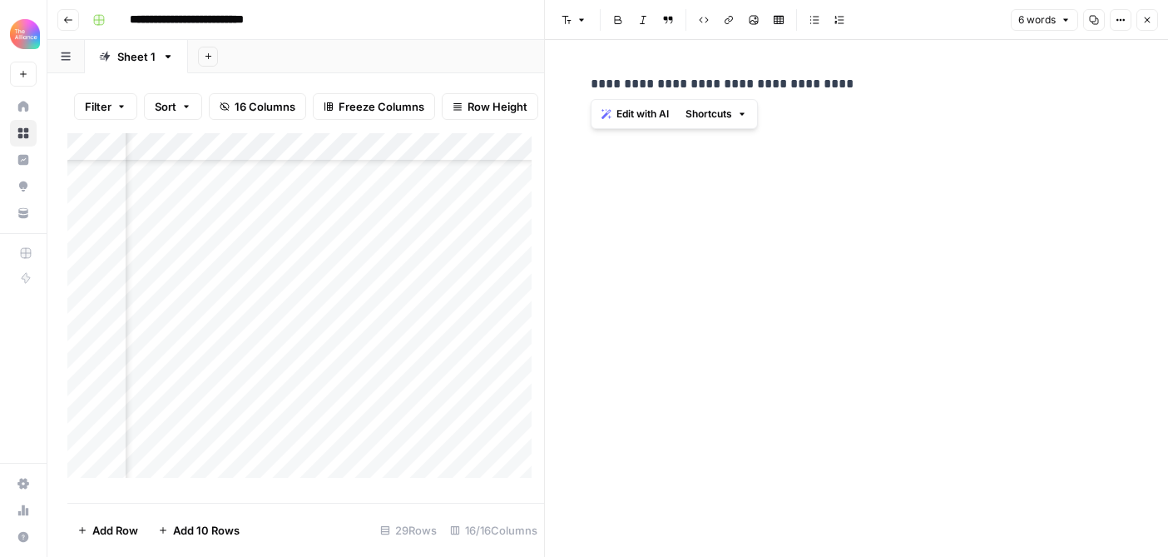
drag, startPoint x: 832, startPoint y: 82, endPoint x: 585, endPoint y: 69, distance: 247.5
click at [585, 69] on div "**********" at bounding box center [857, 84] width 553 height 35
click at [1138, 27] on button "Close" at bounding box center [1148, 20] width 22 height 22
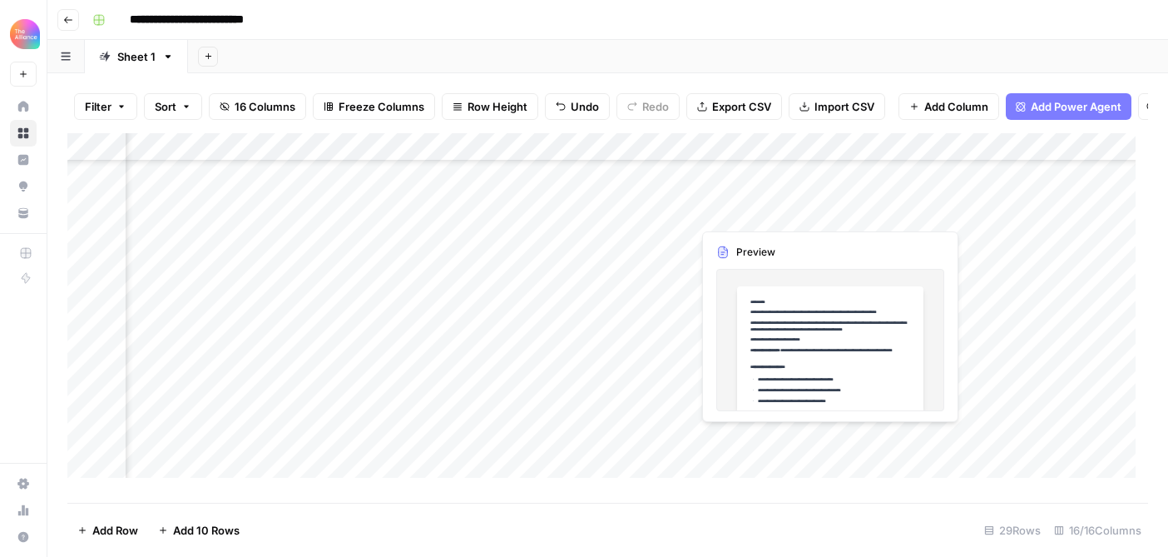
click at [759, 436] on div "Add Column" at bounding box center [607, 311] width 1081 height 357
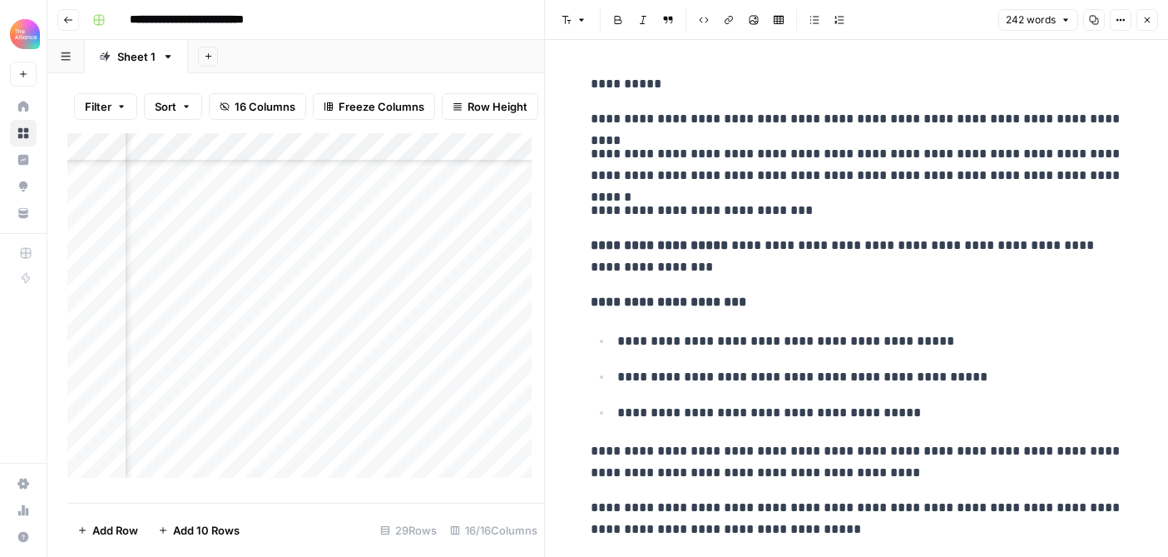
drag, startPoint x: 588, startPoint y: 123, endPoint x: 943, endPoint y: 222, distance: 368.9
click at [963, 223] on div "**********" at bounding box center [857, 483] width 553 height 833
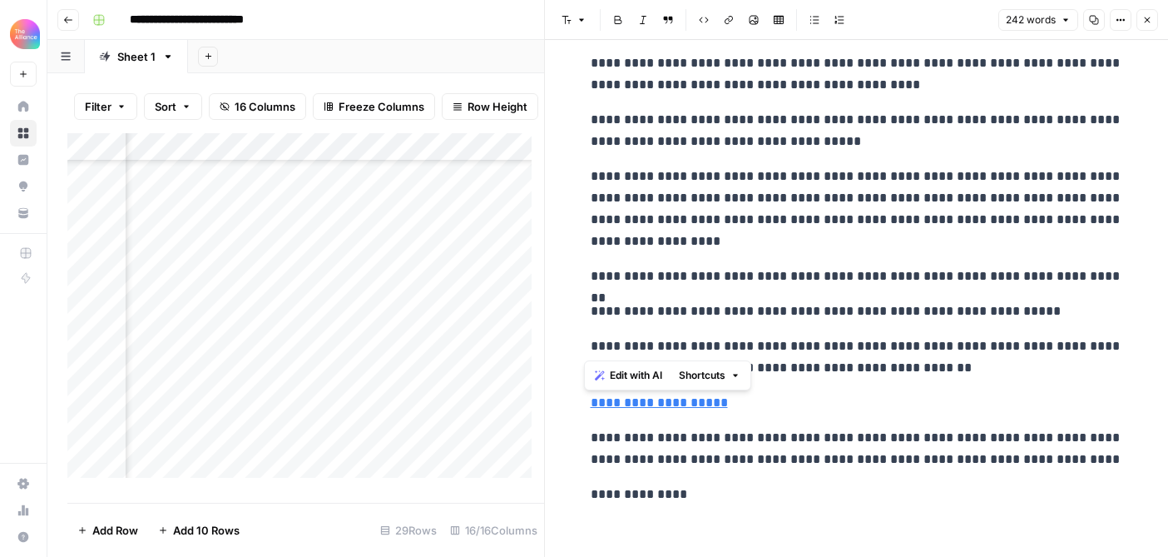
scroll to position [396, 0]
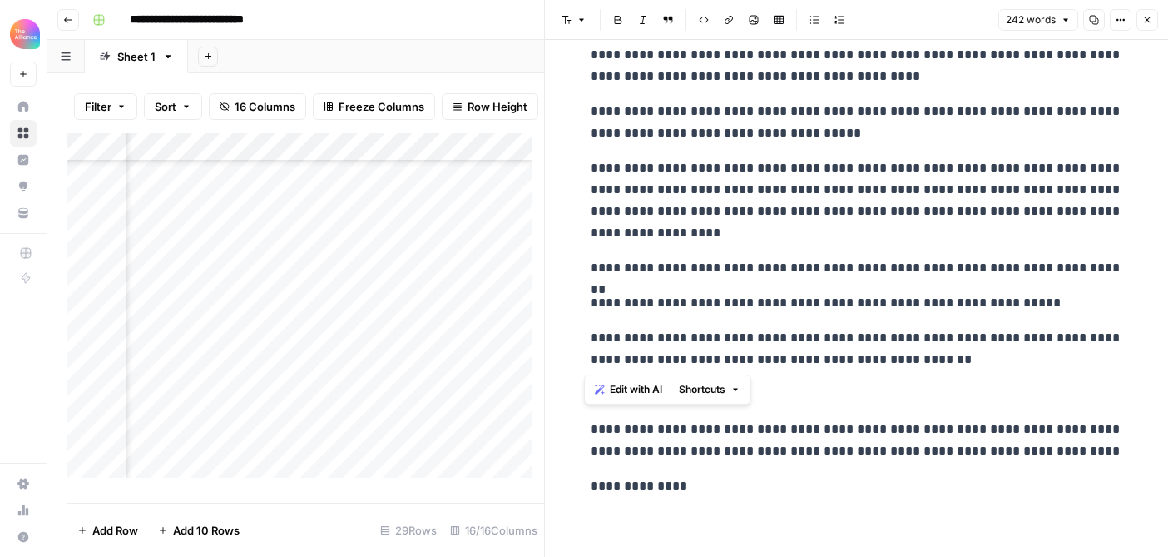
drag, startPoint x: 583, startPoint y: 118, endPoint x: 935, endPoint y: 362, distance: 427.5
click at [935, 362] on div "**********" at bounding box center [857, 86] width 553 height 833
